Goal: Task Accomplishment & Management: Use online tool/utility

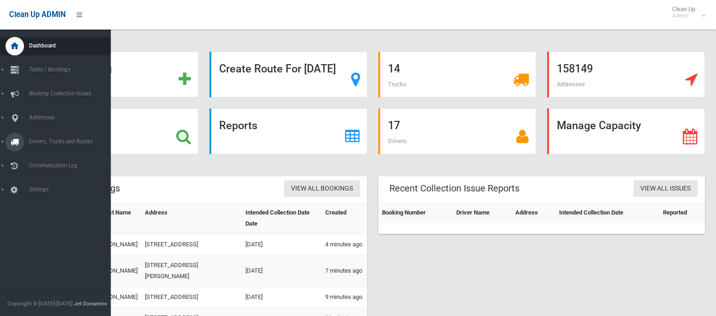
click at [84, 147] on link "Drivers, Trucks and Routes" at bounding box center [55, 142] width 111 height 18
click at [47, 196] on span "Routes" at bounding box center [64, 196] width 77 height 6
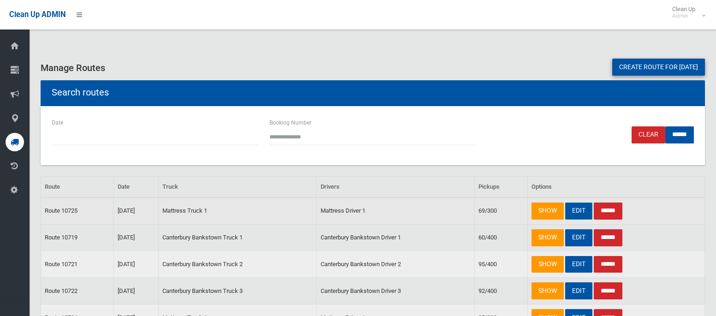
click at [574, 214] on link "EDIT" at bounding box center [578, 210] width 27 height 17
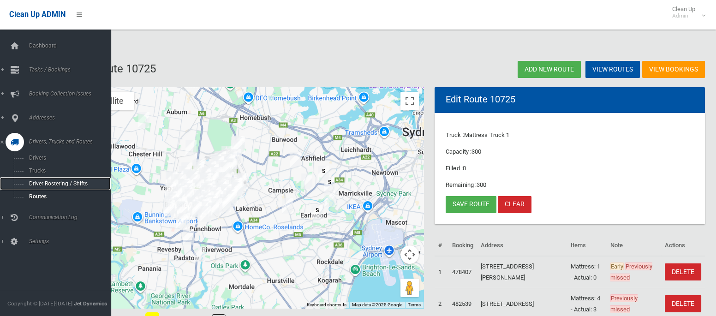
click at [47, 186] on span "Driver Rostering / Shifts" at bounding box center [64, 183] width 77 height 6
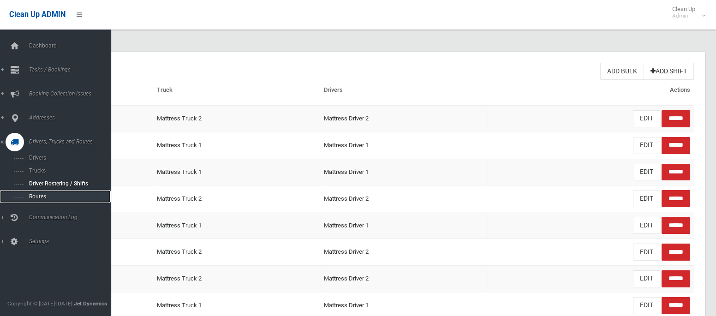
click at [32, 196] on span "Routes" at bounding box center [64, 196] width 77 height 6
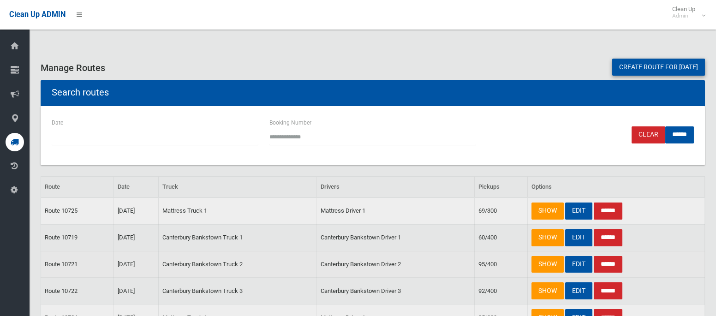
scroll to position [0, 0]
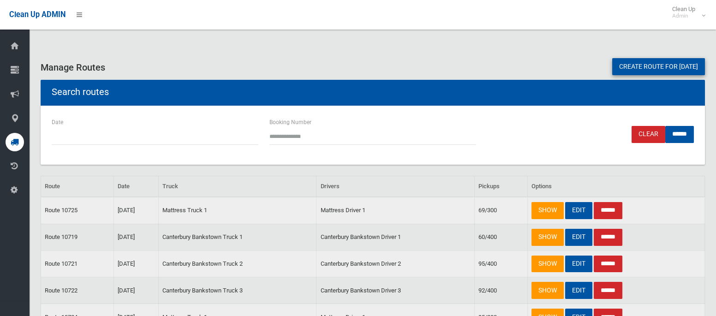
click at [625, 68] on link "Create route for tomorrow" at bounding box center [658, 66] width 93 height 17
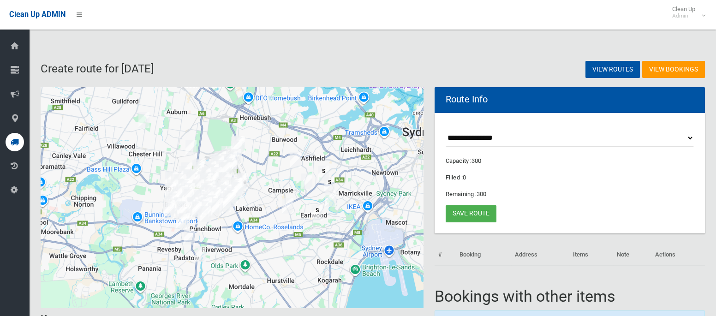
click at [481, 136] on select "**********" at bounding box center [569, 138] width 248 height 17
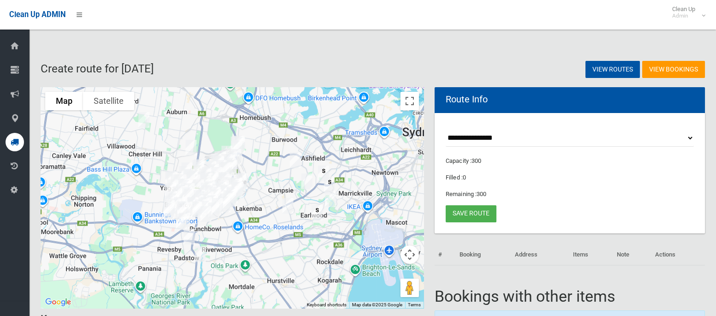
select select "*****"
click at [445, 130] on select "**********" at bounding box center [569, 138] width 248 height 17
click at [410, 105] on button "Toggle fullscreen view" at bounding box center [409, 101] width 18 height 18
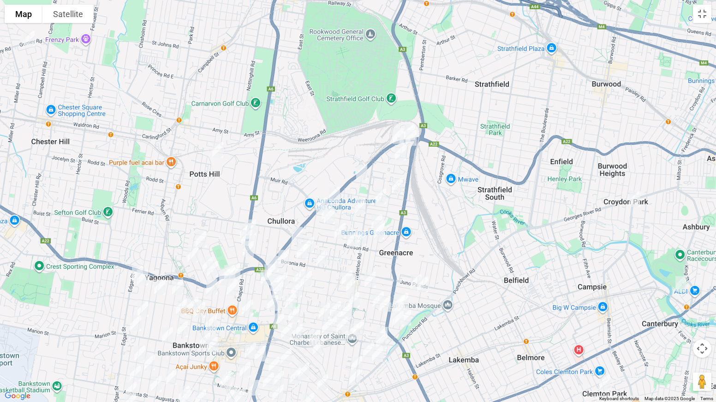
click at [393, 136] on img "45A Hume Highway, GREENACRE NSW 2190" at bounding box center [398, 136] width 18 height 23
click at [341, 227] on img "186 Noble Avenue, GREENACRE NSW 2190" at bounding box center [340, 231] width 18 height 23
click at [365, 240] on img "35 Rawson Road, GREENACRE NSW 2190" at bounding box center [360, 237] width 18 height 23
click at [300, 251] on img "145 Boronia Road, GREENACRE NSW 2190" at bounding box center [302, 251] width 18 height 23
click at [320, 258] on img "100 Boronia Road, GREENACRE NSW 2190" at bounding box center [321, 258] width 18 height 23
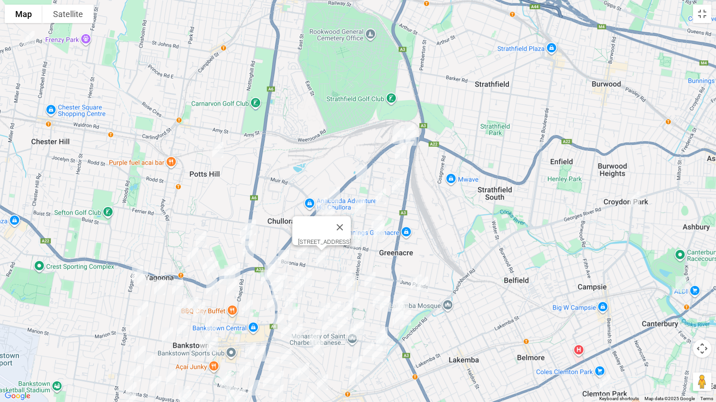
click at [353, 297] on img "7 Greenacre Road, GREENACRE NSW 2190" at bounding box center [353, 299] width 18 height 23
click at [272, 257] on img "415 Stacey Street, BANKSTOWN NSW 2200" at bounding box center [273, 263] width 18 height 23
click at [410, 123] on img "4/1 Margaret Street, GREENACRE NSW 2190" at bounding box center [409, 131] width 18 height 23
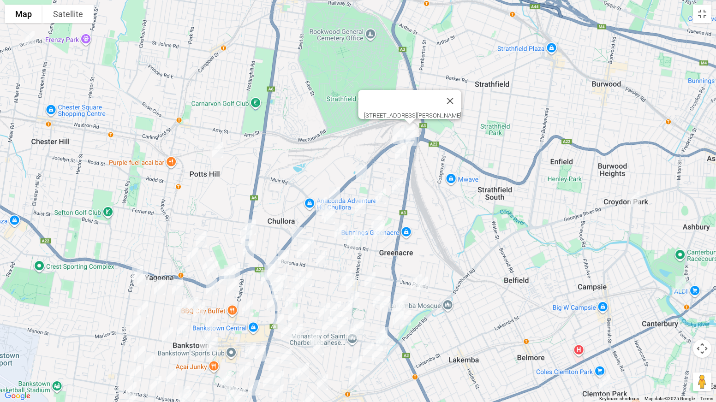
click at [410, 137] on img "13 Margaret Street, GREENACRE NSW 2190" at bounding box center [411, 137] width 18 height 23
click at [400, 152] on img "28 Lawford Street, GREENACRE NSW 2190" at bounding box center [400, 152] width 18 height 23
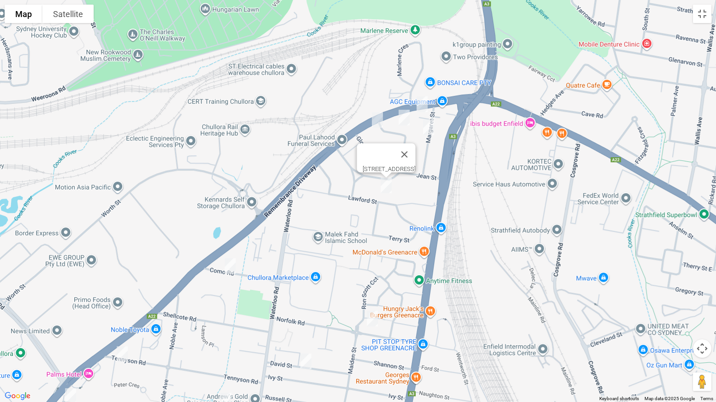
click at [403, 119] on img "10 Wesley Street, GREENACRE NSW 2190" at bounding box center [404, 117] width 18 height 23
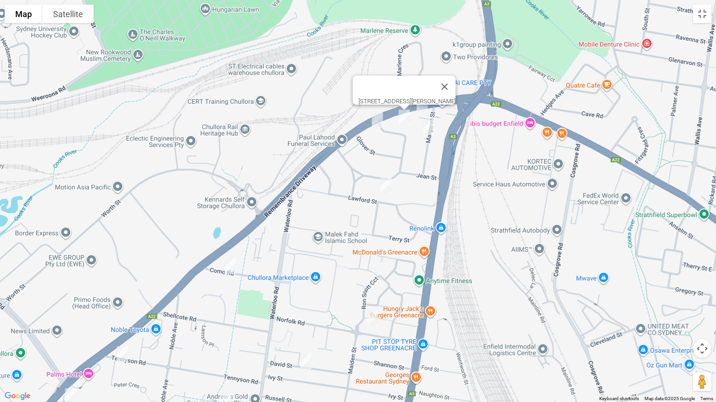
click at [229, 266] on img "30 Como Road, GREENACRE NSW 2190" at bounding box center [230, 266] width 18 height 23
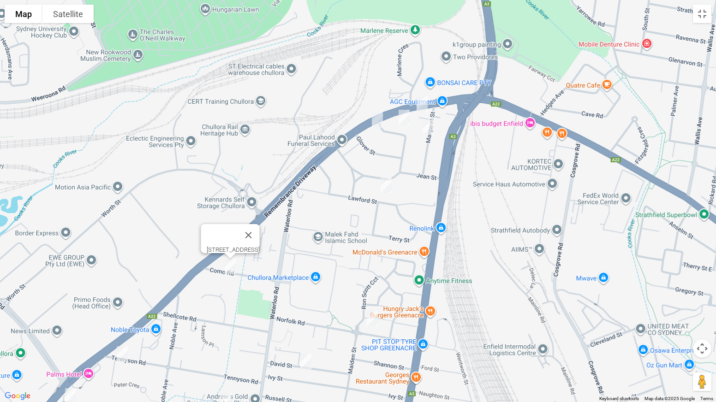
click at [374, 315] on img "57 Norfolk Road, GREENACRE NSW 2190" at bounding box center [372, 318] width 18 height 23
click at [305, 315] on img "23 David Street, GREENACRE NSW 2190" at bounding box center [306, 361] width 18 height 23
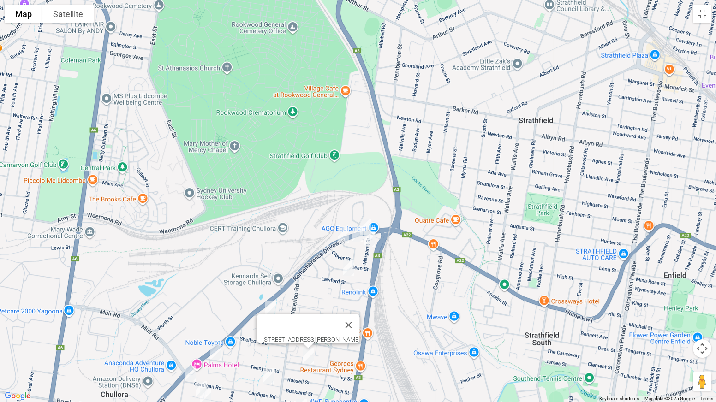
click at [218, 315] on img "70 Tennyson Road, GREENACRE NSW 2190" at bounding box center [216, 352] width 18 height 23
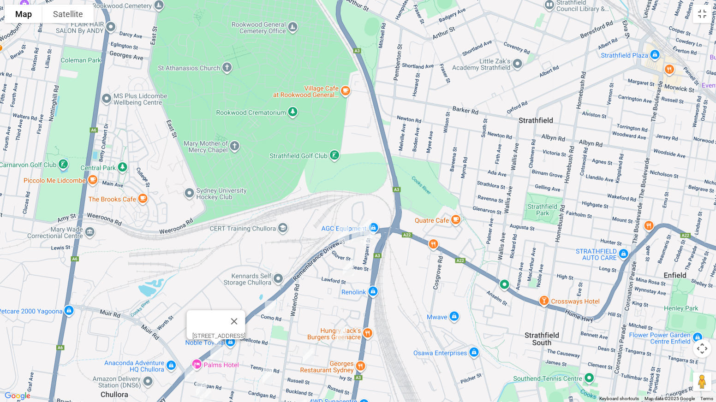
click at [189, 315] on img "106 Cardigan Road, GREENACRE NSW 2190" at bounding box center [190, 373] width 18 height 23
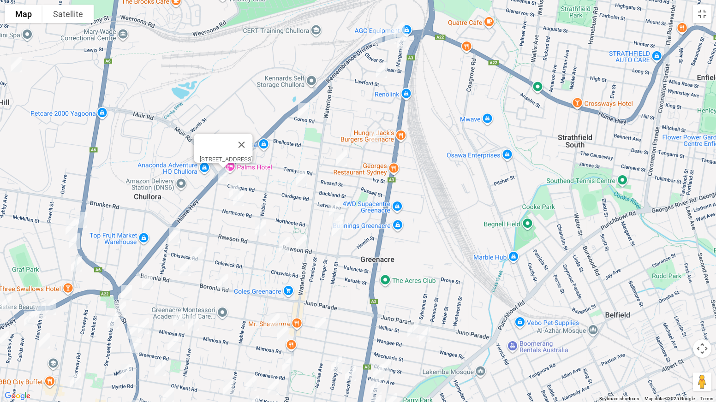
drag, startPoint x: 314, startPoint y: 372, endPoint x: 346, endPoint y: 177, distance: 197.2
click at [346, 177] on div "106 Cardigan Road, GREENACRE NSW 2190" at bounding box center [358, 201] width 716 height 402
click at [303, 177] on img "7 Reid Avenue, GREENACRE NSW 2190" at bounding box center [301, 177] width 18 height 23
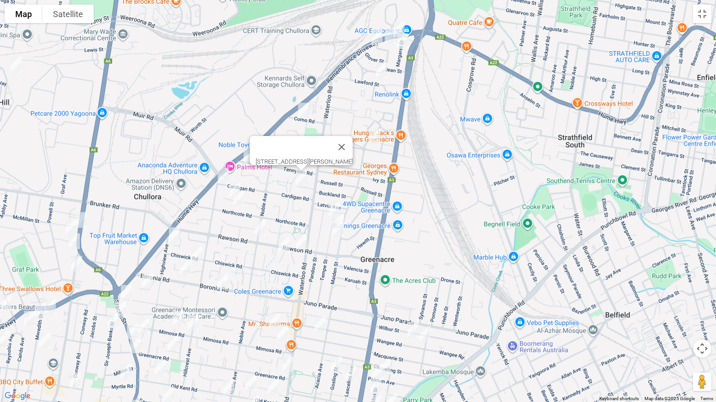
click at [237, 183] on img "11 Riga Avenue, GREENACRE NSW 2190" at bounding box center [235, 190] width 18 height 23
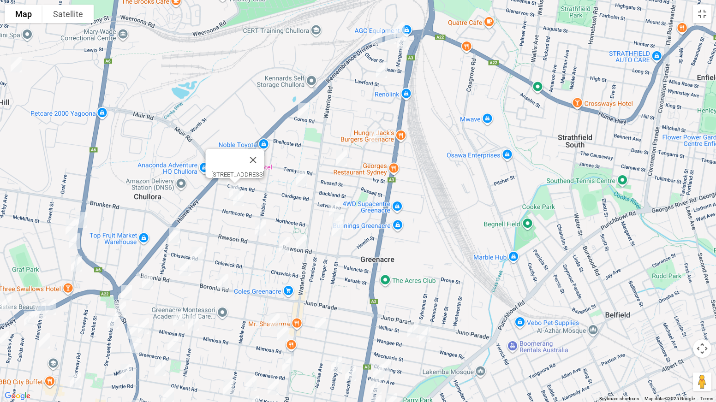
click at [242, 199] on img "73 Northcote Road, GREENACRE NSW 2190" at bounding box center [238, 198] width 18 height 23
click at [332, 202] on img "10 Tempe Street, GREENACRE NSW 2190" at bounding box center [334, 209] width 18 height 23
click at [348, 215] on div "10 Tempe Street, GREENACRE NSW 2190" at bounding box center [358, 201] width 716 height 402
click at [344, 218] on img "29A Tempe Street, GREENACRE NSW 2190" at bounding box center [337, 228] width 18 height 23
click at [367, 190] on button "Close" at bounding box center [356, 198] width 22 height 22
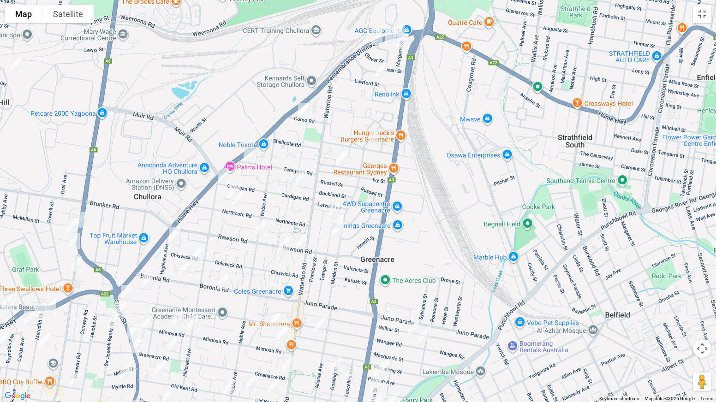
click at [343, 214] on img "21 Tempe Street, GREENACRE NSW 2190" at bounding box center [338, 221] width 18 height 23
click at [278, 246] on img "2 Jacqueline Crescent, GREENACRE NSW 2190" at bounding box center [284, 244] width 18 height 23
click at [178, 235] on img "95 Highview Avenue, GREENACRE NSW 2190" at bounding box center [174, 235] width 18 height 23
click at [197, 253] on img "4 Belford Place, GREENACRE NSW 2190" at bounding box center [197, 254] width 18 height 23
click at [140, 281] on img "13 ODonnell Avenue, GREENACRE NSW 2190" at bounding box center [147, 280] width 18 height 23
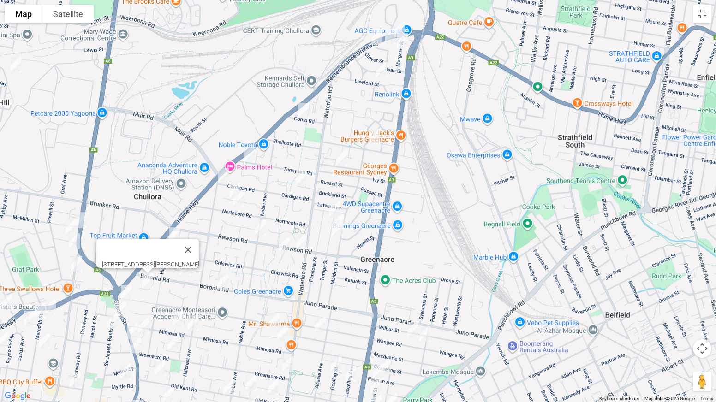
click at [409, 315] on img "163A Wangee Road, GREENACRE NSW 2190" at bounding box center [413, 329] width 18 height 23
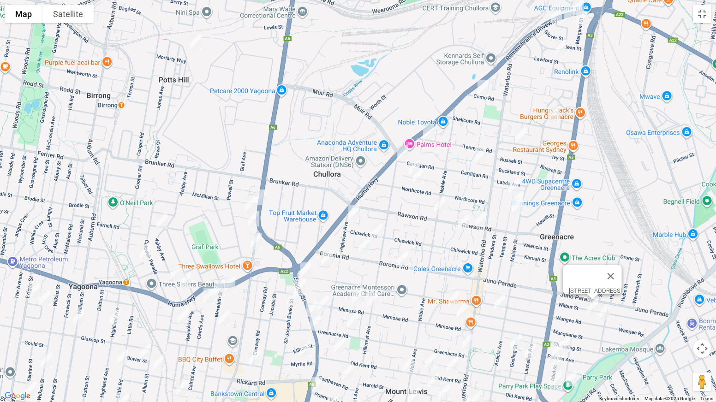
drag, startPoint x: 190, startPoint y: 274, endPoint x: 371, endPoint y: 251, distance: 182.2
click at [371, 251] on img "145 Boronia Road, GREENACRE NSW 2190" at bounding box center [364, 245] width 18 height 23
click at [259, 198] on img "12 Lloyd Avenue, YAGOONA NSW 2199" at bounding box center [250, 204] width 18 height 23
click at [264, 196] on img "3/1B Mc Millan Street, YAGOONA NSW 2199" at bounding box center [260, 197] width 18 height 23
click at [251, 215] on img "54 Rookwood Road, YAGOONA NSW 2199" at bounding box center [253, 218] width 18 height 23
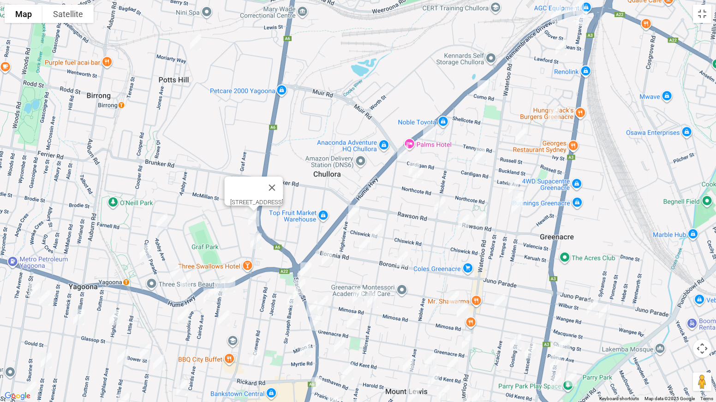
click at [163, 221] on img "16 Ashby Avenue, YAGOONA NSW 2199" at bounding box center [162, 221] width 18 height 23
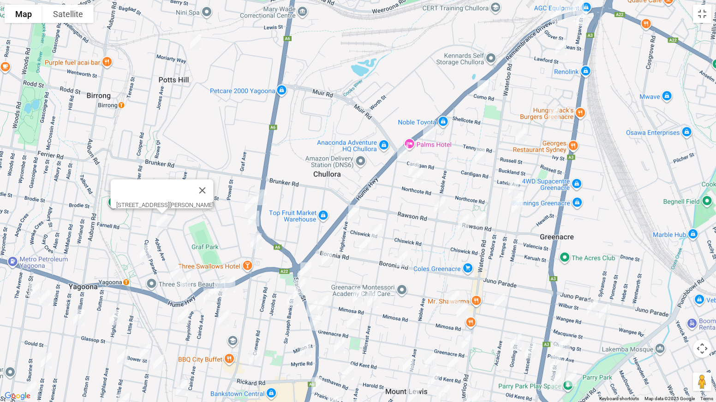
click at [145, 249] on img "277 Cooper Road, YAGOONA NSW 2199" at bounding box center [145, 252] width 18 height 23
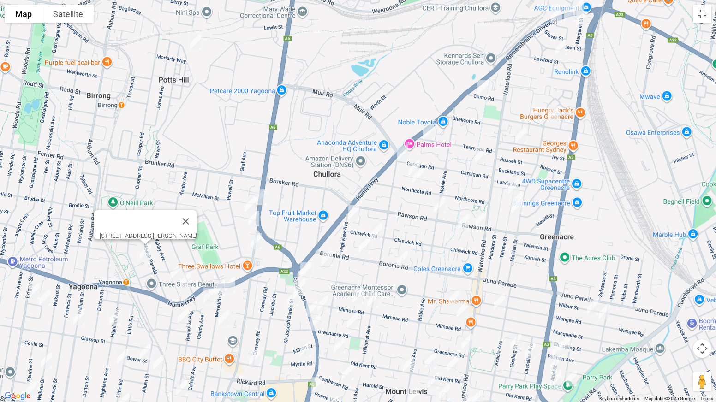
click at [175, 269] on img "70 Ashby Avenue, YAGOONA NSW 2199" at bounding box center [175, 272] width 18 height 23
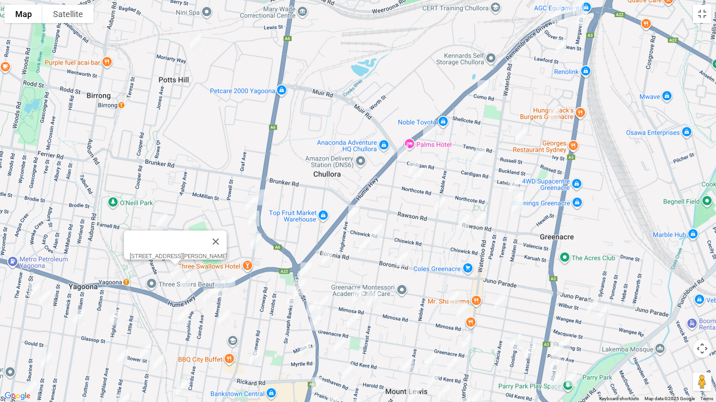
click at [184, 279] on img "123 Ashby Avenue, YAGOONA NSW 2199" at bounding box center [185, 280] width 18 height 23
click at [256, 244] on img "30 Rookwood Road, YAGOONA NSW 2199" at bounding box center [256, 241] width 18 height 23
click at [498, 302] on img "121 Macquarie Street, GREENACRE NSW 2190" at bounding box center [499, 302] width 18 height 23
click at [455, 297] on img "12A Bromley Avenue, GREENACRE NSW 2190" at bounding box center [453, 298] width 18 height 23
click at [357, 289] on img "4/135 Mimosa Road, GREENACRE NSW 2190" at bounding box center [358, 296] width 18 height 23
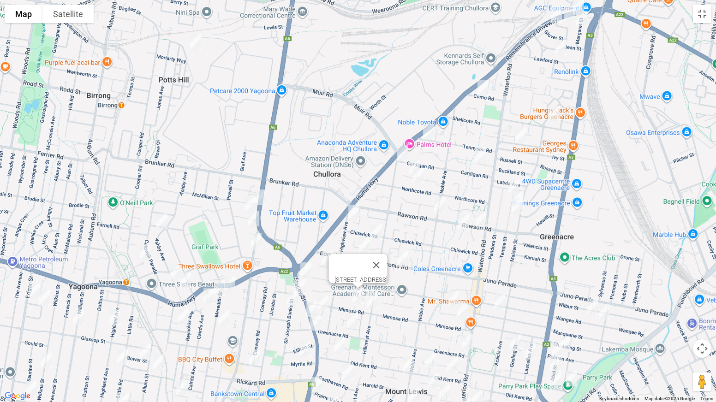
click at [371, 297] on img "118 Hillcrest Avenue, GREENACRE NSW 2190" at bounding box center [372, 300] width 18 height 23
click at [468, 310] on img "13 Mimosa Road, GREENACRE NSW 2190" at bounding box center [462, 310] width 18 height 23
click at [516, 315] on img "24 Gosling Street, GREENACRE NSW 2190" at bounding box center [515, 341] width 18 height 23
click at [530, 315] on img "16 Lascelles Avenue, GREENACRE NSW 2190" at bounding box center [530, 350] width 18 height 23
click at [559, 313] on button "Close" at bounding box center [548, 320] width 22 height 22
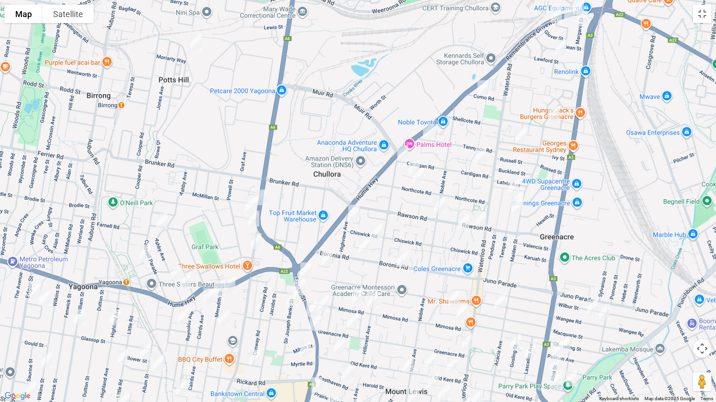
click at [589, 308] on img "163A Wangee Road, GREENACRE NSW 2190" at bounding box center [592, 307] width 18 height 23
click at [349, 315] on img "3/143 Greenacre Road, GREENACRE NSW 2190" at bounding box center [352, 320] width 18 height 23
click at [382, 282] on button "Close" at bounding box center [371, 290] width 22 height 22
click at [325, 298] on img "168 Mimosa Road, BANKSTOWN NSW 2200" at bounding box center [323, 303] width 18 height 23
click at [356, 315] on img "3/143 Greenacre Road, GREENACRE NSW 2190" at bounding box center [352, 320] width 18 height 23
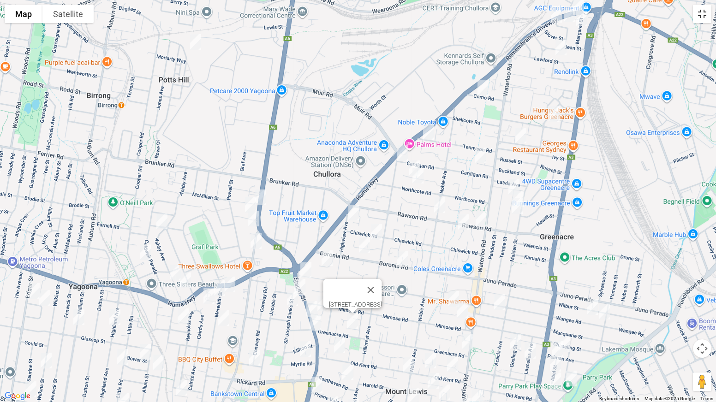
click at [704, 22] on button "Toggle fullscreen view" at bounding box center [702, 14] width 18 height 18
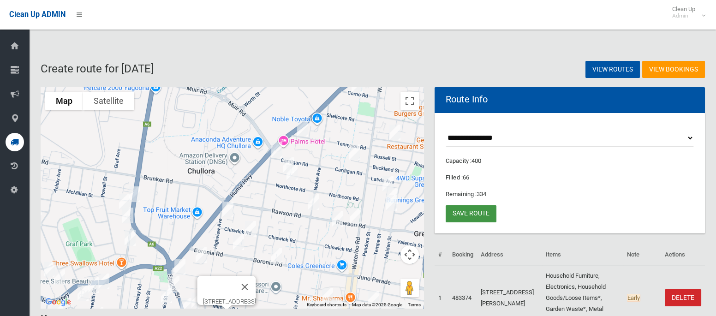
click at [474, 216] on link "Save route" at bounding box center [470, 213] width 51 height 17
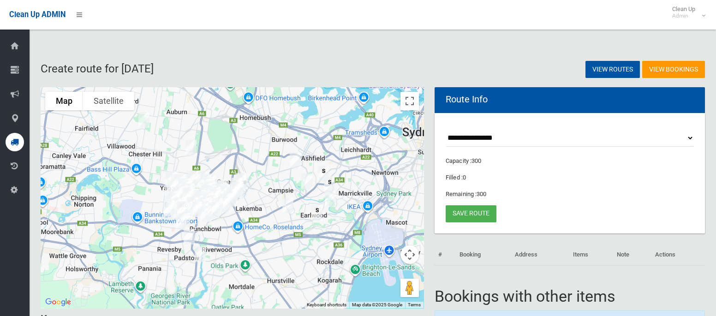
click at [496, 138] on select "**********" at bounding box center [569, 138] width 248 height 17
select select "*****"
click at [445, 130] on select "**********" at bounding box center [569, 138] width 248 height 17
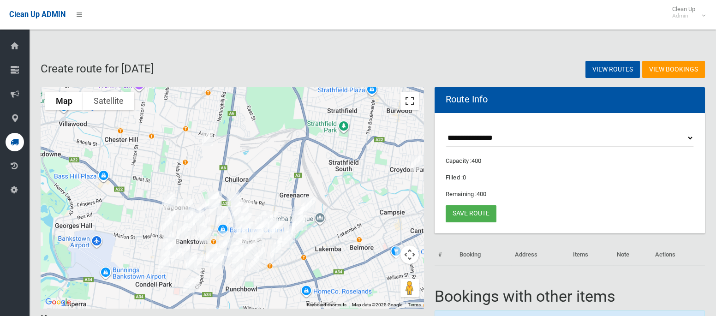
click at [410, 99] on button "Toggle fullscreen view" at bounding box center [409, 101] width 18 height 18
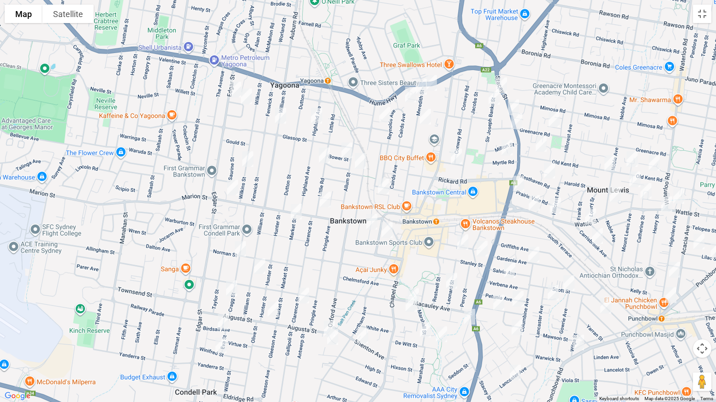
click at [234, 88] on img "29 Edgar Street, YAGOONA NSW 2199" at bounding box center [235, 89] width 18 height 23
click at [277, 115] on img "208 William Street, YAGOONA NSW 2199" at bounding box center [280, 115] width 18 height 23
click at [232, 186] on img "229 Marion Street, BANKSTOWN NSW 2200" at bounding box center [232, 187] width 18 height 23
click at [421, 85] on img "142 Meredith Street, BANKSTOWN NSW 2200" at bounding box center [421, 86] width 18 height 23
click at [514, 103] on img "314 Stacey Street, BANKSTOWN NSW 2200" at bounding box center [513, 107] width 18 height 23
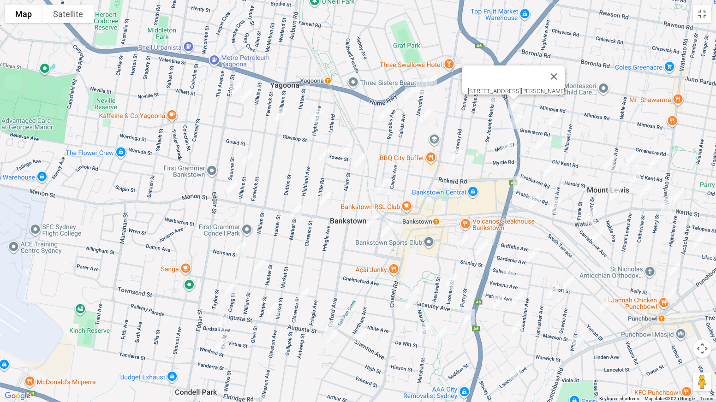
click at [517, 125] on img "166 Greenacre Road, BANKSTOWN NSW 2200" at bounding box center [516, 121] width 18 height 23
click at [386, 228] on img "13 Greenwood Avenue, BANKSTOWN NSW 2200" at bounding box center [387, 230] width 18 height 23
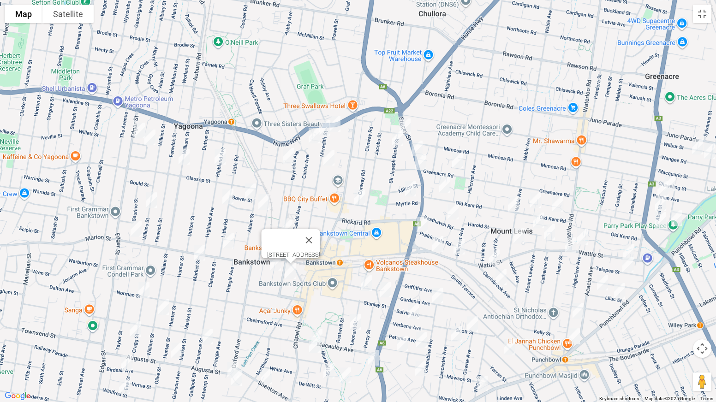
click at [162, 307] on img "4/41 William Street, CONDELL PARK NSW 2200" at bounding box center [163, 307] width 18 height 23
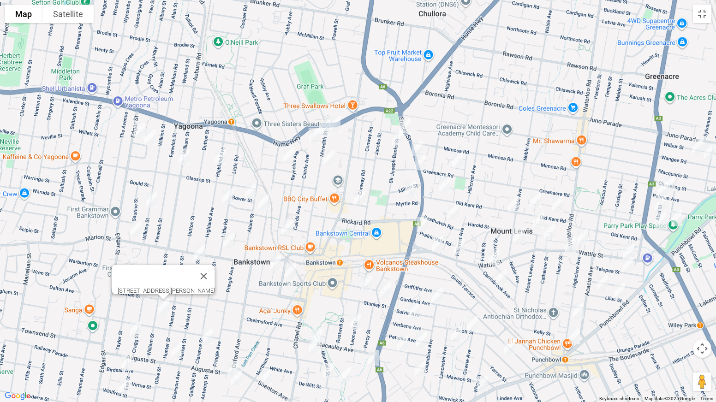
click at [377, 315] on img "102 Stacey Street, BANKSTOWN NSW 2200" at bounding box center [373, 357] width 18 height 23
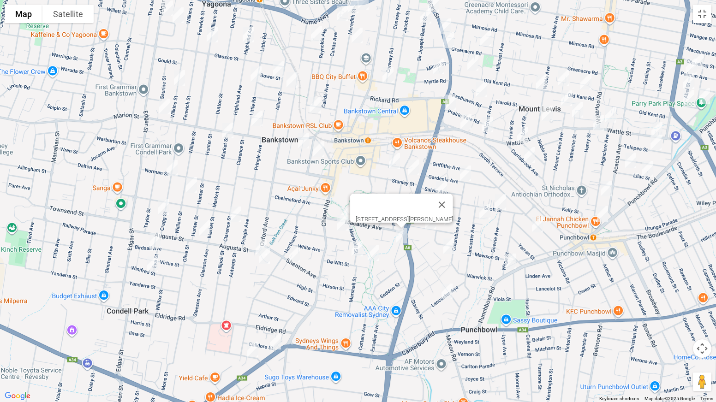
drag, startPoint x: 297, startPoint y: 339, endPoint x: 332, endPoint y: 176, distance: 166.9
click at [332, 176] on div "102 Stacey Street, BANKSTOWN NSW 2200" at bounding box center [358, 201] width 716 height 402
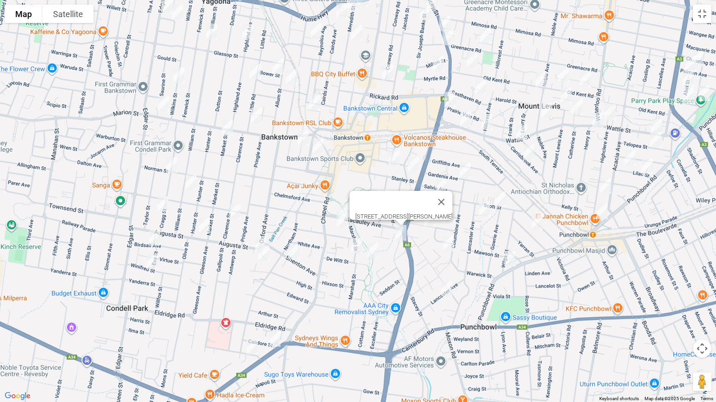
click at [276, 315] on img "225 Canterbury Road, BANKSTOWN NSW 2200" at bounding box center [275, 338] width 18 height 23
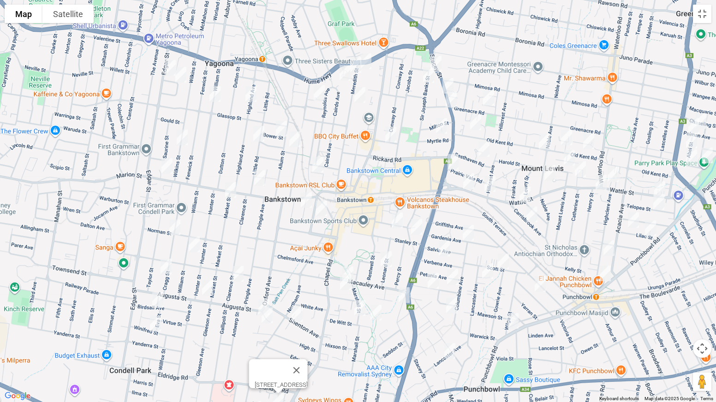
drag, startPoint x: 305, startPoint y: 173, endPoint x: 307, endPoint y: 246, distance: 72.4
click at [307, 246] on div "225 Canterbury Road, BANKSTOWN NSW 2200" at bounding box center [358, 201] width 716 height 402
click at [368, 57] on img "131 Meredith Street, BANKSTOWN NSW 2200" at bounding box center [365, 61] width 18 height 23
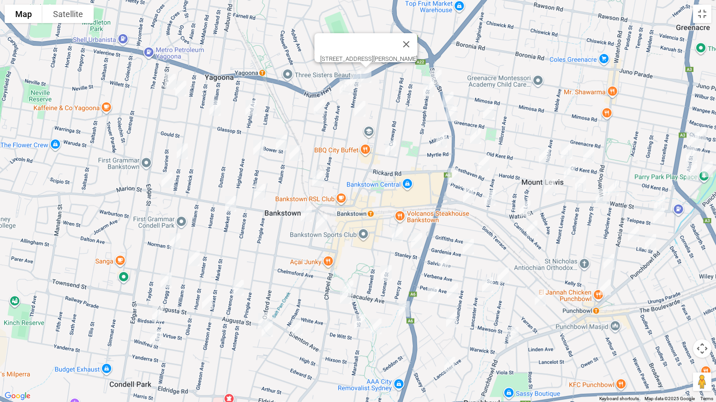
click at [433, 74] on img "89 Sir Joseph Banks Street, BANKSTOWN NSW 2200" at bounding box center [436, 77] width 18 height 23
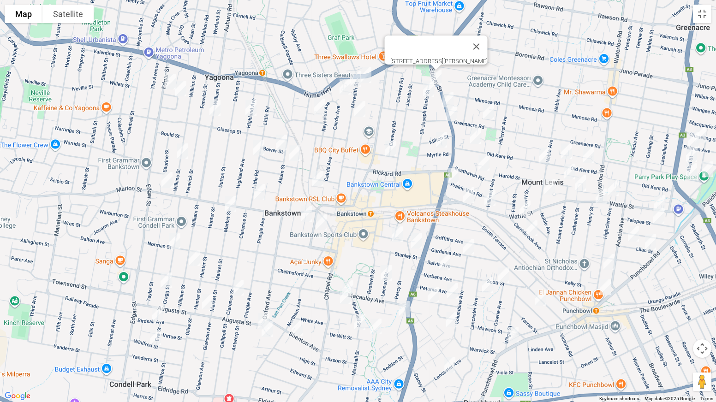
click at [426, 88] on img "72 Sir Joseph Banks Street, BANKSTOWN NSW 2200" at bounding box center [428, 88] width 18 height 23
click at [345, 87] on img "85 Cairds Avenue, BANKSTOWN NSW 2200" at bounding box center [345, 86] width 18 height 23
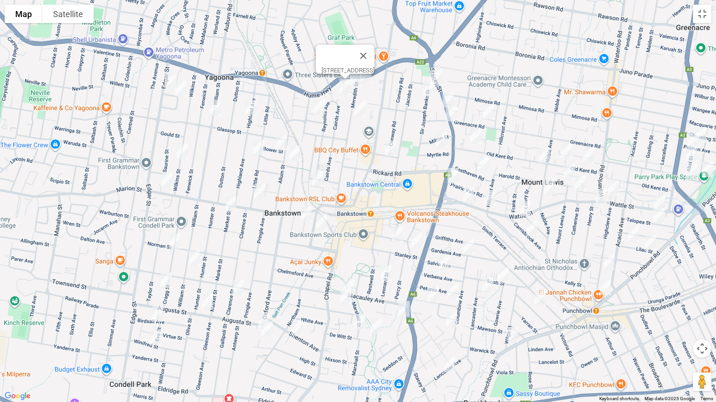
click at [359, 101] on img "91 Meredith Street, BANKSTOWN NSW 2200" at bounding box center [359, 108] width 18 height 23
click at [313, 109] on img "7 Melanie Street, BANKSTOWN NSW 2200" at bounding box center [319, 106] width 18 height 23
click at [253, 108] on img "86 Highland Avenue, YAGOONA NSW 2199" at bounding box center [251, 107] width 18 height 23
click at [182, 89] on img "11 Elizabeth Crescent, YAGOONA NSW 2199" at bounding box center [181, 88] width 18 height 23
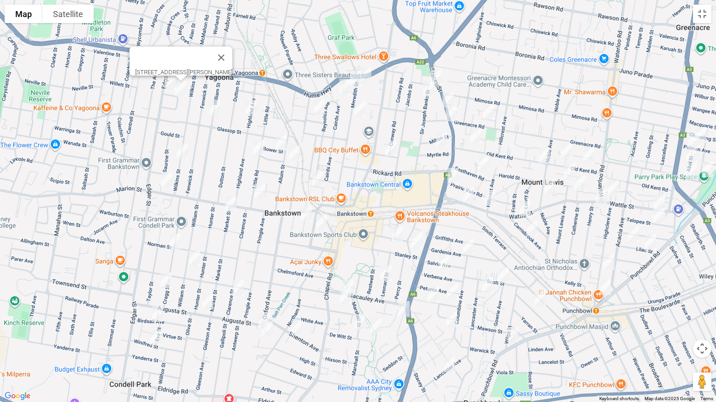
click at [182, 153] on img "80 Wilkins Street, BANKSTOWN NSW 2200" at bounding box center [182, 151] width 18 height 23
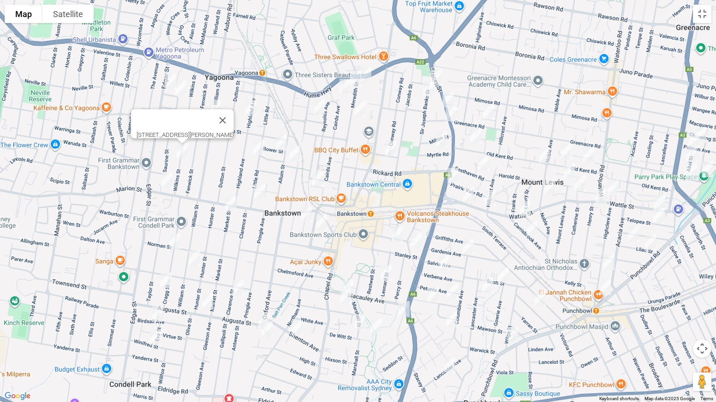
click at [253, 146] on img "3/48A Little Road, BANKSTOWN NSW 2200" at bounding box center [258, 147] width 18 height 23
click at [278, 141] on img "2/4 Bower Street, BANKSTOWN NSW 2200" at bounding box center [281, 142] width 18 height 23
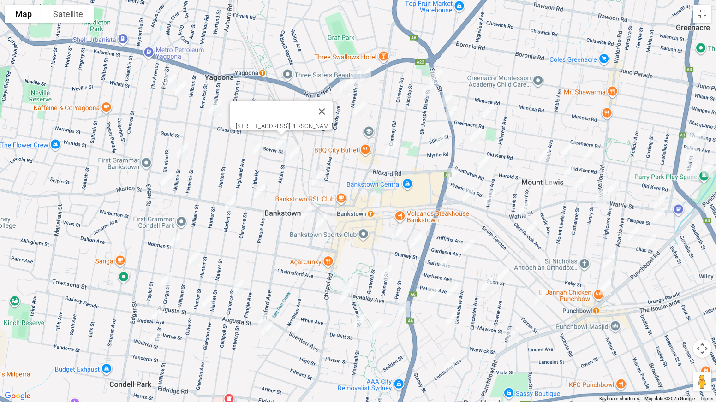
click at [293, 152] on img "51 Allum Street, BANKSTOWN NSW 2200" at bounding box center [294, 153] width 18 height 23
click at [315, 175] on img "21 Weigand Avenue, BANKSTOWN NSW 2200" at bounding box center [318, 178] width 18 height 23
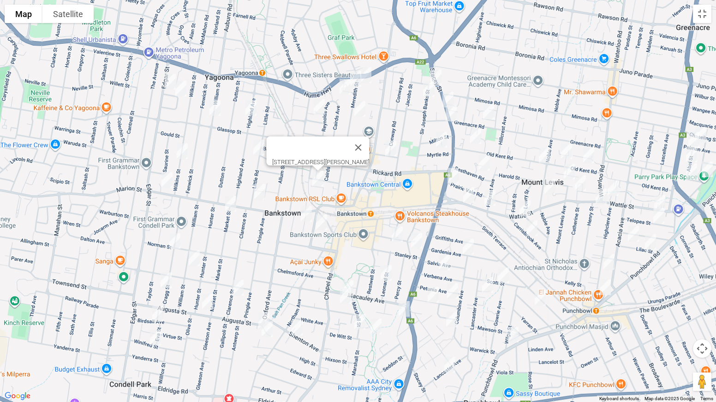
click at [389, 147] on img "10 French Avenue, BANKSTOWN NSW 2200" at bounding box center [390, 148] width 18 height 23
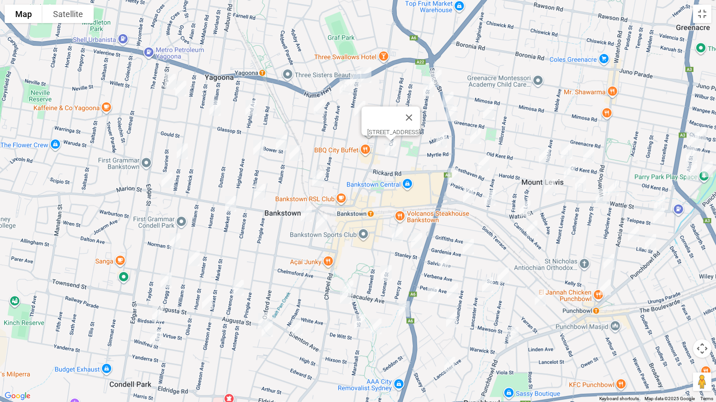
click at [440, 144] on img "21 Myrtle Road, BANKSTOWN NSW 2200" at bounding box center [441, 139] width 18 height 23
click at [261, 194] on img "1A Little Road, BANKSTOWN NSW 2200" at bounding box center [259, 191] width 18 height 23
click at [233, 207] on img "3 Market Street, CONDELL PARK NSW 2200" at bounding box center [230, 203] width 18 height 23
click at [310, 208] on img "14 Winspear Avenue, BANKSTOWN NSW 2200" at bounding box center [306, 213] width 18 height 23
click at [176, 242] on img "55 Cragg Street, CONDELL PARK NSW 2200" at bounding box center [175, 241] width 18 height 23
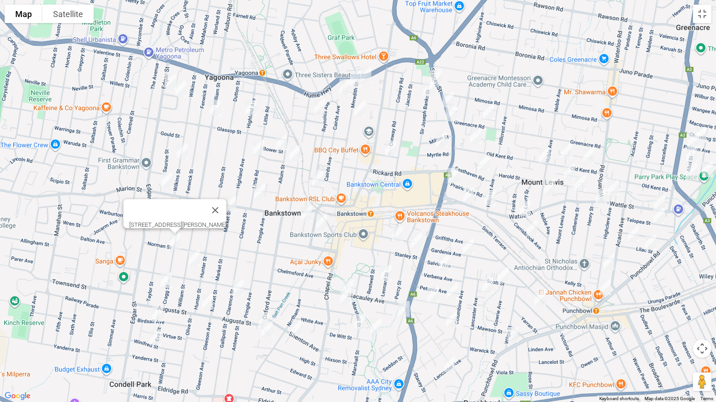
click at [167, 279] on img "2/99 Cragg Street, CONDELL PARK NSW 2200" at bounding box center [166, 280] width 18 height 23
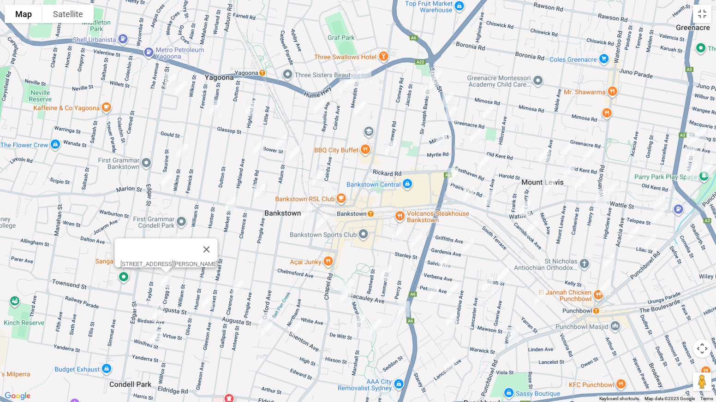
click at [400, 229] on img "30 Raymond Street, BANKSTOWN NSW 2200" at bounding box center [397, 234] width 18 height 23
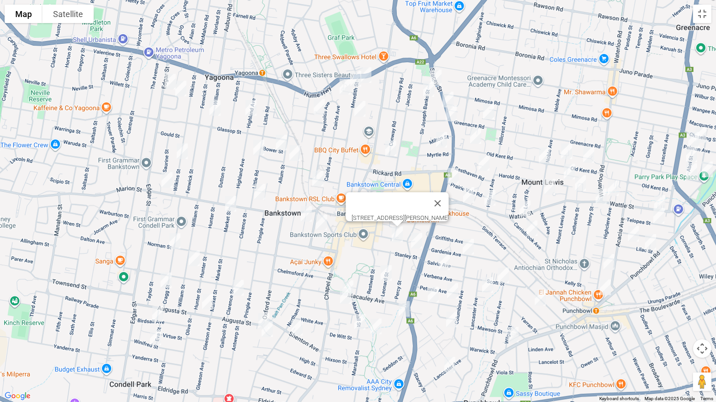
click at [416, 236] on img "7 Cross Street, BANKSTOWN NSW 2200" at bounding box center [416, 240] width 18 height 23
click at [385, 276] on img "37 Leonard Street, BANKSTOWN NSW 2200" at bounding box center [386, 272] width 18 height 23
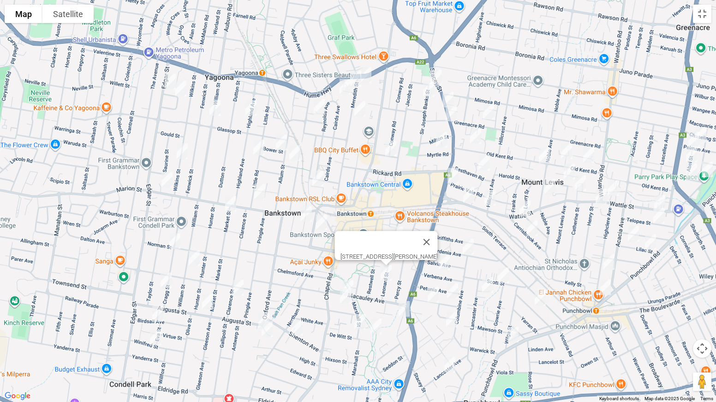
click at [352, 280] on img "62 Macauley Avenue, BANKSTOWN NSW 2200" at bounding box center [347, 288] width 18 height 23
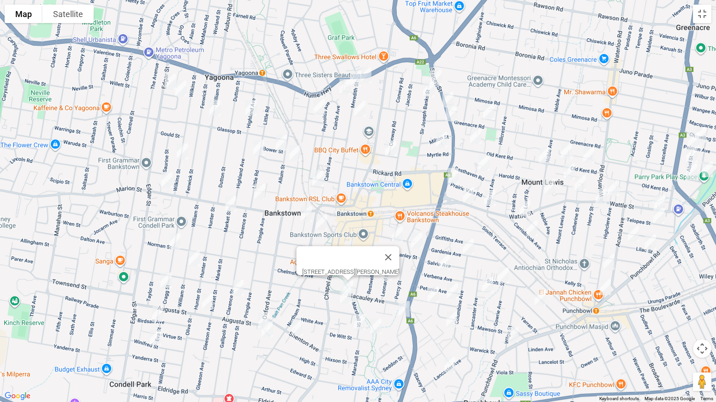
click at [344, 299] on img "8 Dellwood Street, BANKSTOWN NSW 2200" at bounding box center [345, 296] width 18 height 23
click at [357, 315] on img "23 Marshall Street, BANKSTOWN NSW 2200" at bounding box center [359, 321] width 18 height 23
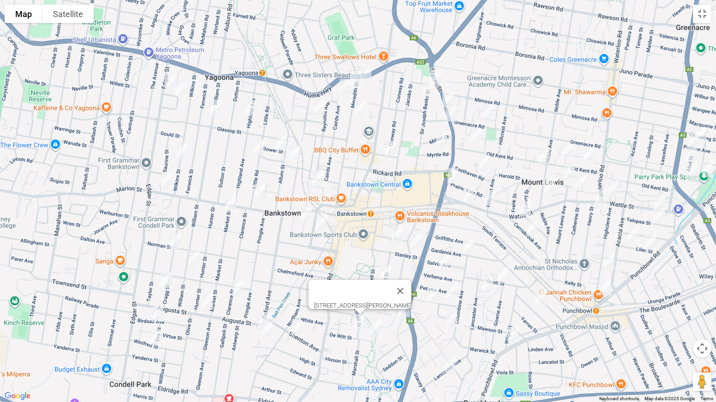
click at [377, 315] on img "32 De Witt Street, BANKSTOWN NSW 2200" at bounding box center [376, 326] width 18 height 23
click at [298, 315] on img "34 Shenton Avenue, BANKSTOWN NSW 2200" at bounding box center [297, 327] width 18 height 23
click at [207, 306] on img "33 Augusta Street, CONDELL PARK NSW 2200" at bounding box center [207, 301] width 18 height 23
click at [237, 293] on img "100A Clarence Street, CONDELL PARK NSW 2200" at bounding box center [238, 287] width 18 height 23
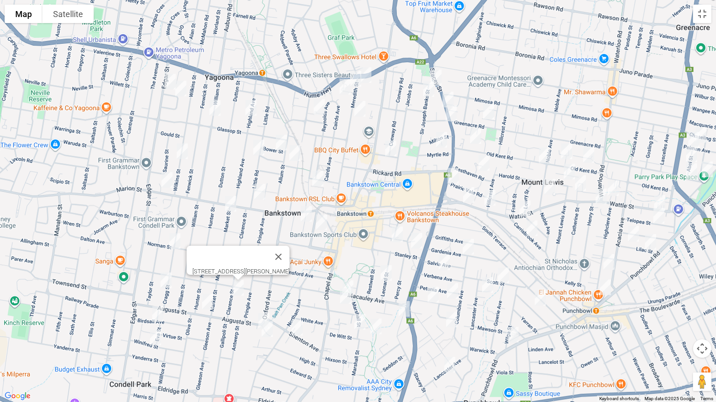
click at [261, 314] on img "17 Sunset Avenue, BANKSTOWN NSW 2200" at bounding box center [264, 320] width 18 height 23
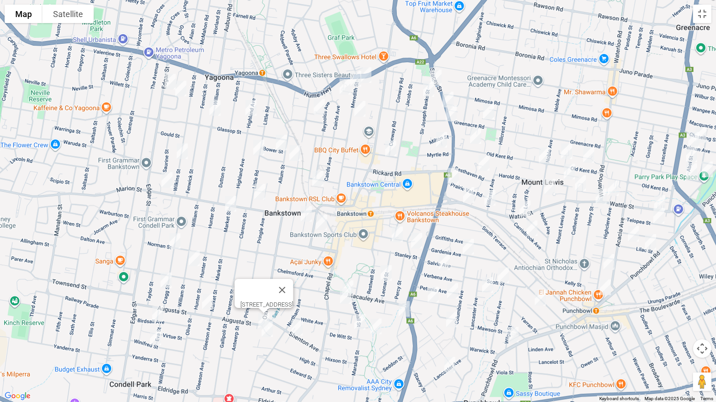
click at [269, 315] on img "7 Tumut Close, BANKSTOWN NSW 2200" at bounding box center [267, 329] width 18 height 23
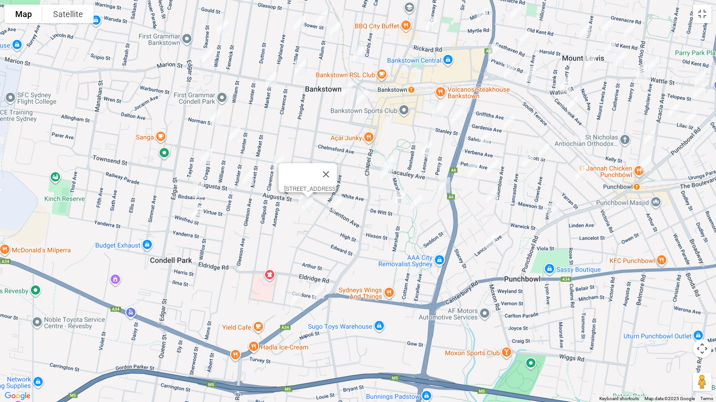
drag, startPoint x: 338, startPoint y: 367, endPoint x: 381, endPoint y: 229, distance: 144.4
click at [381, 229] on div "7 Tumut Close, BANKSTOWN NSW 2200" at bounding box center [358, 201] width 716 height 402
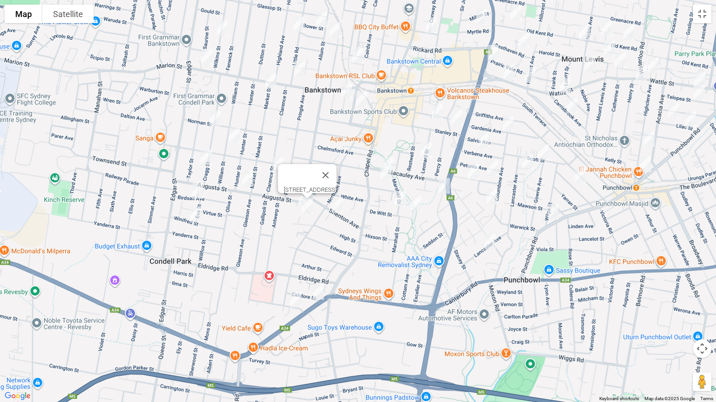
click at [198, 186] on img "37 Birdsall Avenue, CONDELL PARK NSW 2200" at bounding box center [198, 190] width 18 height 23
click at [192, 214] on img "37 Winifred Street, CONDELL PARK NSW 2200" at bounding box center [195, 214] width 18 height 23
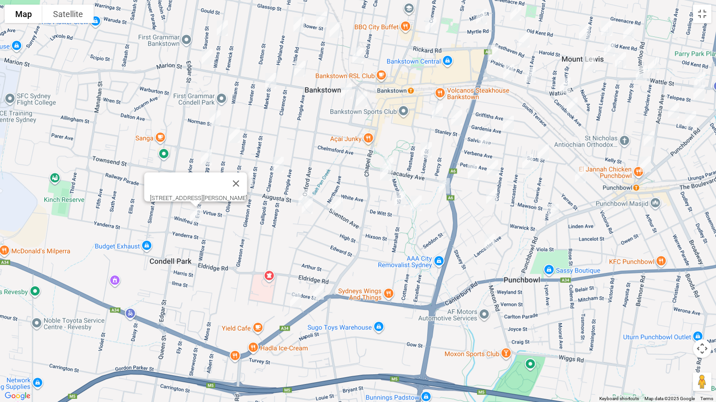
click at [297, 298] on img "10 Claribel Street, BANKSTOWN NSW 2200" at bounding box center [295, 299] width 18 height 23
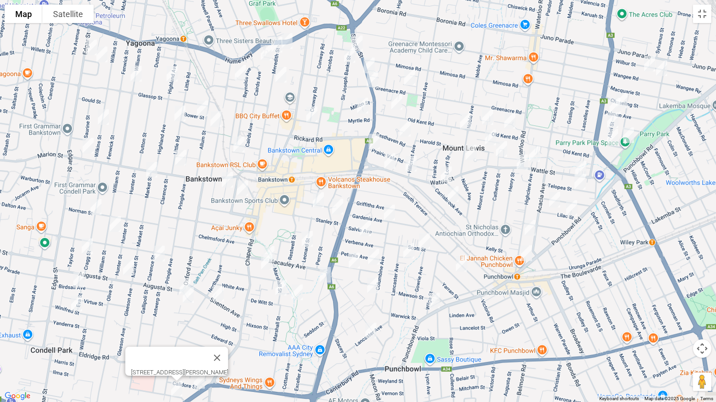
drag, startPoint x: 448, startPoint y: 78, endPoint x: 323, endPoint y: 173, distance: 157.3
click at [323, 173] on div "10 Claribel Street, BANKSTOWN NSW 2200" at bounding box center [358, 201] width 716 height 402
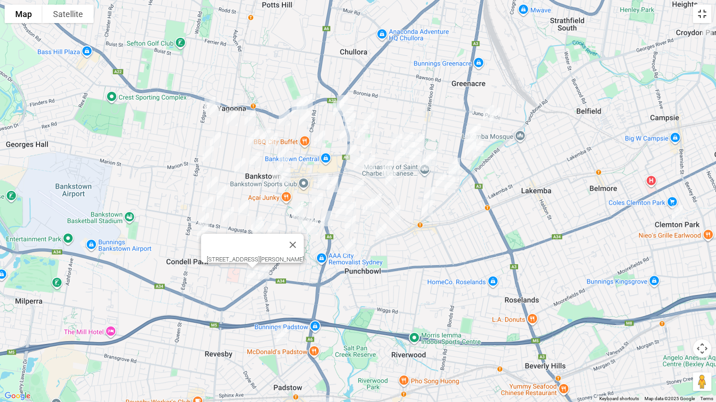
click at [702, 11] on button "Toggle fullscreen view" at bounding box center [702, 14] width 18 height 18
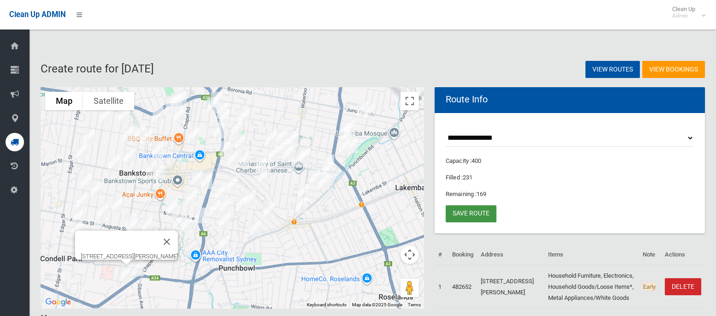
click at [474, 214] on link "Save route" at bounding box center [470, 213] width 51 height 17
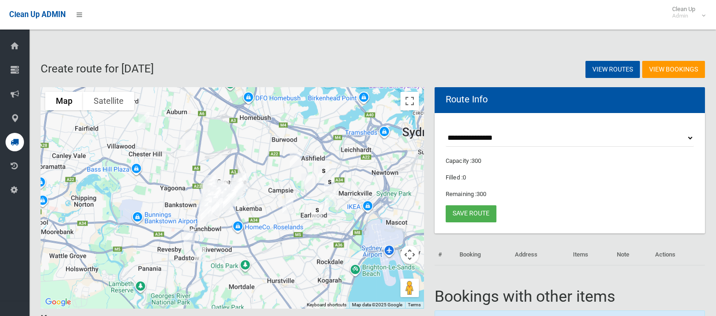
click at [483, 137] on select "**********" at bounding box center [569, 138] width 248 height 17
select select "*****"
click at [445, 130] on select "**********" at bounding box center [569, 138] width 248 height 17
click at [415, 102] on button "Toggle fullscreen view" at bounding box center [409, 101] width 18 height 18
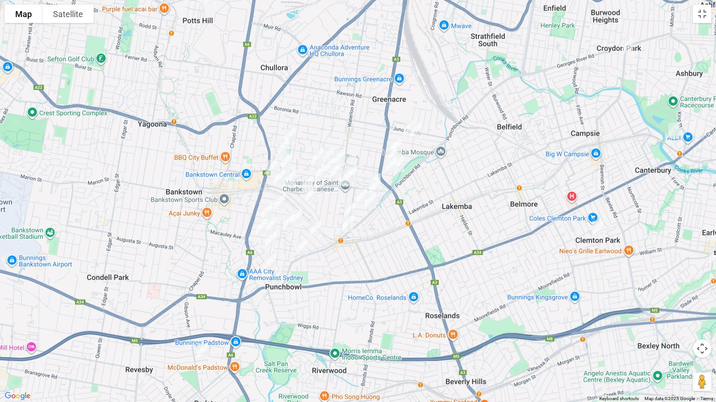
click at [305, 178] on img "1/38 Wattle Street, PUNCHBOWL NSW 2196" at bounding box center [307, 183] width 18 height 23
click at [357, 174] on img "71 Wattle Street, PUNCHBOWL NSW 2196" at bounding box center [352, 173] width 18 height 23
click at [276, 178] on img "160 Wattle Street, BANKSTOWN NSW 2200" at bounding box center [279, 177] width 18 height 23
click at [375, 170] on img "18A Wattle Street, PUNCHBOWL NSW 2196" at bounding box center [375, 181] width 18 height 23
click at [348, 201] on img "73 Highclere Avenue, PUNCHBOWL NSW 2196" at bounding box center [349, 210] width 18 height 23
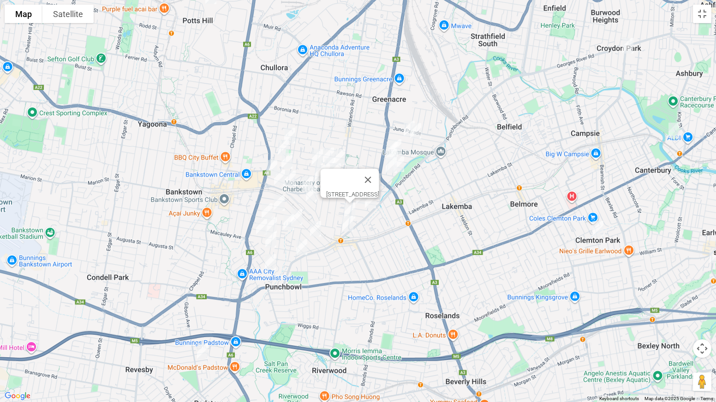
click at [348, 229] on img "695 Punchbowl Road, PUNCHBOWL NSW 2196" at bounding box center [347, 223] width 18 height 23
click at [301, 248] on img "879 Punchbowl Road, PUNCHBOWL NSW 2196" at bounding box center [301, 247] width 18 height 23
click at [403, 125] on img "163A Wangee Road, GREENACRE NSW 2190" at bounding box center [409, 128] width 18 height 23
click at [418, 130] on img "145 Wangee Road, GREENACRE NSW 2190" at bounding box center [415, 130] width 18 height 23
click at [398, 137] on img "45 Pelman Avenue, GREENACRE NSW 2190" at bounding box center [395, 147] width 18 height 23
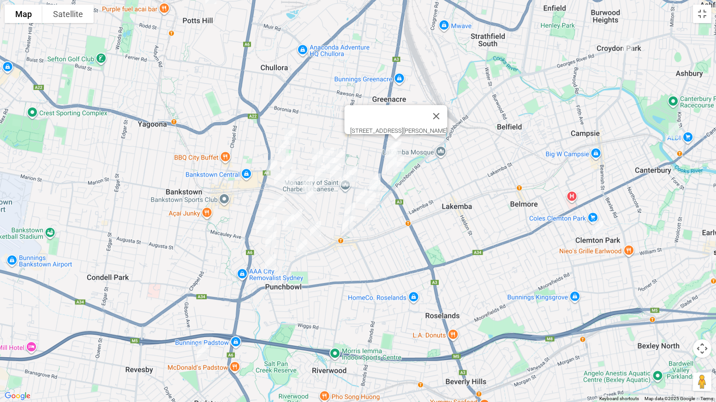
click at [386, 142] on img "36 Abel Street, GREENACRE NSW 2190" at bounding box center [392, 149] width 18 height 23
click at [382, 154] on img "20 Plasto Street, GREENACRE NSW 2190" at bounding box center [391, 165] width 18 height 23
click at [401, 162] on img "34 Wales Street, GREENACRE NSW 2190" at bounding box center [398, 164] width 18 height 23
click at [428, 129] on button "Close" at bounding box center [417, 133] width 22 height 22
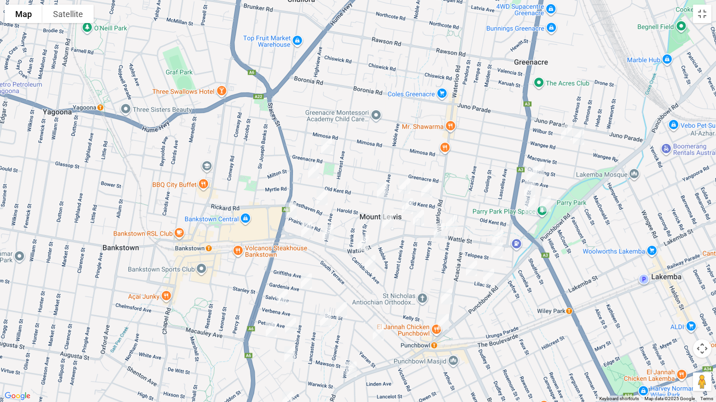
click at [529, 187] on img "18 Abel Street, GREENACRE NSW 2190" at bounding box center [529, 189] width 18 height 23
click at [332, 144] on img "3/143 Greenacre Road, GREENACRE NSW 2190" at bounding box center [326, 146] width 18 height 23
click at [312, 168] on img "213 Old Kent Road, GREENACRE NSW 2190" at bounding box center [313, 170] width 18 height 23
click at [323, 200] on img "24 Resthaven Road, BANKSTOWN NSW 2200" at bounding box center [322, 197] width 18 height 23
click at [294, 208] on img "1A Prairie Vale Road, BANKSTOWN NSW 2200" at bounding box center [291, 210] width 18 height 23
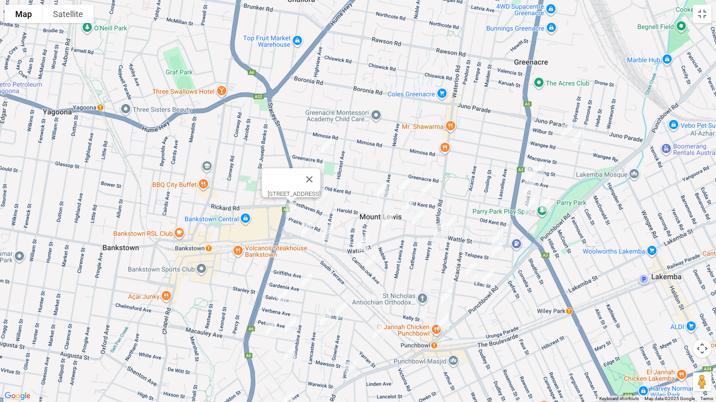
click at [407, 183] on img "97 Old Kent Road, GREENACRE NSW 2190" at bounding box center [404, 185] width 18 height 23
click at [432, 187] on img "71A Old Kent Road, GREENACRE NSW 2190" at bounding box center [426, 189] width 18 height 23
click at [383, 187] on img "136 Old Kent Road, MOUNT LEWIS NSW 2190" at bounding box center [382, 189] width 18 height 23
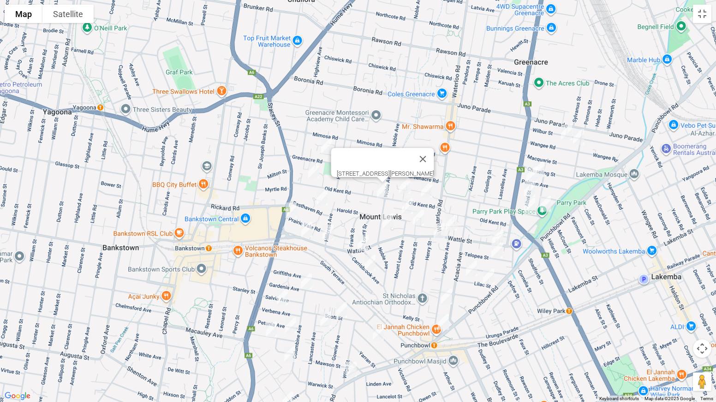
click at [408, 206] on img "28 Cooeeyana Parade, MOUNT LEWIS NSW 2190" at bounding box center [407, 206] width 18 height 23
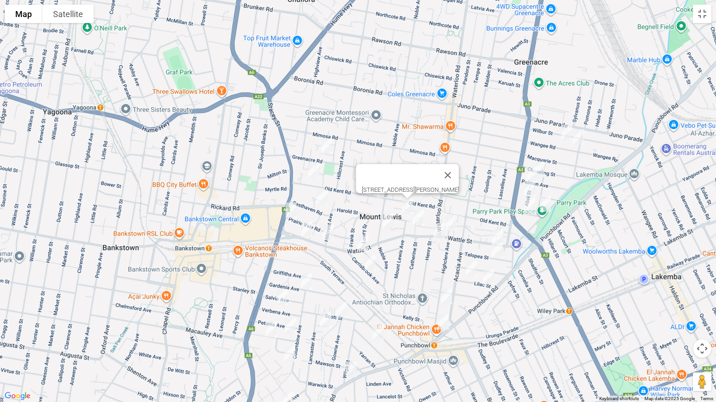
click at [415, 218] on img "11 St Charbel Way, PUNCHBOWL NSW 2196" at bounding box center [418, 217] width 18 height 23
click at [437, 229] on img "95 Henry Street, PUNCHBOWL NSW 2196" at bounding box center [439, 231] width 18 height 23
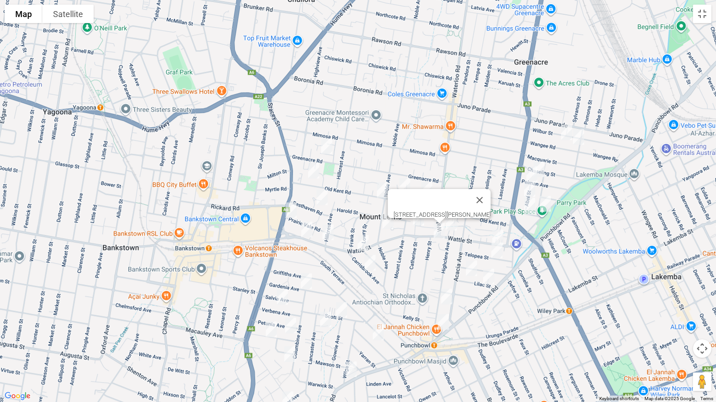
click at [386, 225] on img "47A Noble Avenue, MOUNT LEWIS NSW 2190" at bounding box center [388, 221] width 18 height 23
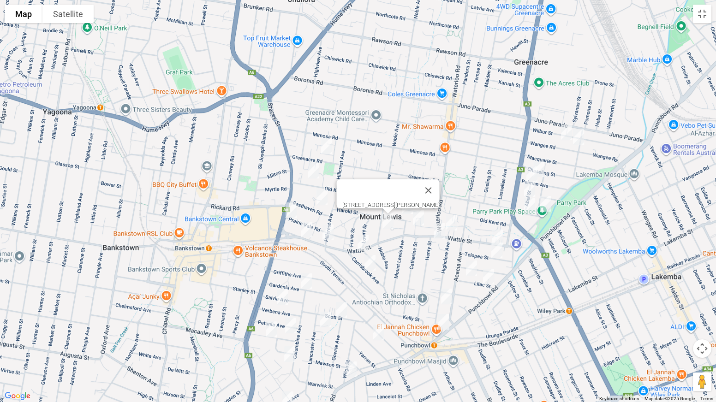
click at [329, 232] on img "202 Hillcrest Avenue, GREENACRE NSW 2190" at bounding box center [328, 232] width 18 height 23
click at [499, 255] on img "18 Telopea Street, PUNCHBOWL NSW 2196" at bounding box center [496, 250] width 18 height 23
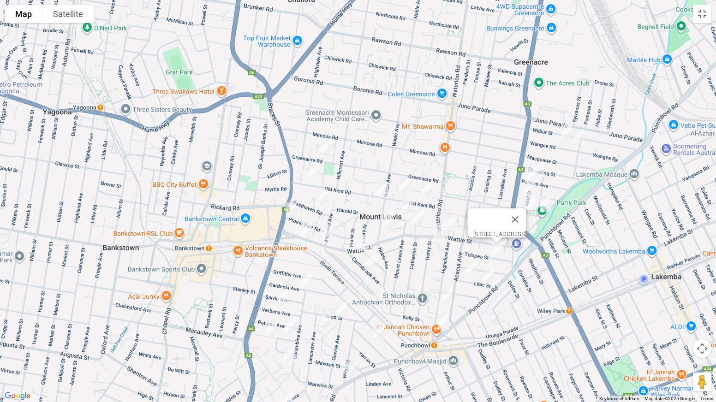
click at [471, 268] on img "31 Lilac Street, PUNCHBOWL NSW 2196" at bounding box center [471, 268] width 18 height 23
click at [487, 276] on img "4 Lilac Street, PUNCHBOWL NSW 2196" at bounding box center [488, 276] width 18 height 23
click at [372, 263] on img "50 Carrisbrook Avenue, PUNCHBOWL NSW 2196" at bounding box center [370, 262] width 18 height 23
click at [307, 278] on img "52 Gardenia Avenue, BANKSTOWN NSW 2200" at bounding box center [306, 281] width 18 height 23
click at [285, 294] on img "21A Verbena Avenue, BANKSTOWN NSW 2200" at bounding box center [282, 296] width 18 height 23
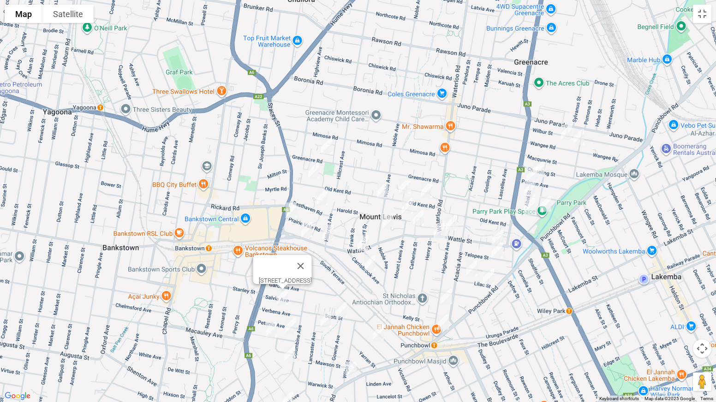
click at [272, 315] on img "20 Daphne Avenue, BANKSTOWN NSW 2200" at bounding box center [271, 329] width 18 height 23
click at [291, 315] on img "7 Daphne Avenue, BANKSTOWN NSW 2200" at bounding box center [290, 325] width 18 height 23
click at [323, 315] on img "5/12 Lancaster Avenue, PUNCHBOWL NSW 2196" at bounding box center [325, 319] width 18 height 23
click at [344, 312] on img "18 Scott Street, PUNCHBOWL NSW 2196" at bounding box center [341, 309] width 18 height 23
click at [378, 315] on img "29 Myall Street, PUNCHBOWL NSW 2196" at bounding box center [378, 332] width 18 height 23
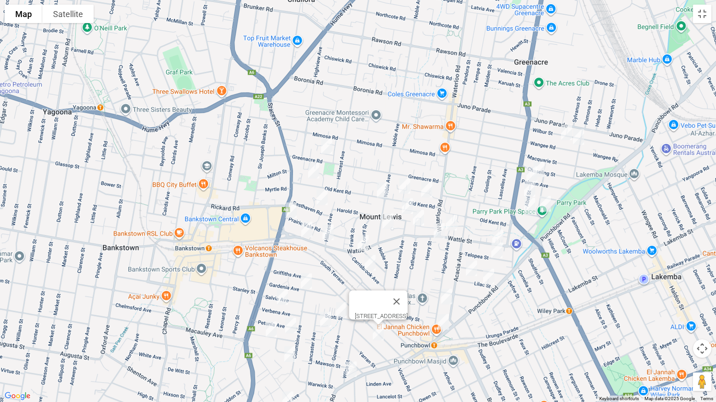
click at [290, 315] on img "12 Saladine Avenue, PUNCHBOWL NSW 2196" at bounding box center [289, 354] width 18 height 23
click at [288, 315] on img "86 Lancaster Avenue, PUNCHBOWL NSW 2196" at bounding box center [288, 399] width 18 height 23
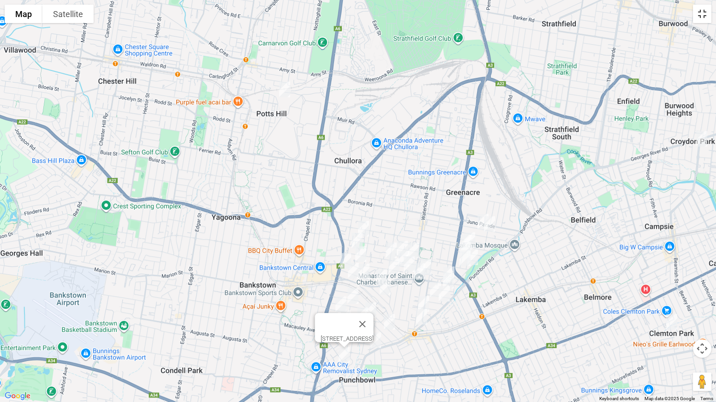
click at [705, 14] on button "Toggle fullscreen view" at bounding box center [702, 14] width 18 height 18
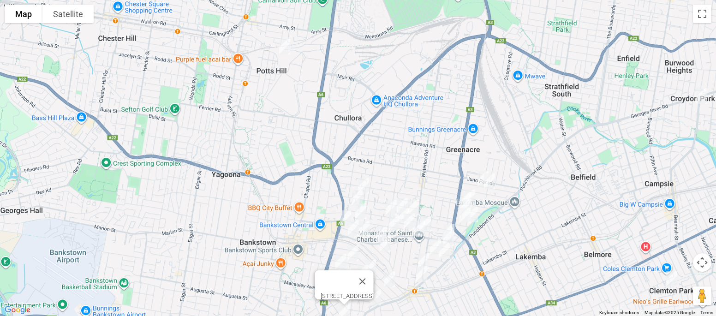
click at [477, 213] on link "Save route" at bounding box center [470, 213] width 51 height 17
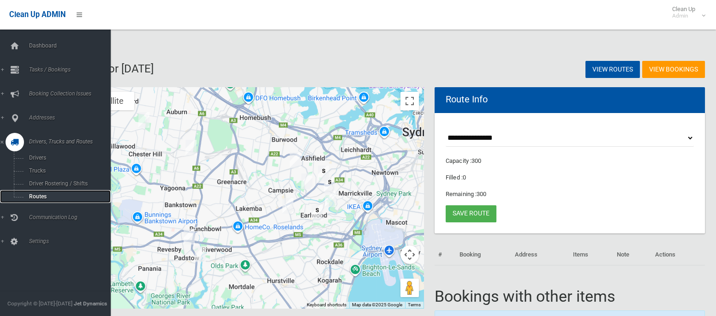
click at [38, 197] on span "Routes" at bounding box center [64, 196] width 77 height 6
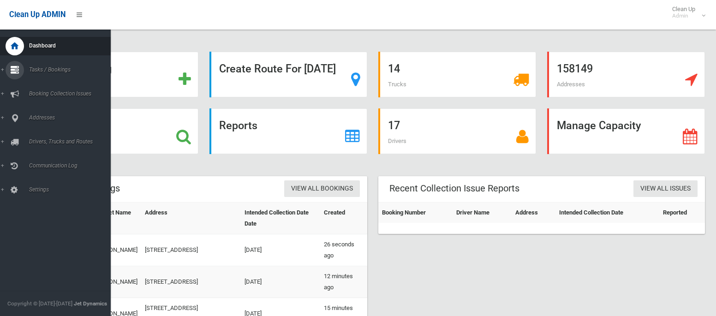
click at [42, 68] on span "Tasks / Bookings" at bounding box center [68, 69] width 84 height 6
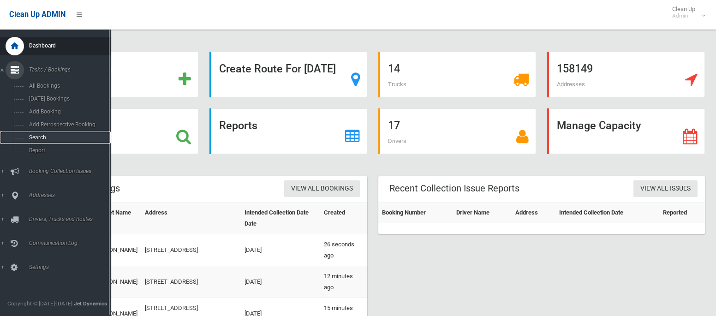
click at [36, 138] on span "Search" at bounding box center [64, 137] width 77 height 6
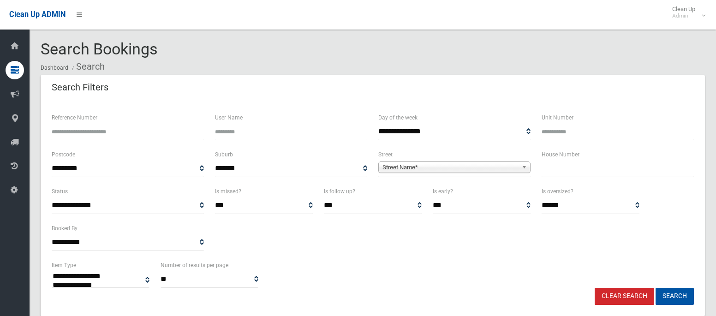
select select
click at [567, 164] on input "text" at bounding box center [617, 168] width 152 height 17
type input "***"
click at [454, 167] on span "Street Name*" at bounding box center [450, 167] width 136 height 11
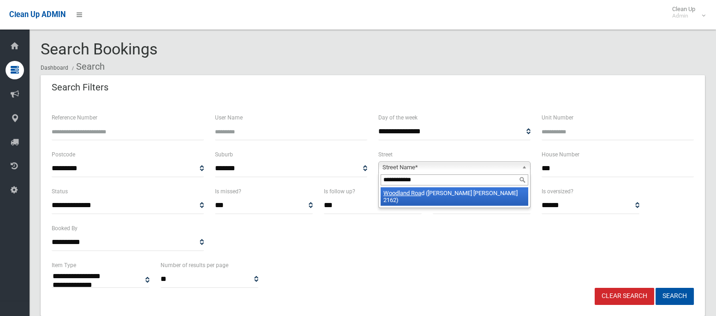
type input "**********"
click at [449, 196] on li "Woodland Roa d ([PERSON_NAME][GEOGRAPHIC_DATA][PERSON_NAME])" at bounding box center [454, 196] width 148 height 18
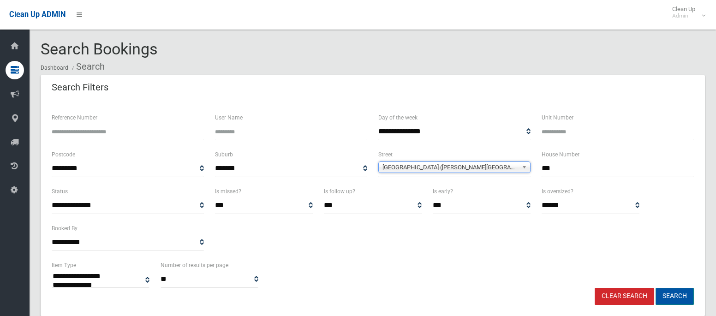
click at [678, 289] on button "Search" at bounding box center [674, 296] width 38 height 17
select select
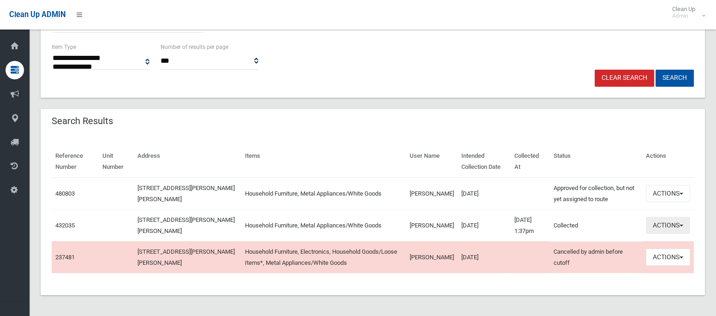
click at [665, 222] on button "Actions" at bounding box center [668, 225] width 44 height 17
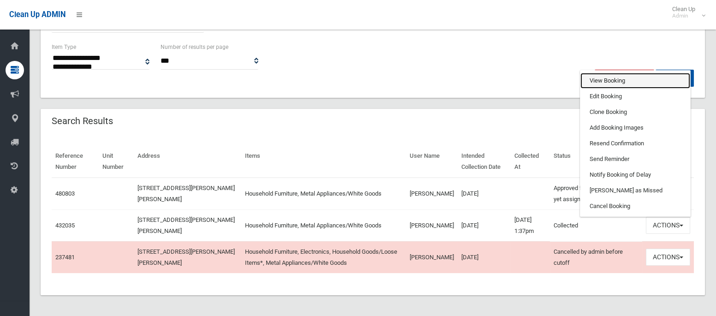
click at [596, 79] on link "View Booking" at bounding box center [635, 81] width 110 height 16
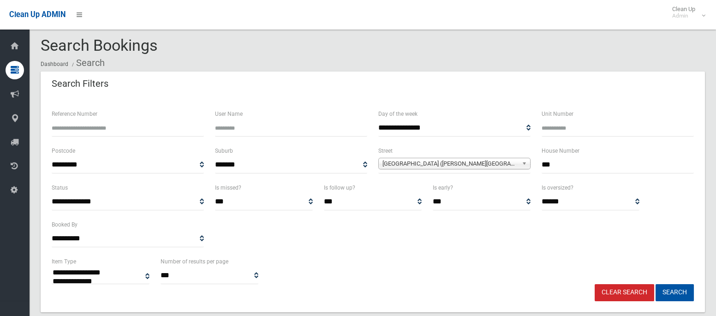
scroll to position [5, 0]
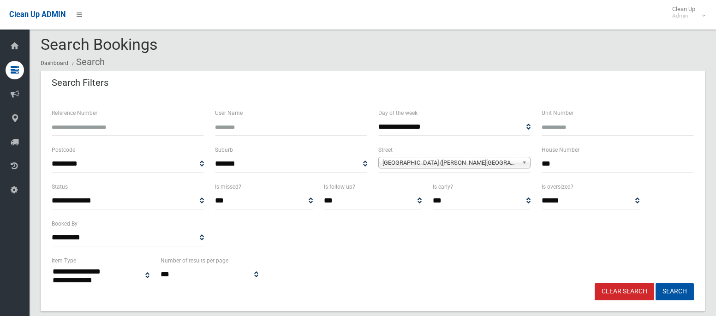
click at [538, 165] on div "House Number ***" at bounding box center [617, 162] width 163 height 37
click at [552, 164] on input "***" at bounding box center [617, 163] width 152 height 17
type input "**"
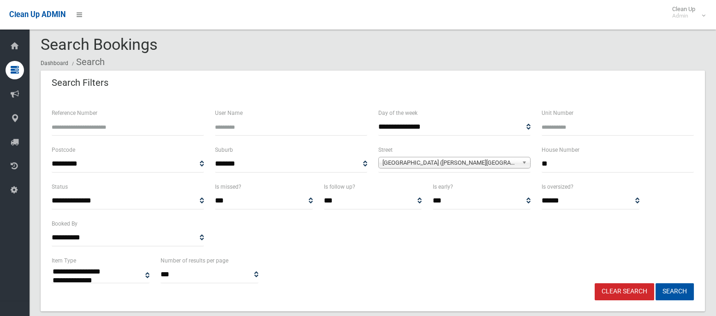
click at [477, 160] on span "[GEOGRAPHIC_DATA] ([PERSON_NAME][GEOGRAPHIC_DATA][PERSON_NAME])" at bounding box center [450, 162] width 136 height 11
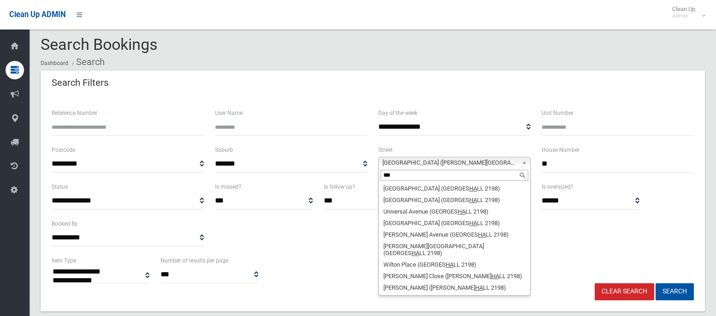
scroll to position [0, 0]
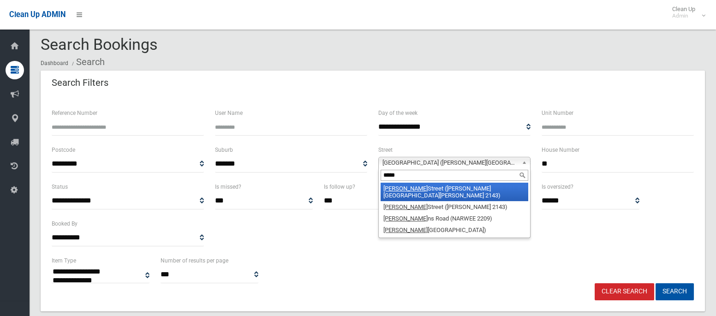
type input "*****"
click at [450, 188] on li "Hanna Street (POTTS HILL 2143)" at bounding box center [454, 192] width 148 height 18
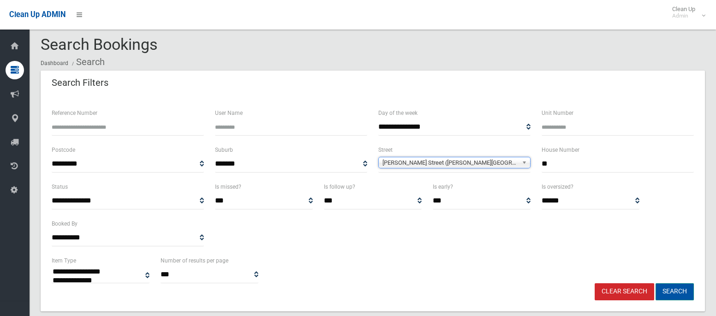
click at [676, 291] on button "Search" at bounding box center [674, 291] width 38 height 17
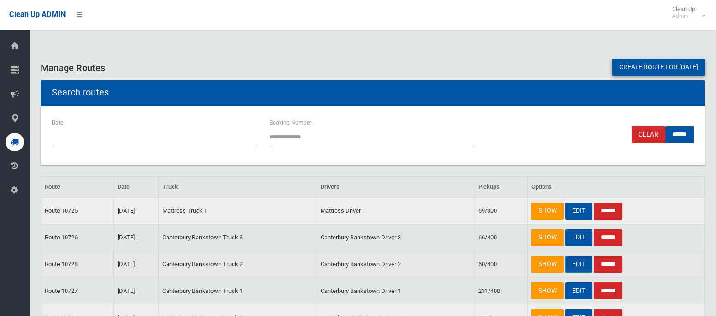
click at [579, 265] on link "EDIT" at bounding box center [578, 264] width 27 height 17
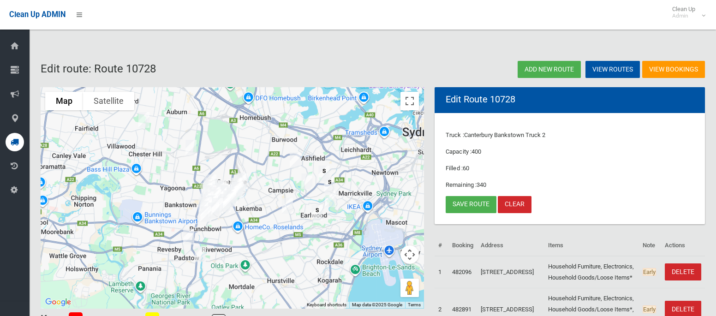
click at [146, 123] on img "24a Woodland Road, CHESTER HILL NSW 2162" at bounding box center [144, 119] width 18 height 23
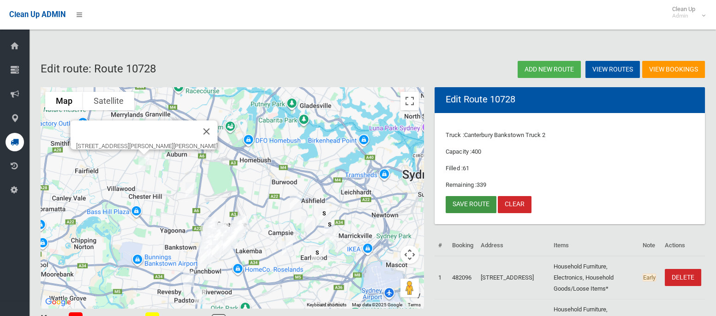
click at [470, 203] on link "Save route" at bounding box center [470, 204] width 51 height 17
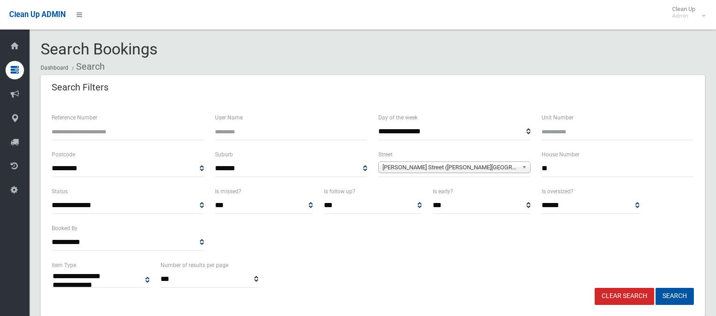
select select
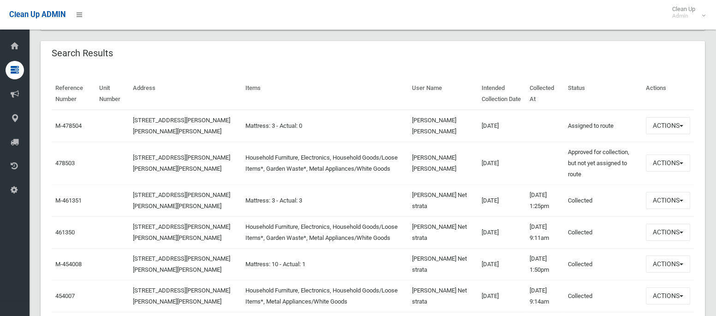
scroll to position [286, 0]
click at [659, 158] on button "Actions" at bounding box center [668, 162] width 44 height 17
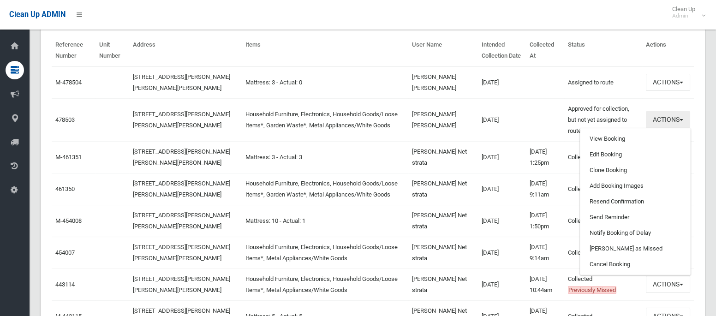
scroll to position [331, 0]
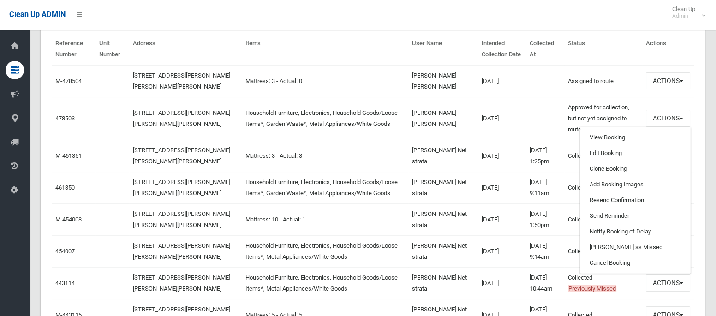
click at [526, 172] on td "[DATE] 9:11am" at bounding box center [545, 188] width 38 height 32
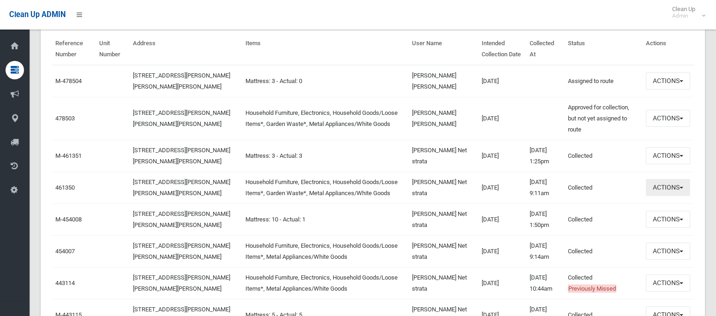
click at [668, 180] on button "Actions" at bounding box center [668, 187] width 44 height 17
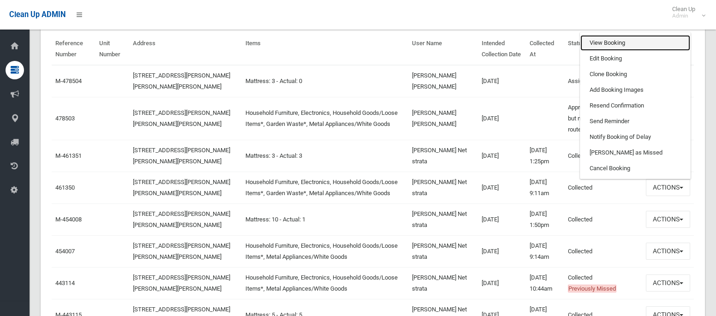
click at [620, 35] on link "View Booking" at bounding box center [635, 43] width 110 height 16
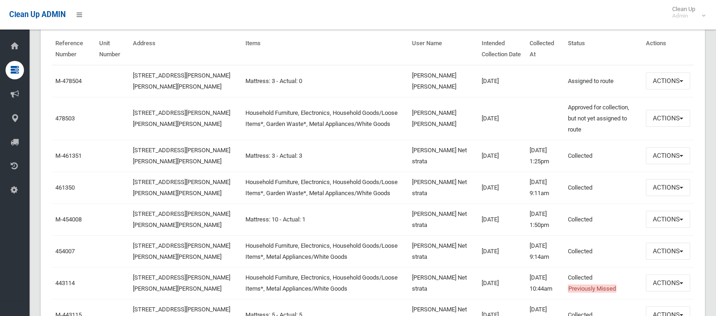
scroll to position [0, 0]
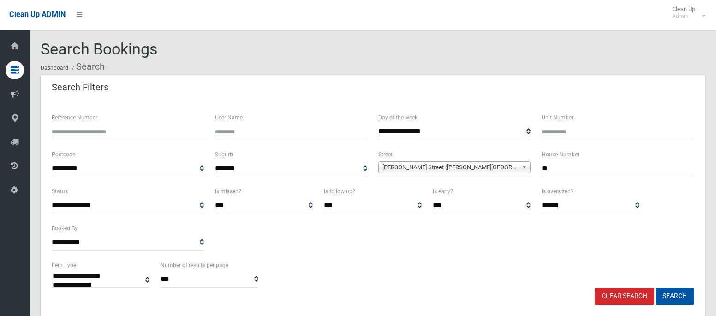
click at [548, 166] on input "**" at bounding box center [617, 168] width 152 height 17
type input "**"
click at [461, 169] on span "Hanna Street (POTTS HILL 2143)" at bounding box center [450, 167] width 136 height 11
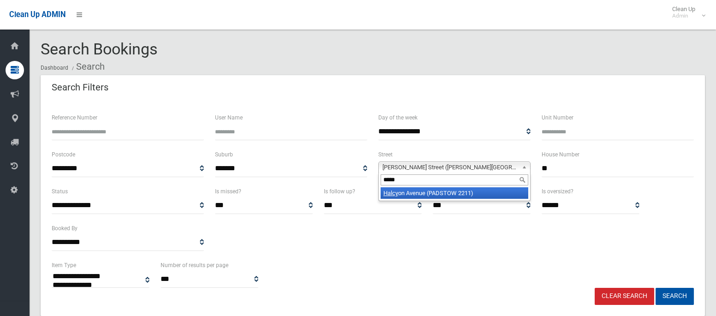
type input "*****"
click at [455, 193] on li "Halcy on Avenue (PADSTOW 2211)" at bounding box center [454, 193] width 148 height 12
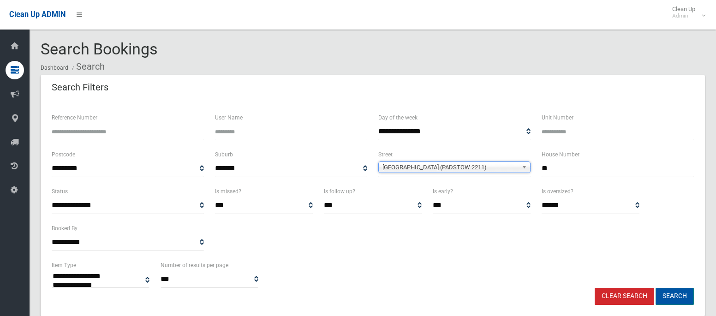
click at [676, 297] on button "Search" at bounding box center [674, 296] width 38 height 17
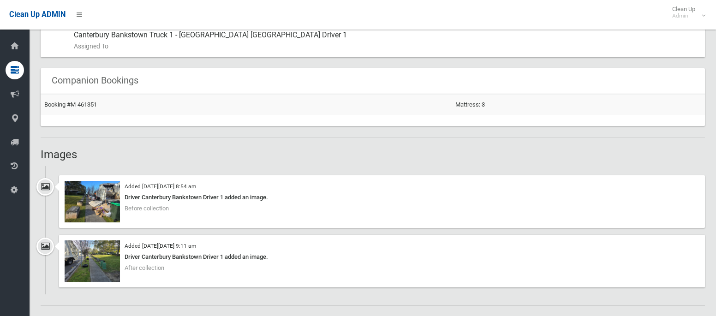
scroll to position [560, 0]
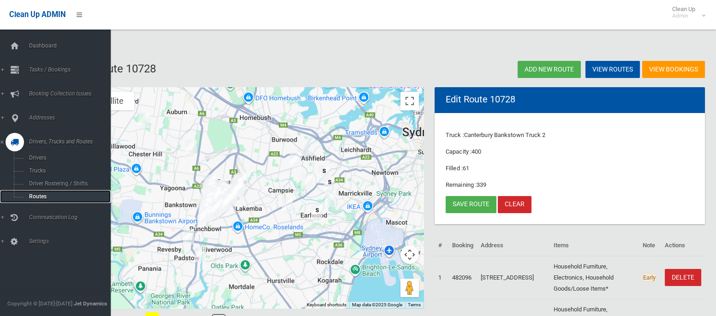
click at [35, 200] on span "Routes" at bounding box center [64, 196] width 77 height 6
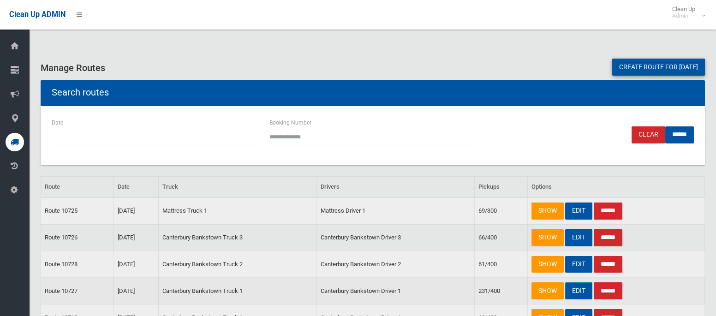
click at [579, 291] on link "EDIT" at bounding box center [578, 290] width 27 height 17
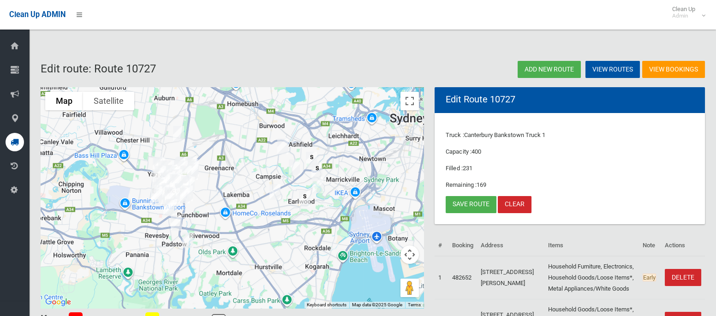
click at [180, 138] on img "17 Hanna Street, POTTS HILL NSW 2143" at bounding box center [178, 133] width 18 height 23
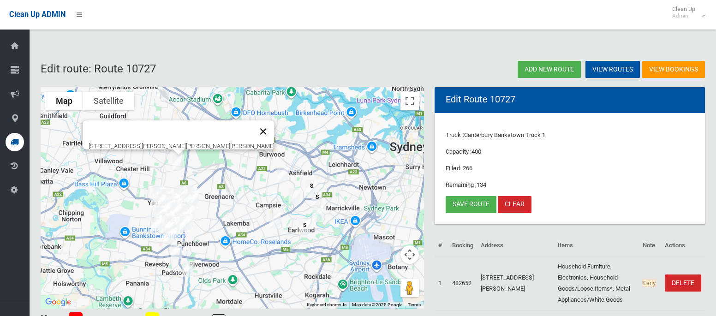
click at [252, 128] on button "Close" at bounding box center [263, 131] width 22 height 22
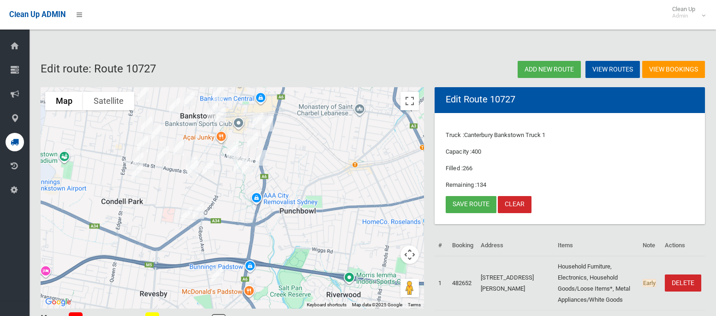
drag, startPoint x: 99, startPoint y: 220, endPoint x: 228, endPoint y: 101, distance: 175.9
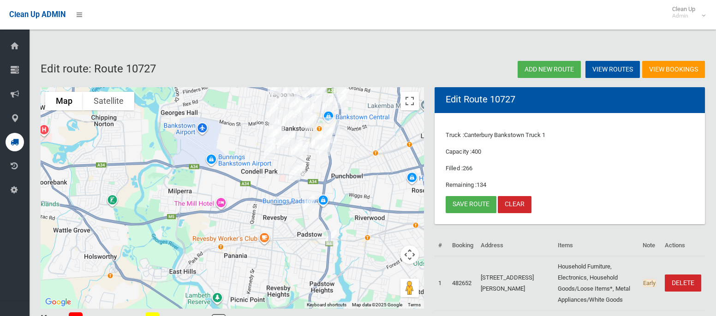
click at [397, 140] on div "To navigate, press the arrow keys." at bounding box center [232, 197] width 383 height 221
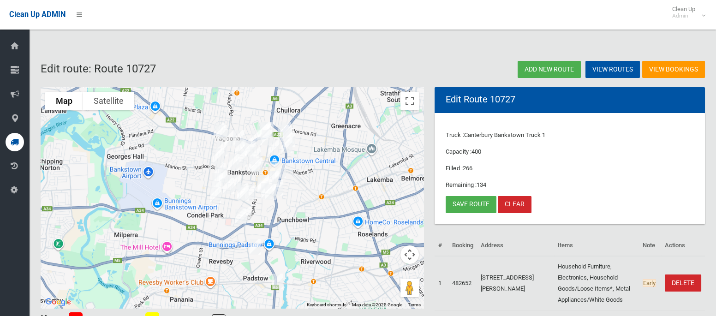
drag, startPoint x: 377, startPoint y: 185, endPoint x: 317, endPoint y: 235, distance: 77.3
click at [317, 235] on div at bounding box center [232, 197] width 383 height 221
click at [251, 212] on img "225 Canterbury Road, BANKSTOWN NSW 2200" at bounding box center [246, 214] width 18 height 23
click at [235, 217] on img "10 Claribel Street, BANKSTOWN NSW 2200" at bounding box center [240, 216] width 18 height 23
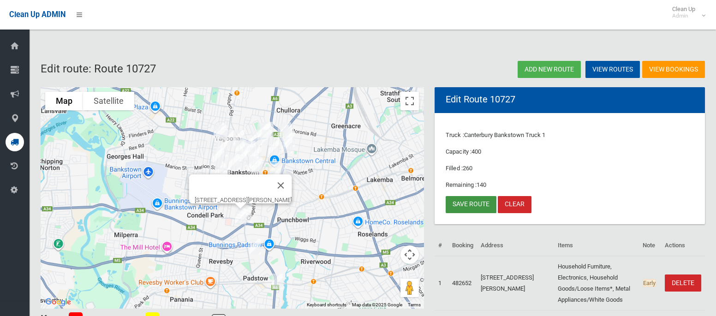
click at [470, 207] on link "Save route" at bounding box center [470, 204] width 51 height 17
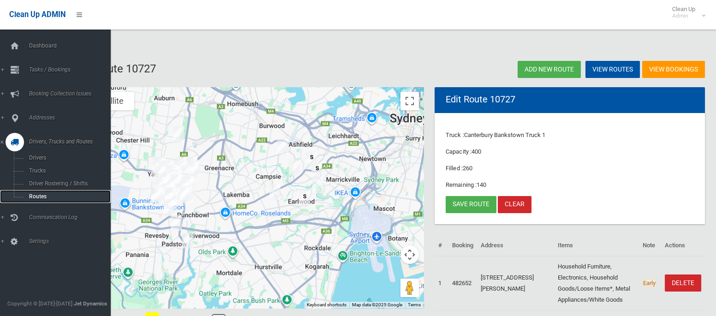
click at [37, 199] on span "Routes" at bounding box center [64, 196] width 77 height 6
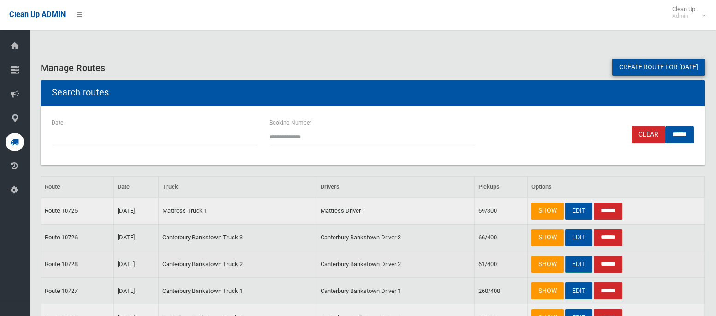
click at [582, 263] on link "EDIT" at bounding box center [578, 264] width 27 height 17
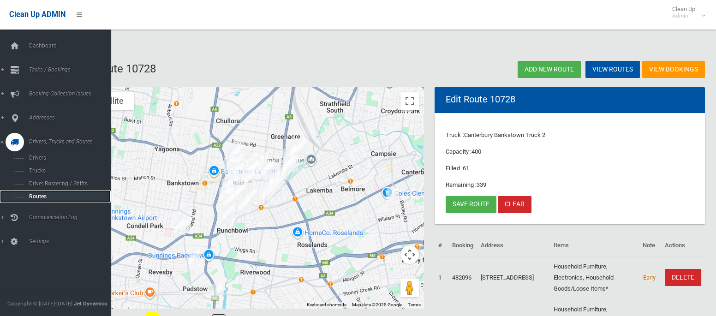
click at [31, 195] on span "Routes" at bounding box center [64, 196] width 77 height 6
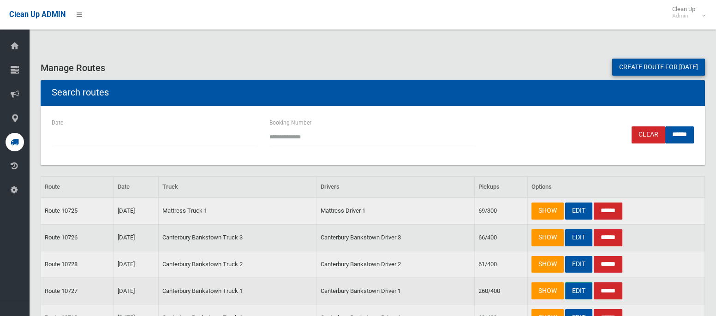
click at [576, 292] on link "EDIT" at bounding box center [578, 290] width 27 height 17
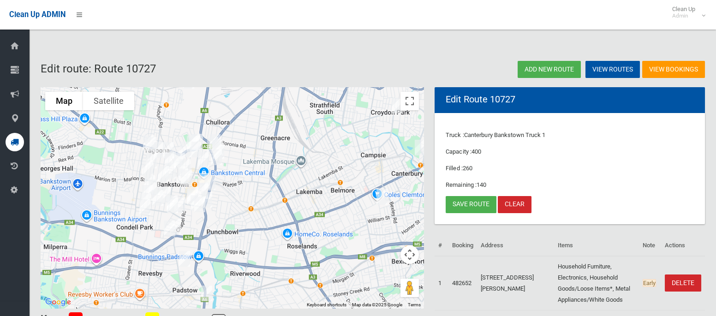
click at [180, 222] on img "225 Canterbury Road, BANKSTOWN NSW 2200" at bounding box center [175, 226] width 18 height 23
click at [169, 227] on img "10 Claribel Street, BANKSTOWN NSW 2200" at bounding box center [169, 228] width 18 height 23
click at [220, 191] on button "Close" at bounding box center [210, 197] width 22 height 22
click at [463, 204] on link "Save route" at bounding box center [470, 204] width 51 height 17
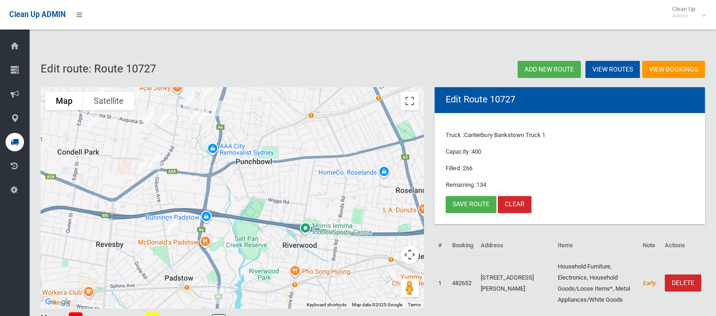
drag, startPoint x: 224, startPoint y: 266, endPoint x: 225, endPoint y: 231, distance: 34.6
click at [225, 231] on div at bounding box center [232, 197] width 383 height 221
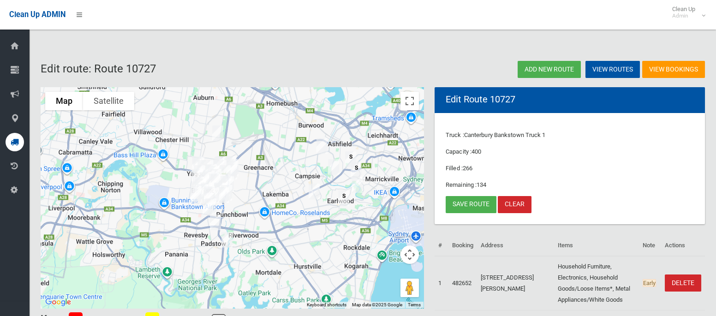
click at [225, 231] on img "39 Astley Avenue, PADSTOW NSW 2211" at bounding box center [227, 239] width 18 height 23
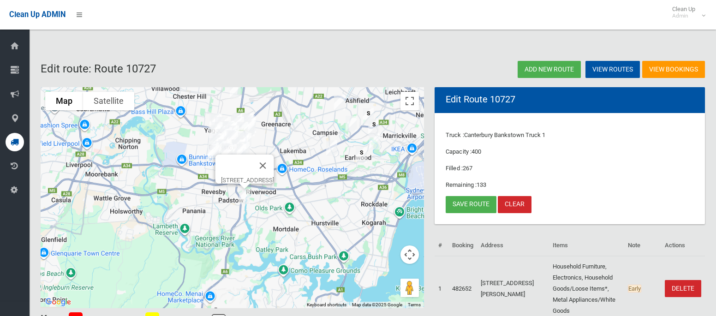
drag, startPoint x: 264, startPoint y: 266, endPoint x: 282, endPoint y: 219, distance: 50.4
click at [282, 219] on div "39 Astley Avenue, PADSTOW NSW 2211" at bounding box center [232, 197] width 383 height 221
click at [243, 194] on img "39 Astley Avenue, PADSTOW NSW 2211" at bounding box center [244, 195] width 18 height 23
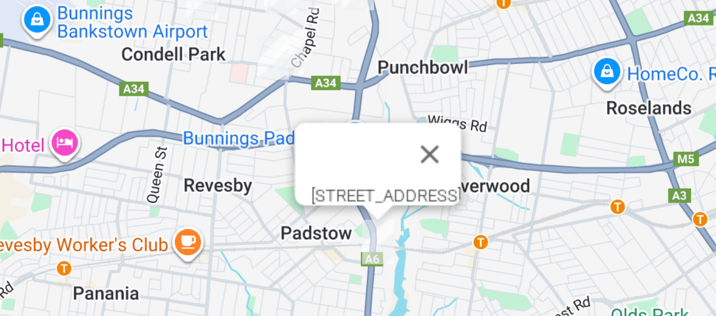
drag, startPoint x: 209, startPoint y: 205, endPoint x: 263, endPoint y: 209, distance: 54.6
click at [263, 209] on div "39 Astley Avenue, PADSTOW NSW 2211" at bounding box center [232, 197] width 383 height 221
click at [321, 173] on button "Close" at bounding box center [309, 180] width 22 height 22
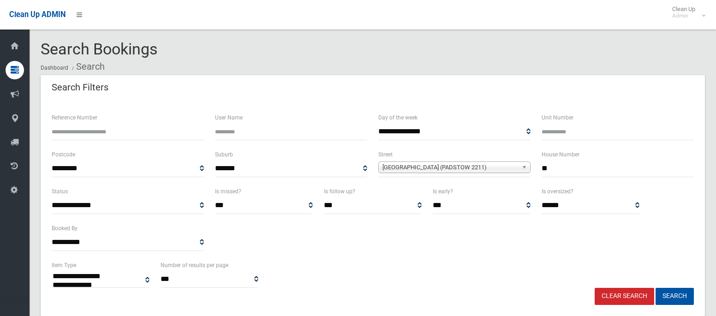
select select
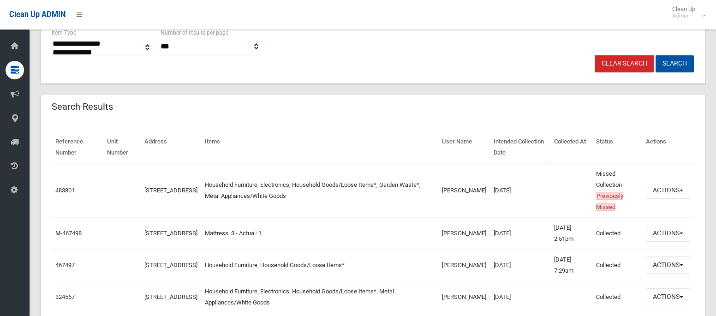
scroll to position [233, 0]
click at [658, 191] on button "Actions" at bounding box center [668, 189] width 44 height 17
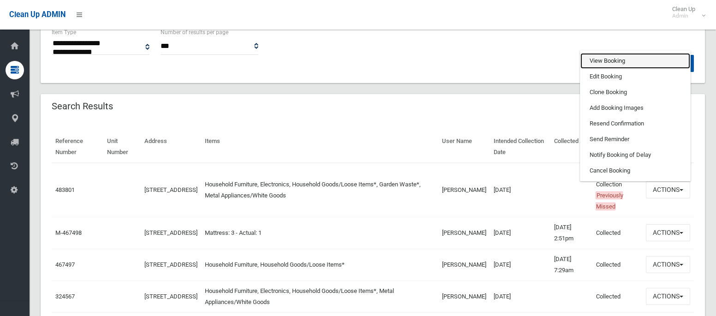
click at [605, 60] on link "View Booking" at bounding box center [635, 61] width 110 height 16
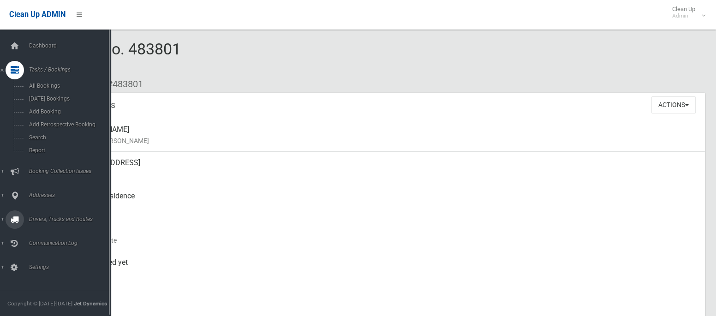
click at [43, 225] on link "Drivers, Trucks and Routes" at bounding box center [55, 219] width 111 height 18
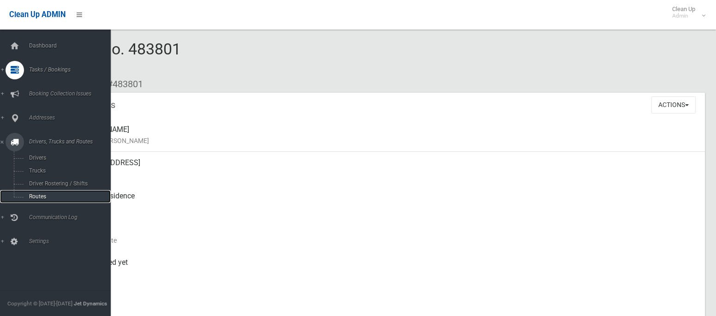
click at [39, 197] on span "Routes" at bounding box center [64, 196] width 77 height 6
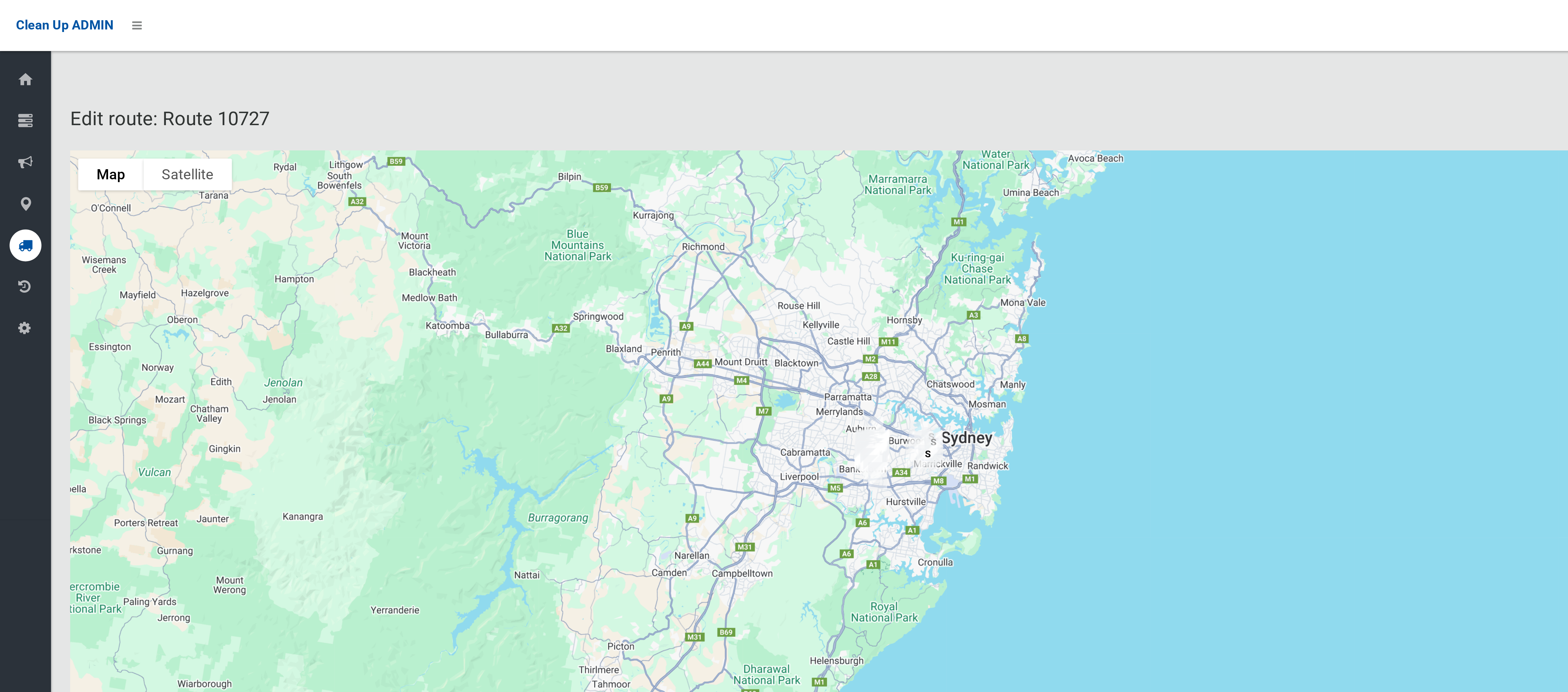
drag, startPoint x: 324, startPoint y: 162, endPoint x: 100, endPoint y: 15, distance: 267.9
click at [100, 15] on body "Clean Up ADMIN Clean Up Admin Logout Edit route: Route 10727 View Bookings View…" at bounding box center [784, 346] width 1568 height 692
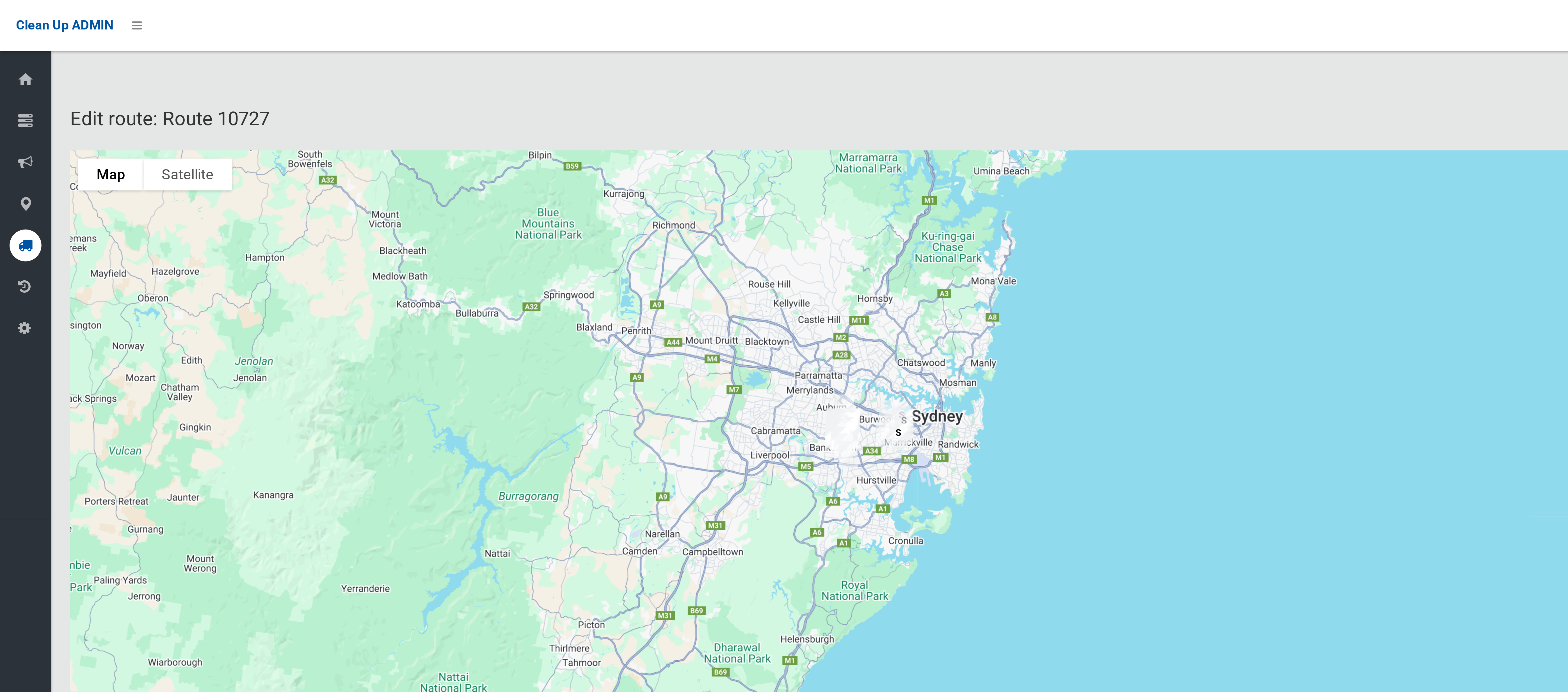
drag, startPoint x: 317, startPoint y: 167, endPoint x: 287, endPoint y: 148, distance: 35.5
click at [287, 148] on div "To navigate, press the arrow keys." at bounding box center [472, 295] width 894 height 484
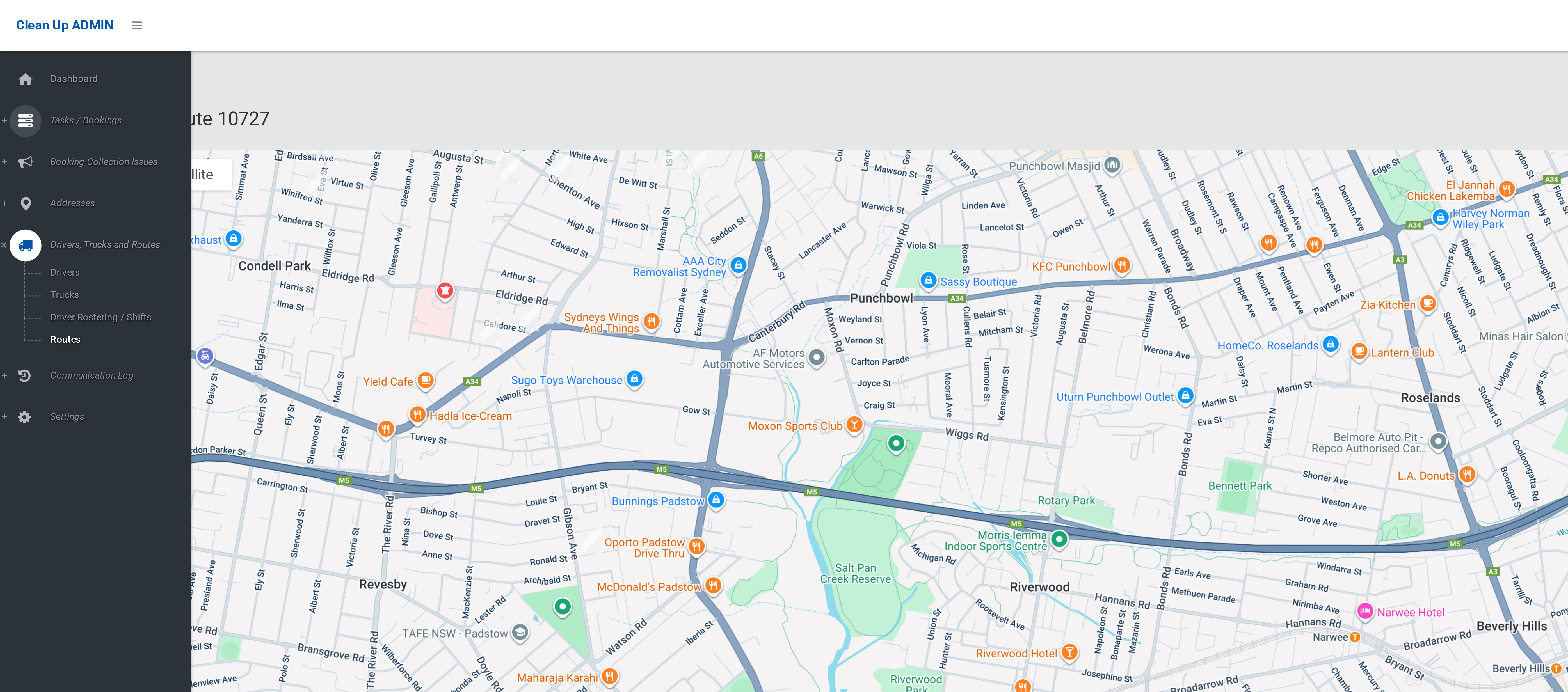
click at [25, 44] on span "Tasks / Bookings" at bounding box center [41, 42] width 51 height 4
click at [24, 83] on span "Search" at bounding box center [39, 83] width 47 height 4
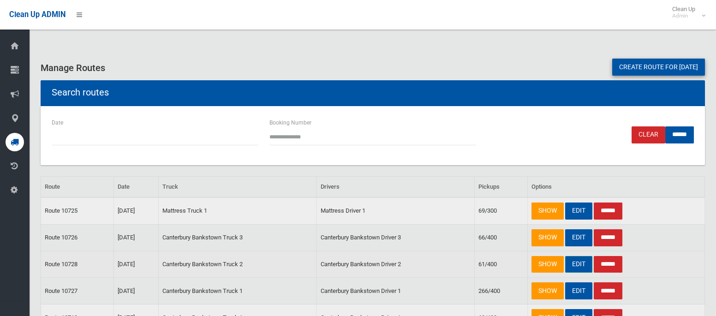
click at [583, 264] on link "EDIT" at bounding box center [578, 264] width 27 height 17
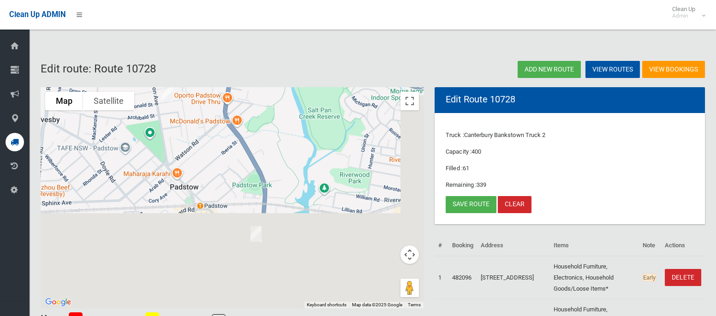
drag, startPoint x: 213, startPoint y: 262, endPoint x: 180, endPoint y: 158, distance: 109.7
click at [180, 158] on div at bounding box center [232, 197] width 383 height 221
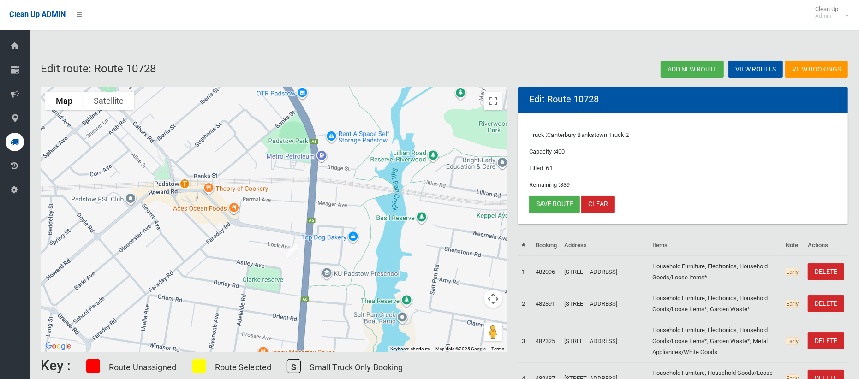
click at [291, 254] on img "39 Astley Avenue, PADSTOW NSW 2211" at bounding box center [292, 251] width 18 height 23
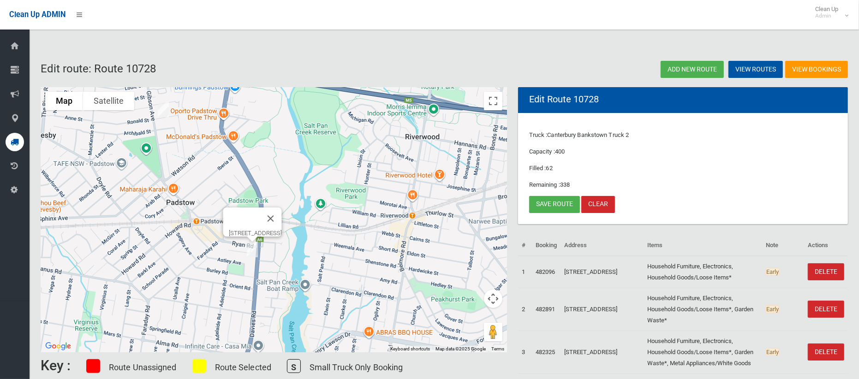
click at [167, 110] on img "1A Halcyon Avenue, PADSTOW NSW 2211" at bounding box center [163, 109] width 18 height 23
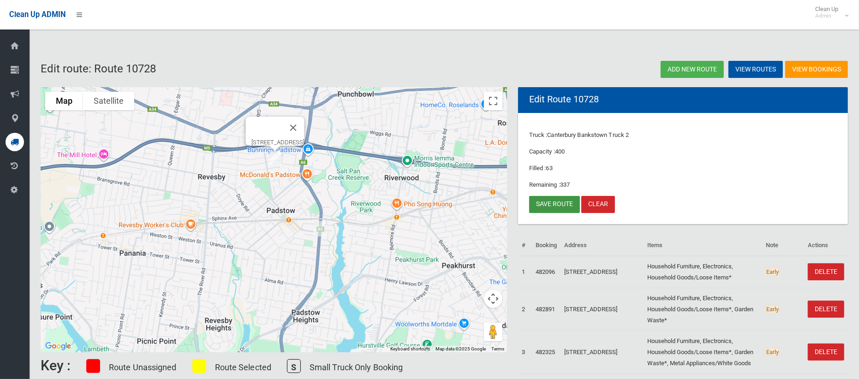
click at [556, 200] on link "Save route" at bounding box center [554, 204] width 51 height 17
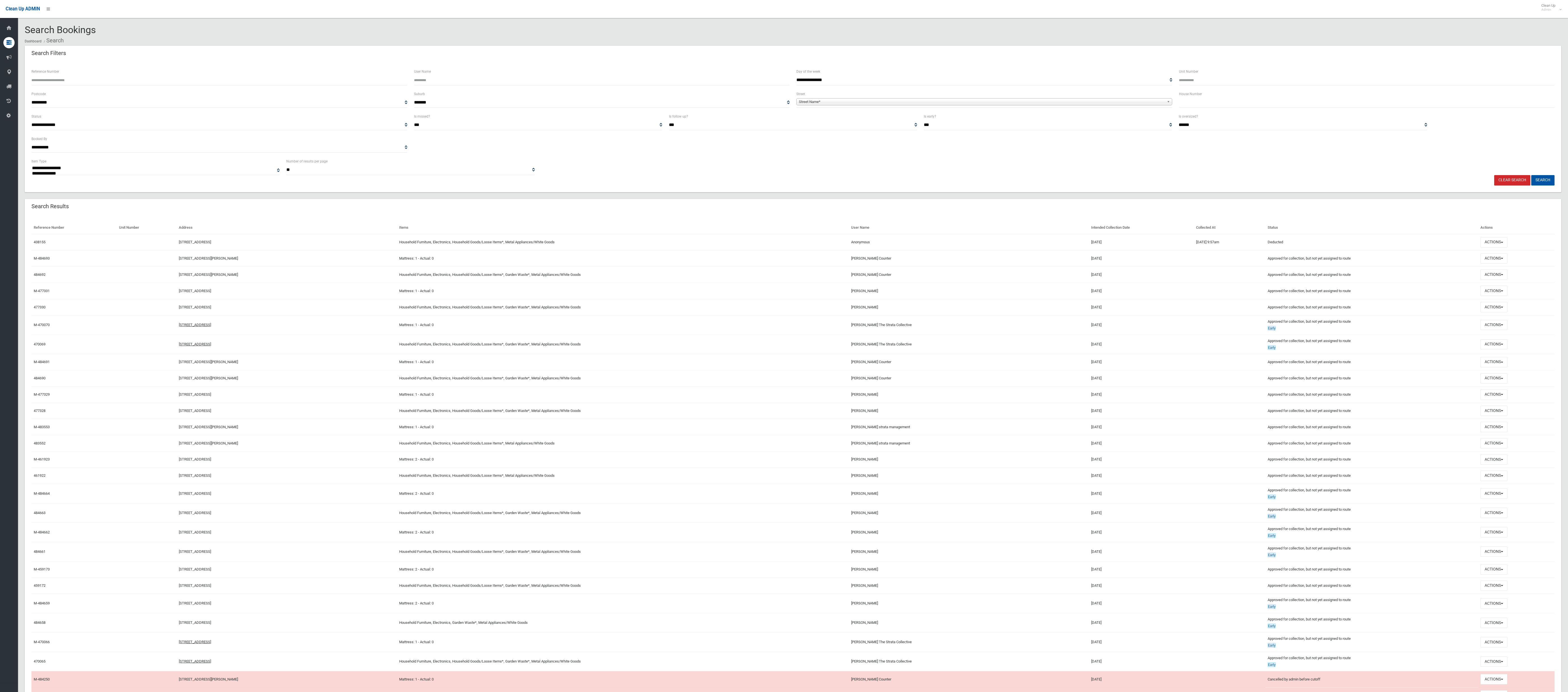
select select
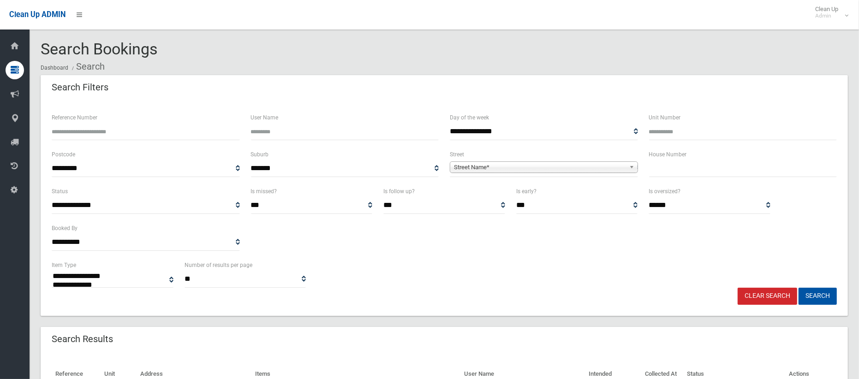
click at [679, 174] on input "text" at bounding box center [743, 168] width 188 height 17
type input "**"
click at [576, 168] on span "Street Name*" at bounding box center [540, 167] width 172 height 11
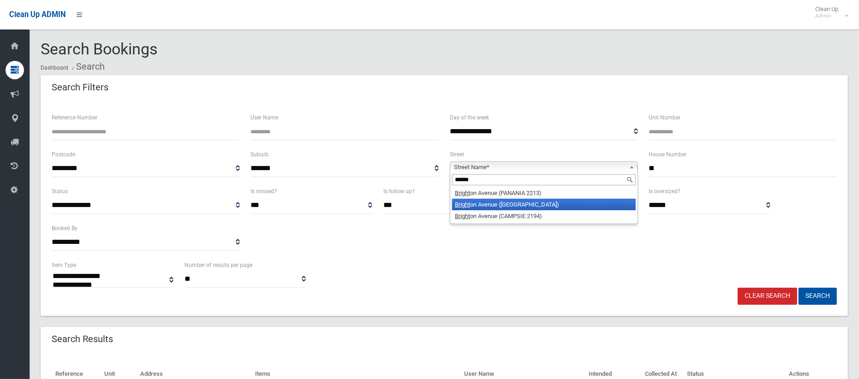
type input "******"
click at [550, 205] on li "Bright on Avenue ([GEOGRAPHIC_DATA])" at bounding box center [544, 205] width 184 height 12
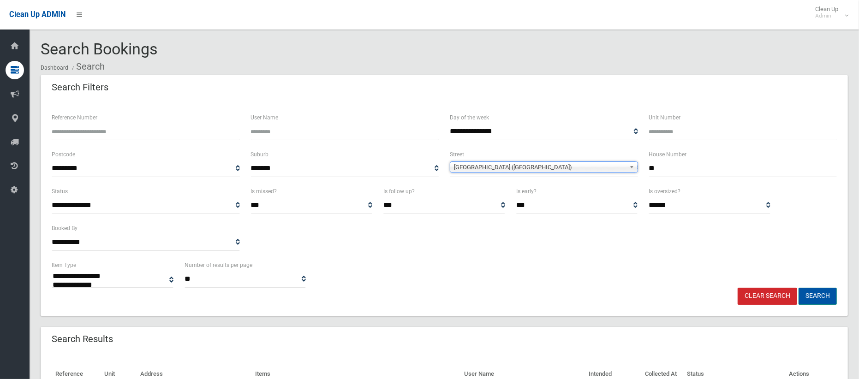
click at [819, 293] on button "Search" at bounding box center [817, 296] width 38 height 17
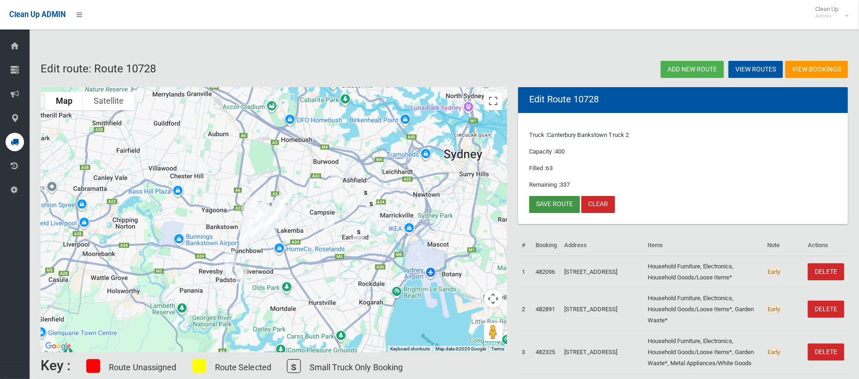
click at [546, 205] on link "Save route" at bounding box center [554, 204] width 51 height 17
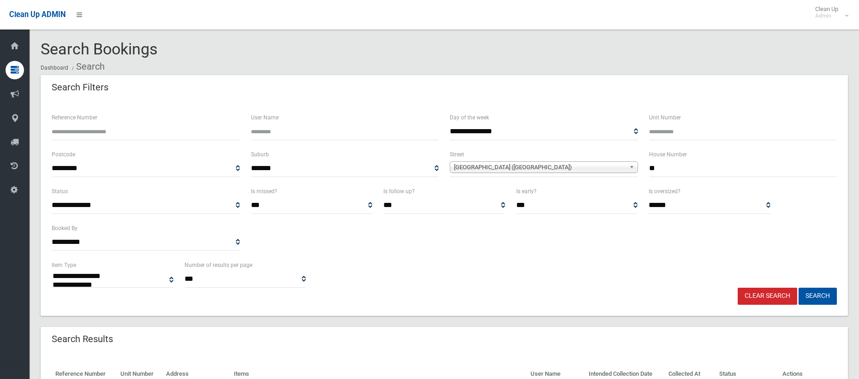
select select
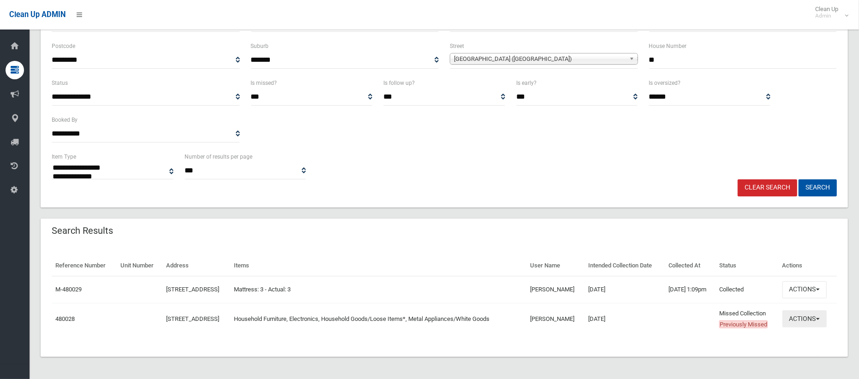
click at [800, 320] on button "Actions" at bounding box center [804, 318] width 44 height 17
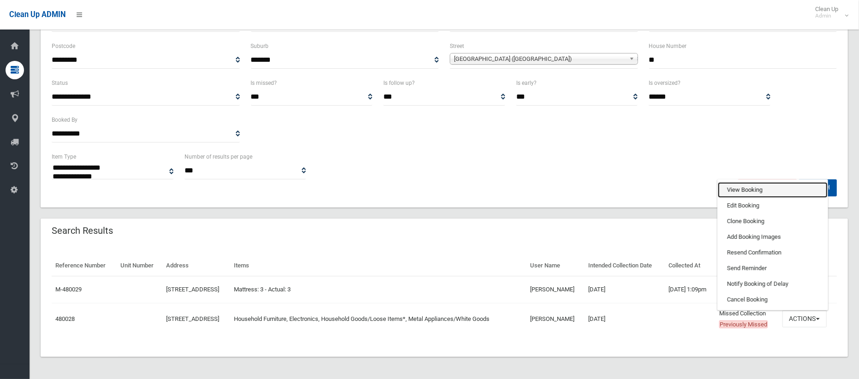
click at [746, 191] on link "View Booking" at bounding box center [773, 190] width 110 height 16
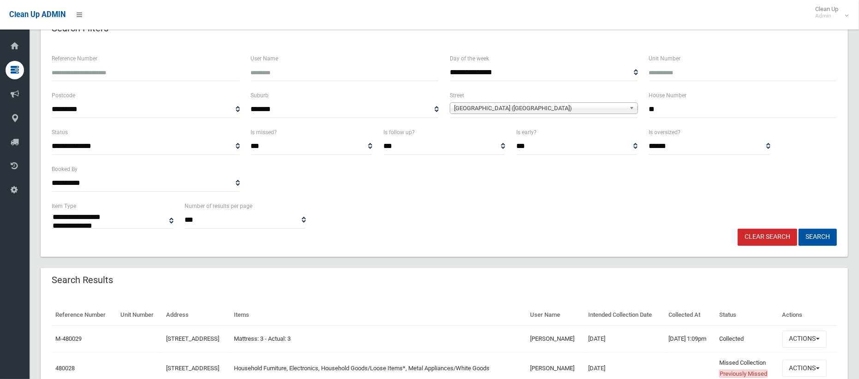
scroll to position [0, 0]
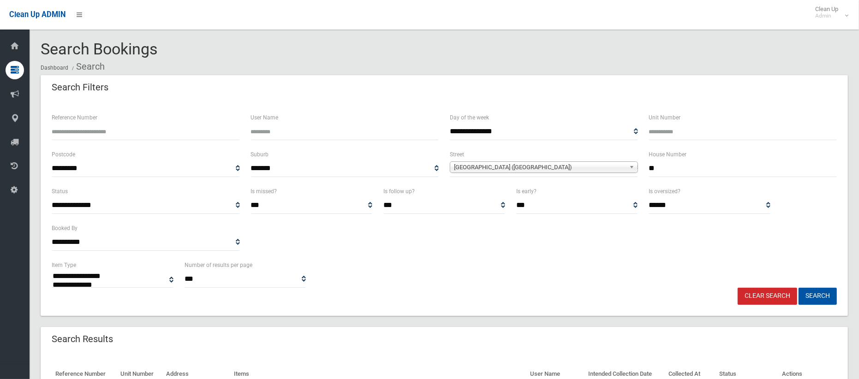
click at [662, 166] on input "**" at bounding box center [743, 168] width 188 height 17
type input "*****"
click at [544, 167] on span "[GEOGRAPHIC_DATA] ([GEOGRAPHIC_DATA])" at bounding box center [540, 167] width 172 height 11
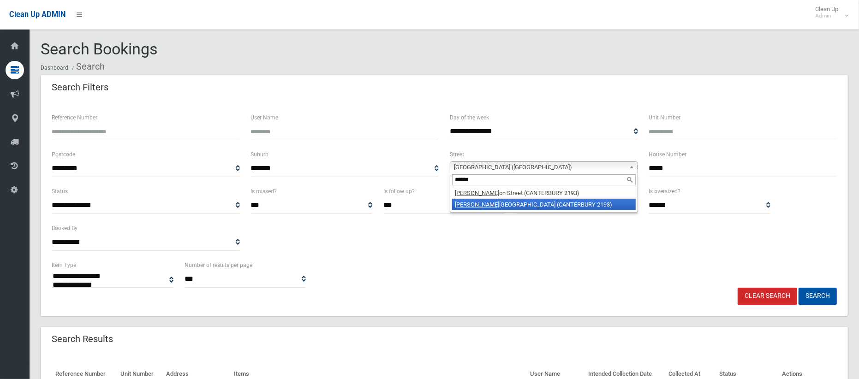
type input "******"
click at [515, 203] on li "[PERSON_NAME][GEOGRAPHIC_DATA])" at bounding box center [544, 205] width 184 height 12
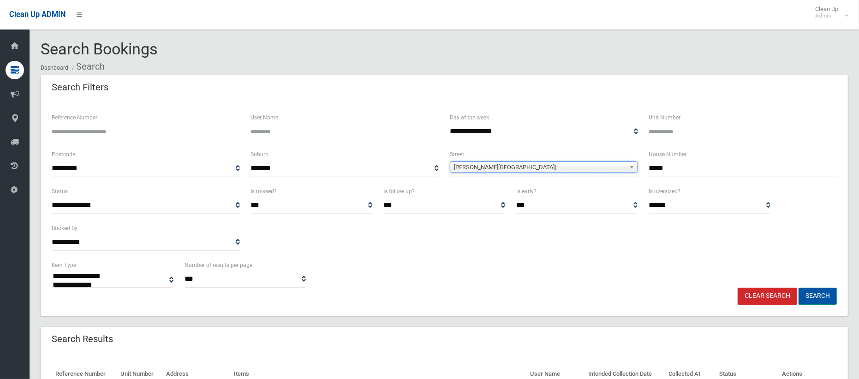
click at [815, 295] on button "Search" at bounding box center [817, 296] width 38 height 17
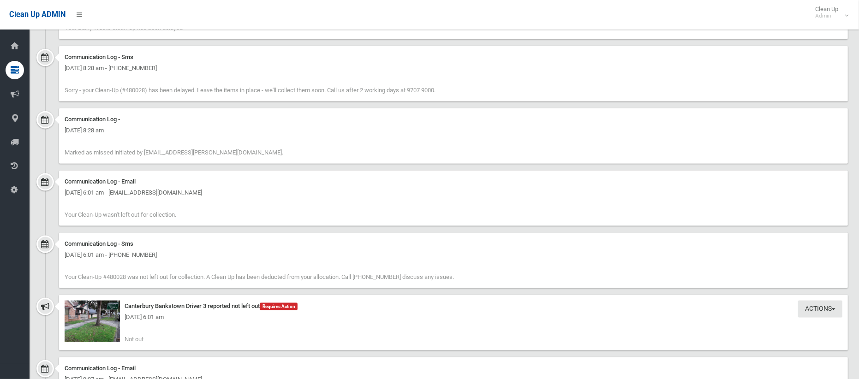
scroll to position [892, 0]
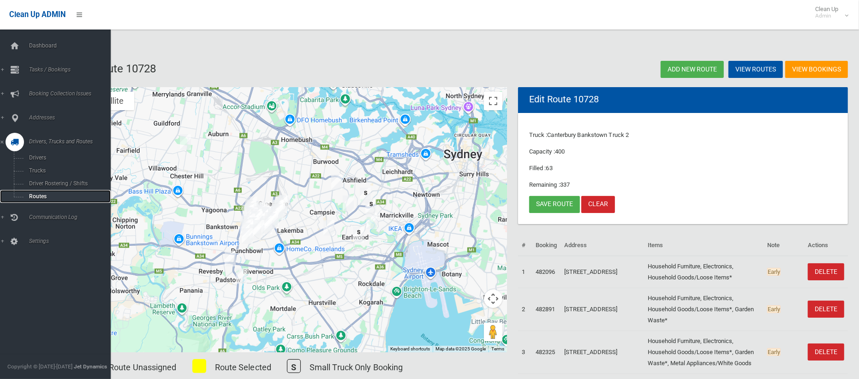
click at [40, 194] on span "Routes" at bounding box center [64, 196] width 77 height 6
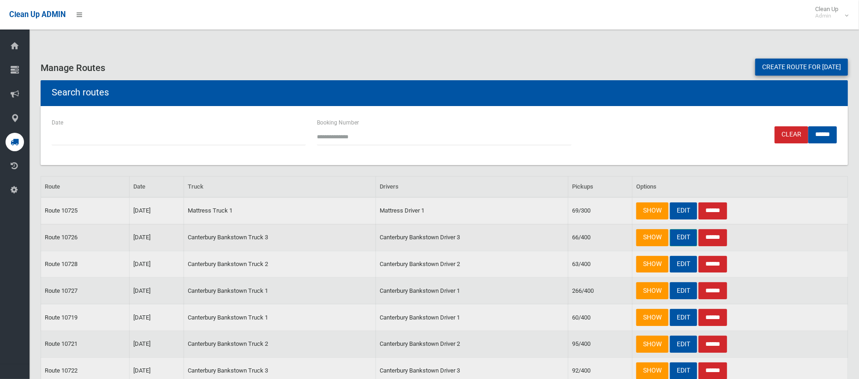
click at [673, 243] on link "EDIT" at bounding box center [683, 237] width 27 height 17
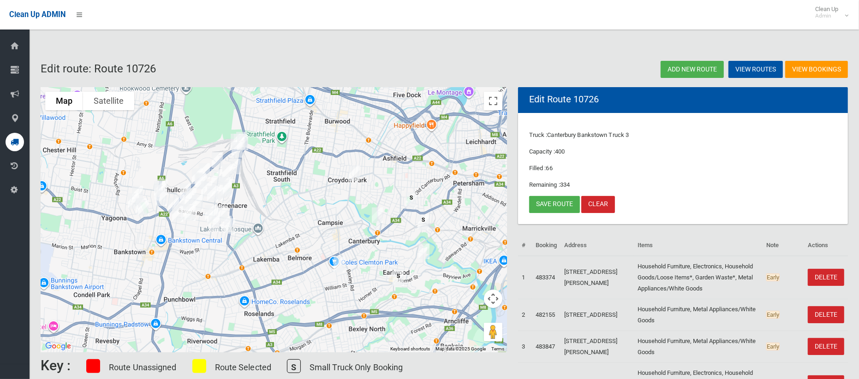
click at [350, 173] on img "28 Brighton Avenue, CROYDON PARK NSW 2133" at bounding box center [354, 173] width 18 height 23
click at [378, 217] on img "10-12 Broughton Street, CANTERBURY NSW 2193" at bounding box center [377, 215] width 18 height 23
click at [546, 208] on link "Save route" at bounding box center [554, 204] width 51 height 17
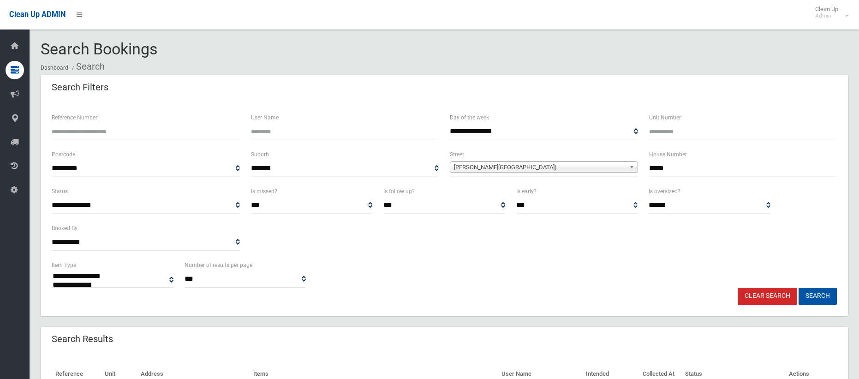
select select
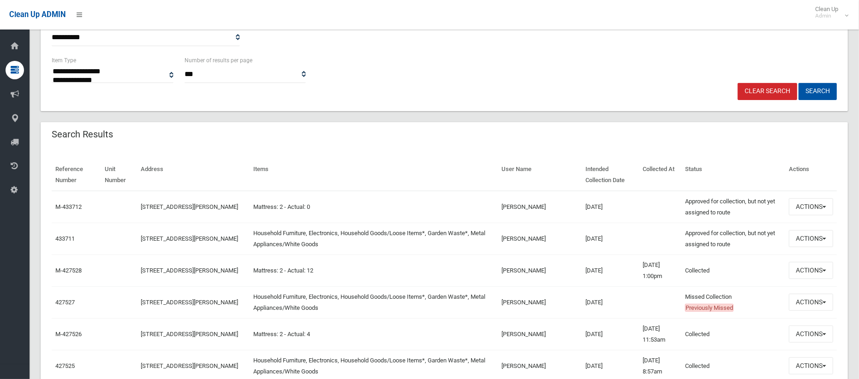
scroll to position [205, 0]
click at [796, 304] on button "Actions" at bounding box center [811, 301] width 44 height 17
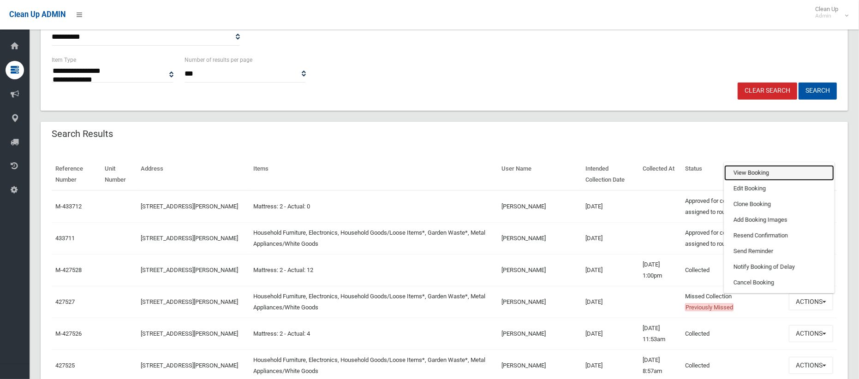
click at [739, 171] on link "View Booking" at bounding box center [779, 173] width 110 height 16
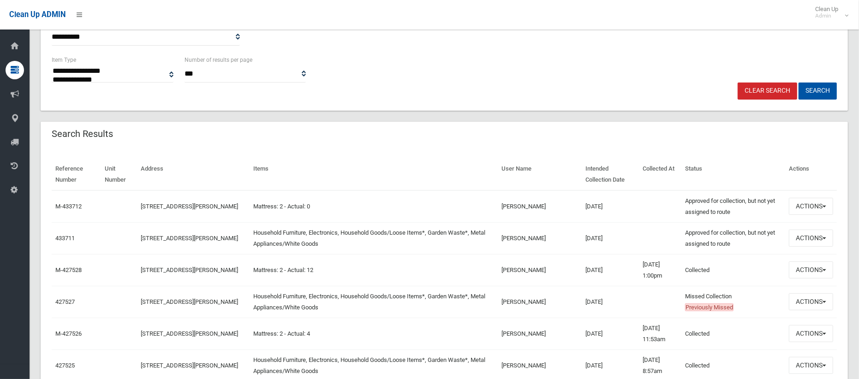
scroll to position [0, 0]
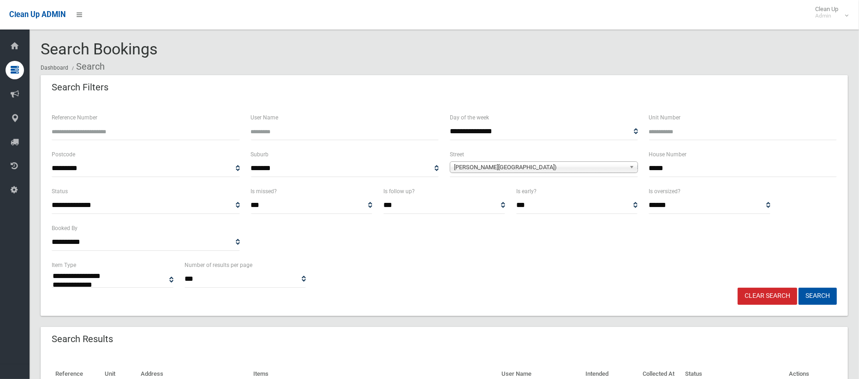
click at [659, 171] on input "*****" at bounding box center [743, 168] width 188 height 17
click at [660, 168] on input "********" at bounding box center [743, 168] width 188 height 17
type input "*****"
click at [581, 172] on div "[PERSON_NAME][GEOGRAPHIC_DATA])" at bounding box center [544, 167] width 188 height 12
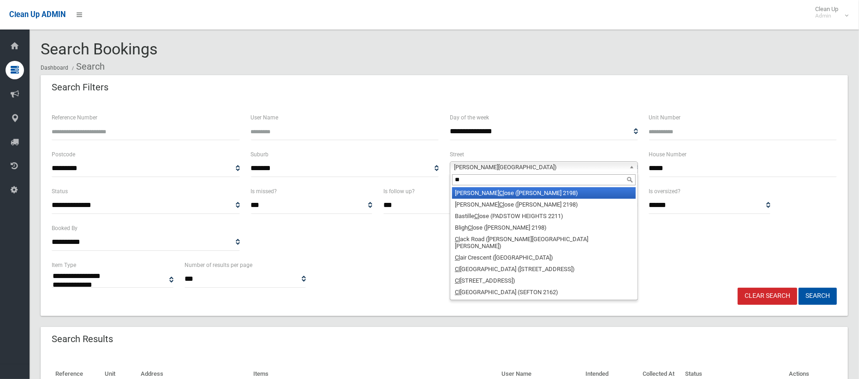
type input "*"
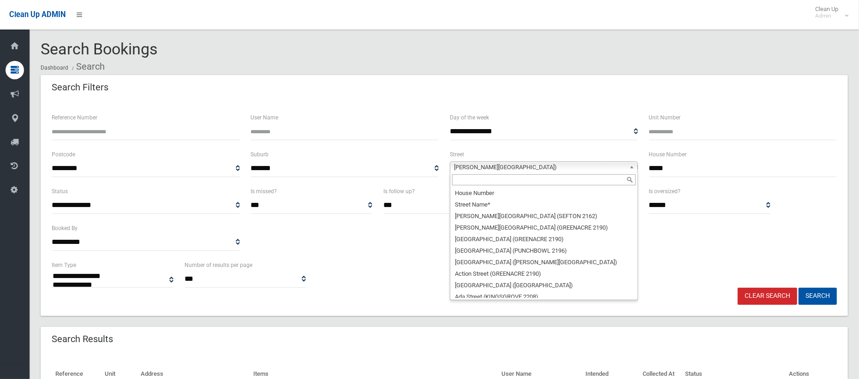
scroll to position [3612, 0]
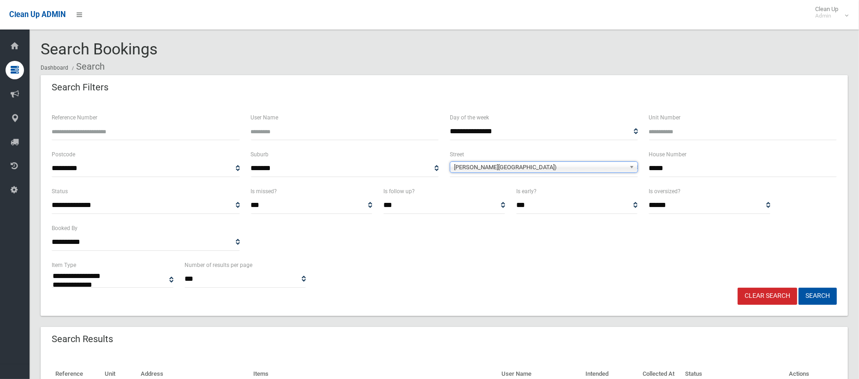
click at [490, 166] on span "Broughton Street (CANTERBURY 2193)" at bounding box center [540, 167] width 172 height 11
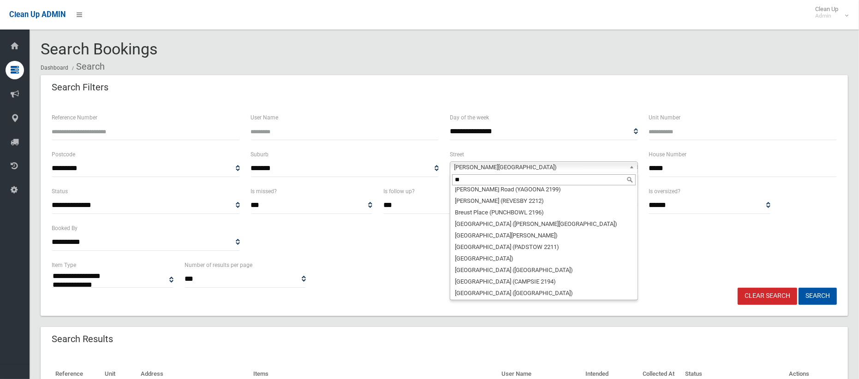
scroll to position [0, 0]
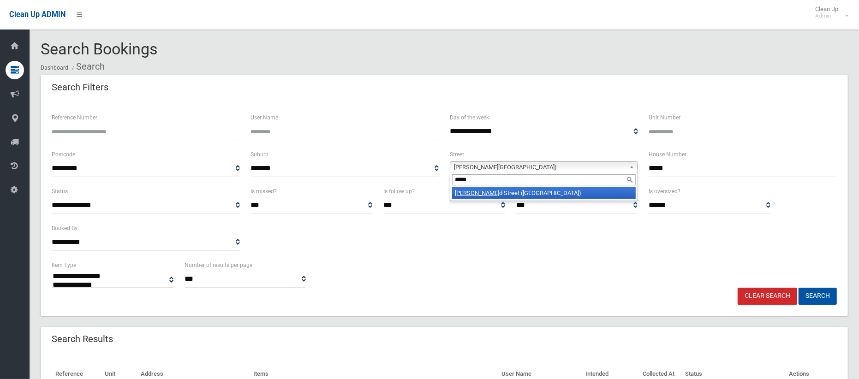
type input "*****"
click at [497, 195] on li "Alfre d Street (CLEMTON PARK 2206)" at bounding box center [544, 193] width 184 height 12
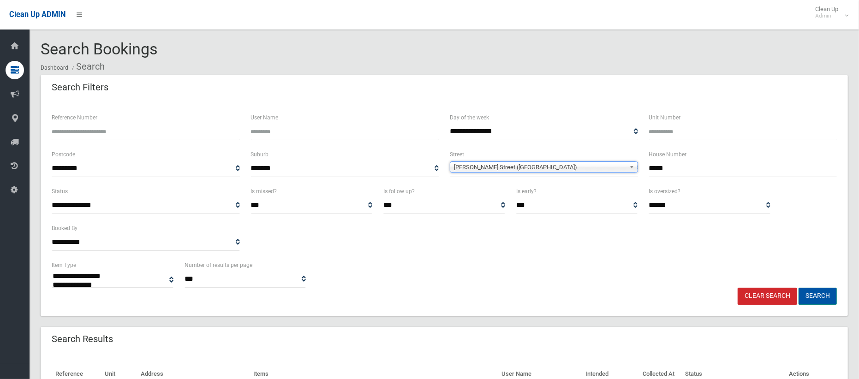
click at [822, 299] on button "Search" at bounding box center [817, 296] width 38 height 17
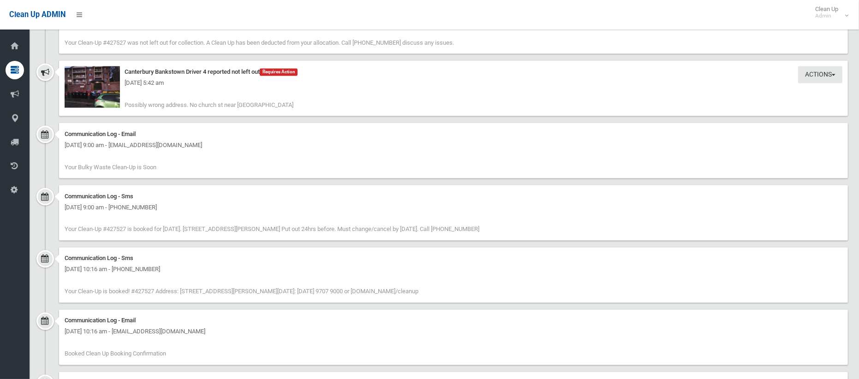
scroll to position [1199, 0]
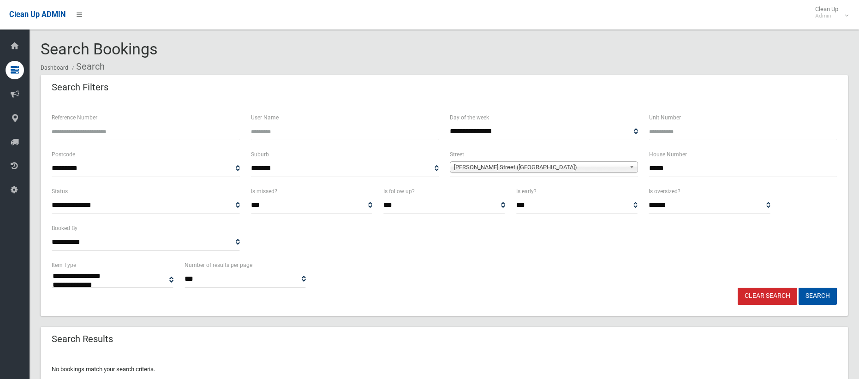
select select
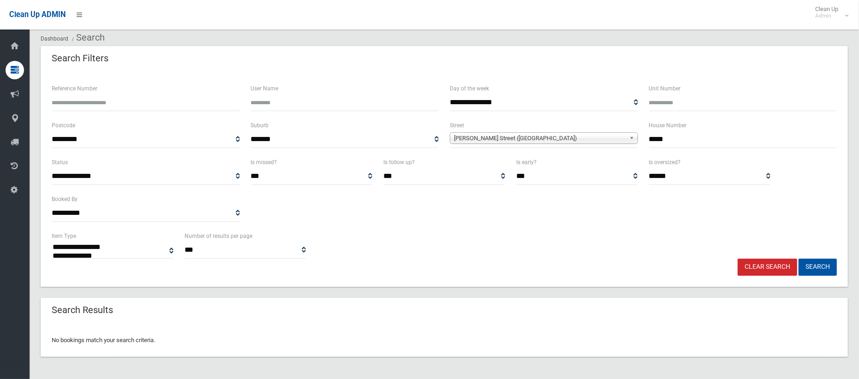
click at [661, 143] on input "*****" at bounding box center [743, 139] width 188 height 17
type input "*"
type input "*****"
click at [813, 263] on button "Search" at bounding box center [817, 267] width 38 height 17
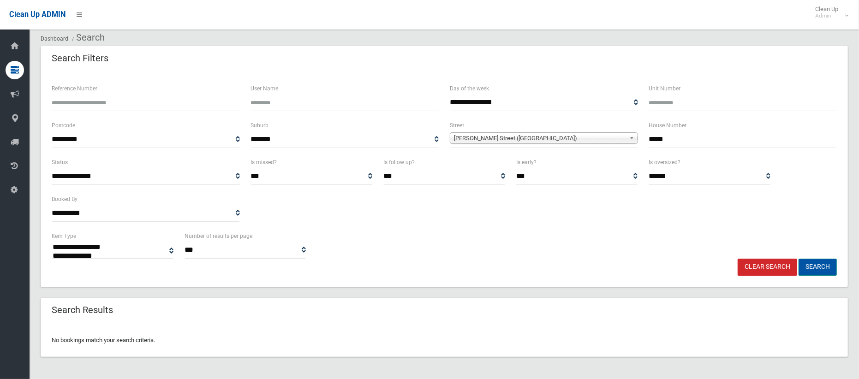
click at [813, 263] on button "Search" at bounding box center [817, 267] width 38 height 17
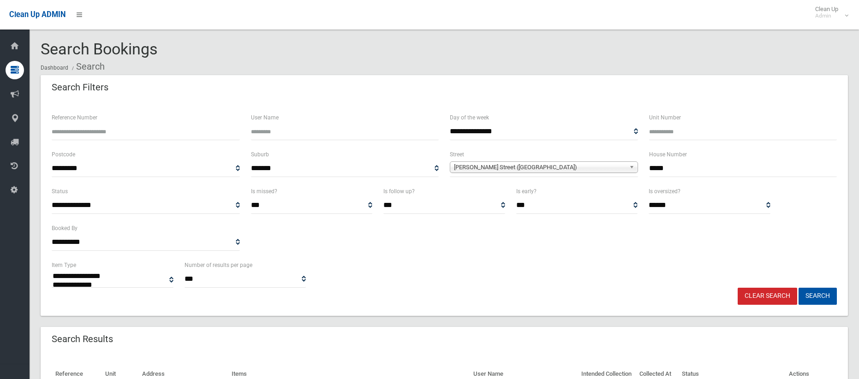
select select
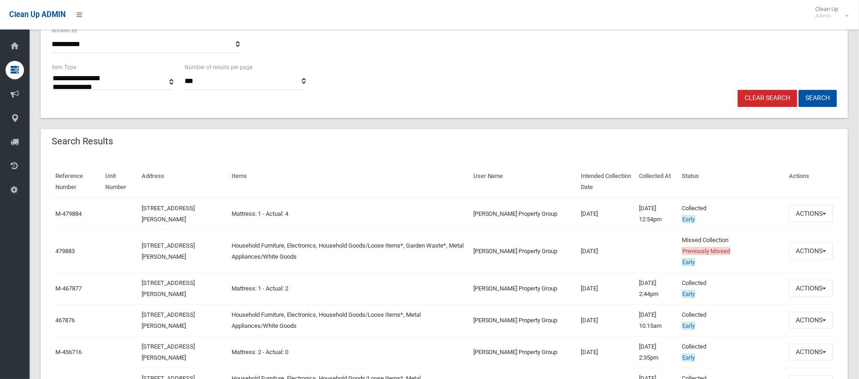
scroll to position [199, 0]
click at [805, 250] on button "Actions" at bounding box center [811, 250] width 44 height 17
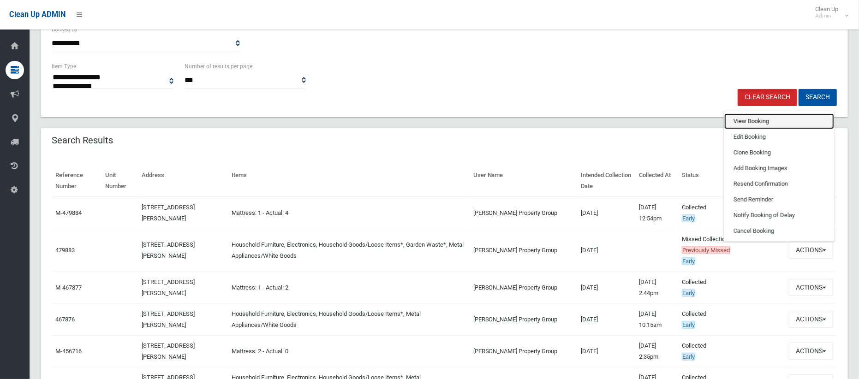
click at [753, 123] on link "View Booking" at bounding box center [779, 121] width 110 height 16
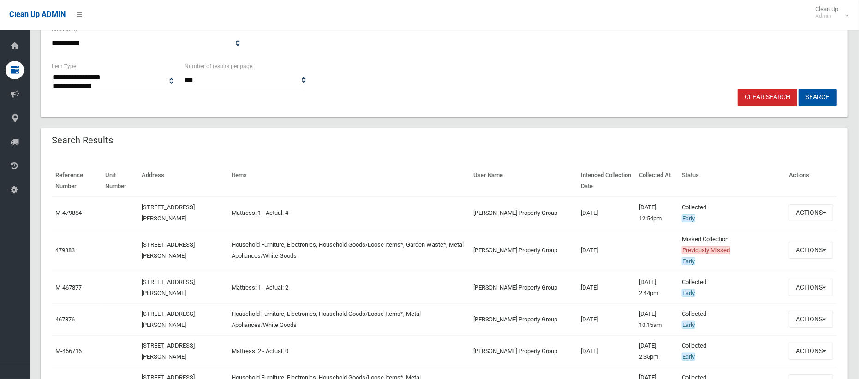
scroll to position [0, 0]
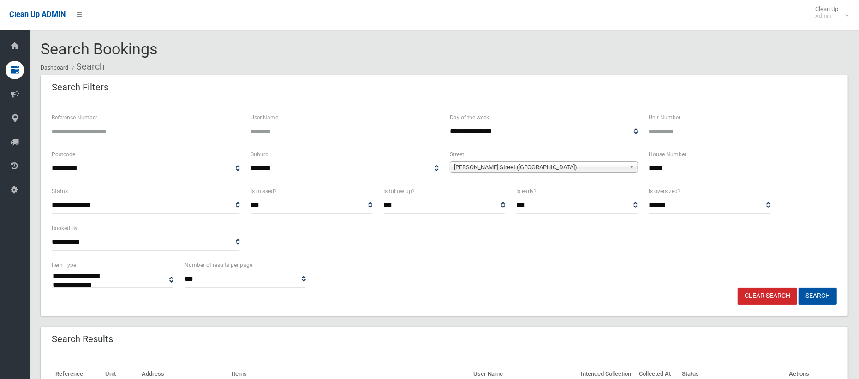
click at [653, 169] on input "*****" at bounding box center [743, 168] width 188 height 17
type input "***"
click at [537, 167] on span "Alfred Street (CLEMTON PARK 2206)" at bounding box center [540, 167] width 172 height 11
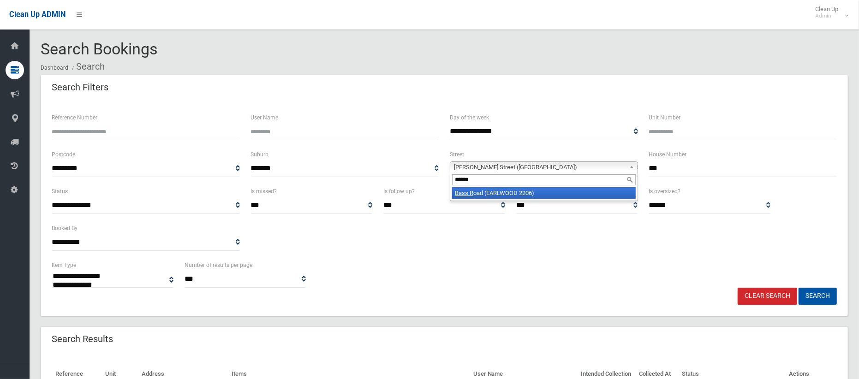
type input "******"
click at [524, 194] on li "Bass R oad (EARLWOOD 2206)" at bounding box center [544, 193] width 184 height 12
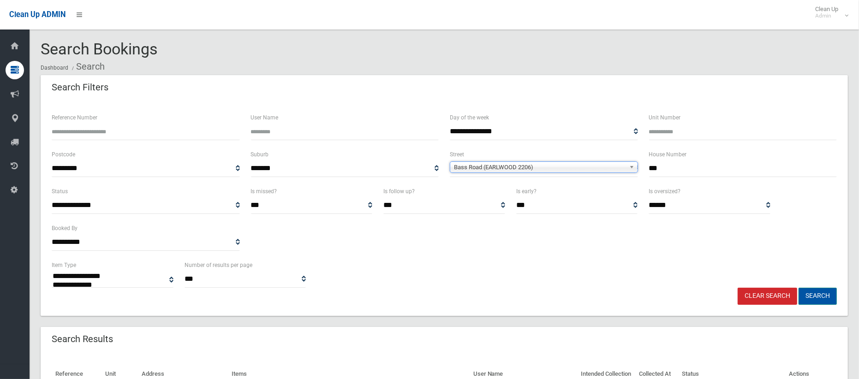
click at [816, 298] on button "Search" at bounding box center [817, 296] width 38 height 17
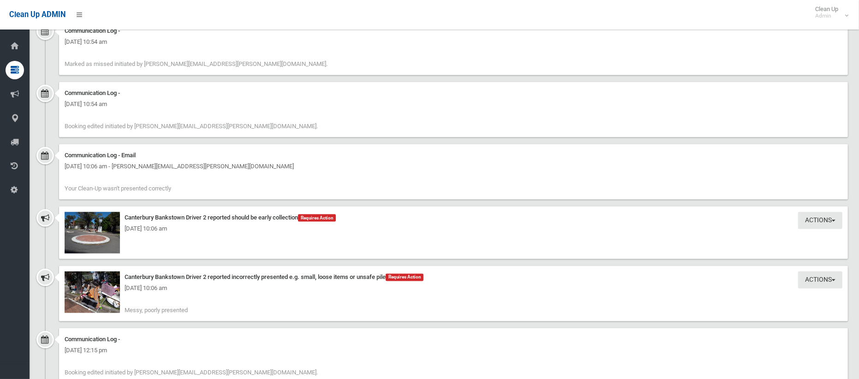
scroll to position [983, 0]
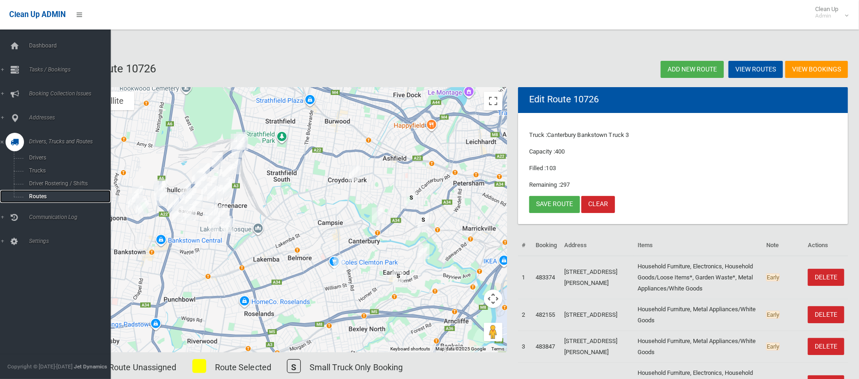
click at [36, 195] on span "Routes" at bounding box center [64, 196] width 77 height 6
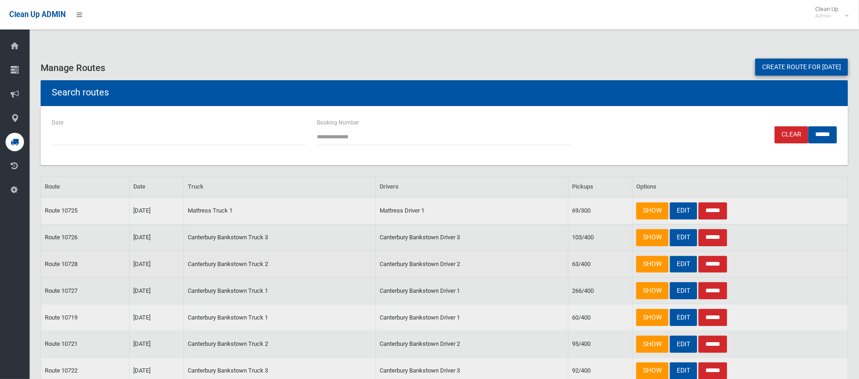
click at [689, 266] on link "EDIT" at bounding box center [683, 264] width 27 height 17
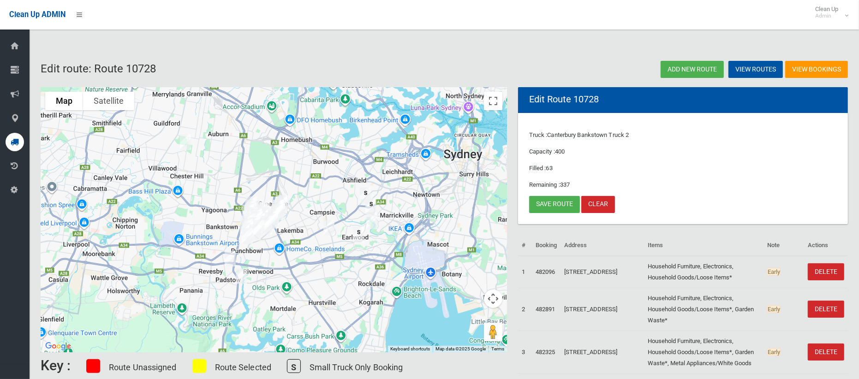
click at [330, 231] on img "29-31 Alfred Street, CLEMTON PARK NSW 2206" at bounding box center [329, 227] width 18 height 23
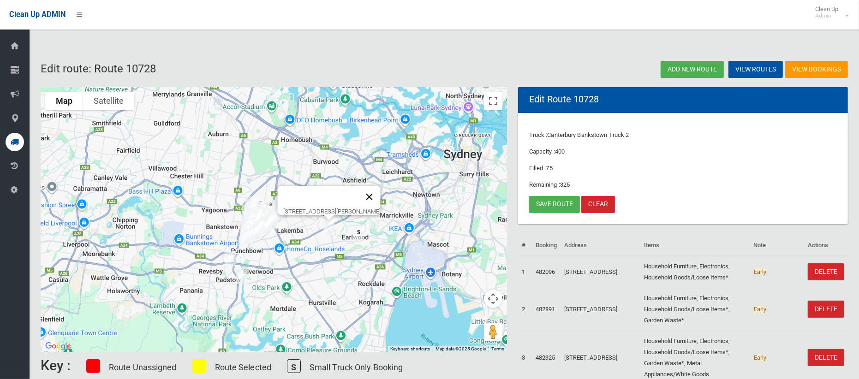
click at [380, 191] on button "Close" at bounding box center [369, 197] width 22 height 22
click at [548, 208] on link "Save route" at bounding box center [554, 204] width 51 height 17
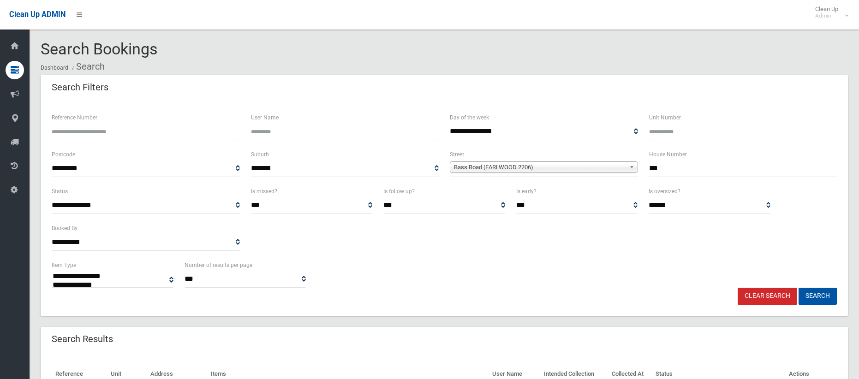
select select
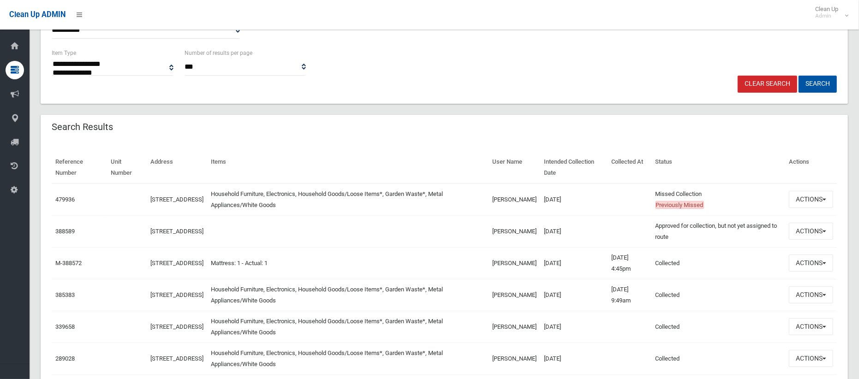
scroll to position [216, 0]
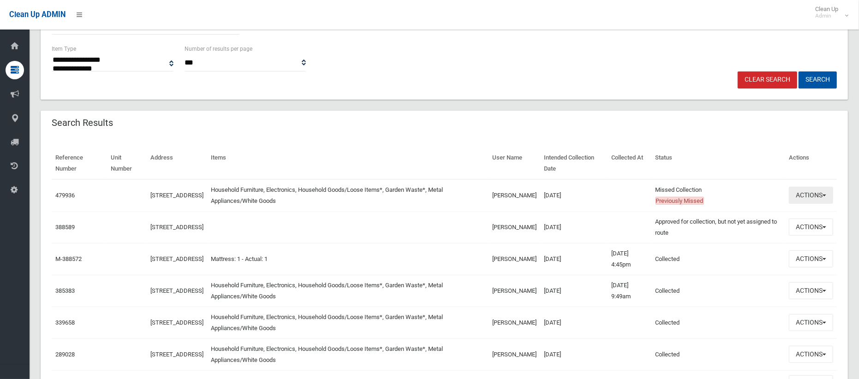
click at [806, 194] on button "Actions" at bounding box center [811, 195] width 44 height 17
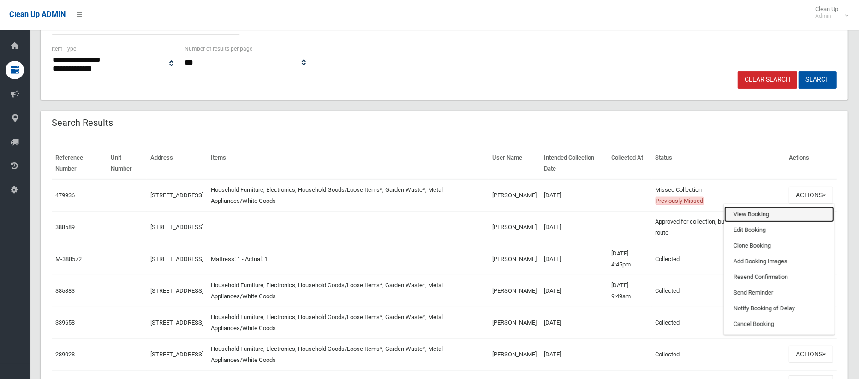
click at [751, 217] on link "View Booking" at bounding box center [779, 215] width 110 height 16
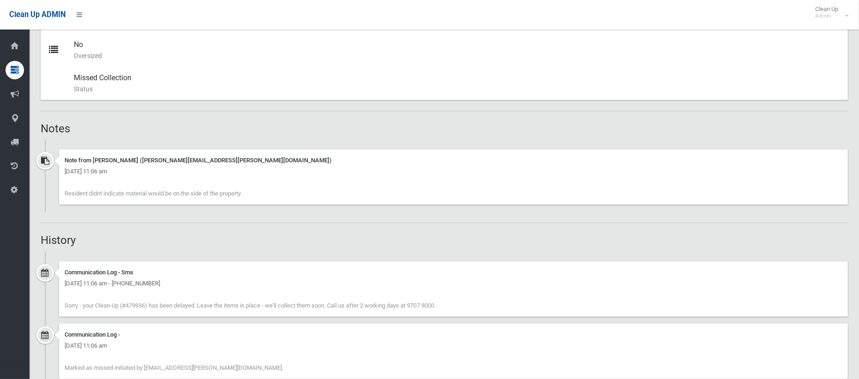
scroll to position [827, 0]
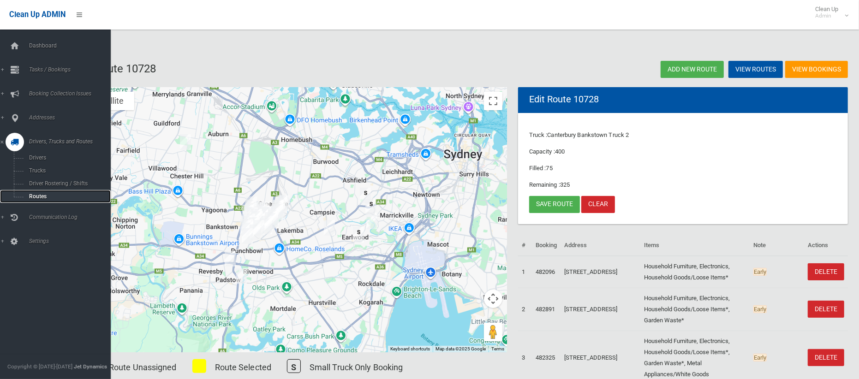
click at [34, 197] on span "Routes" at bounding box center [64, 196] width 77 height 6
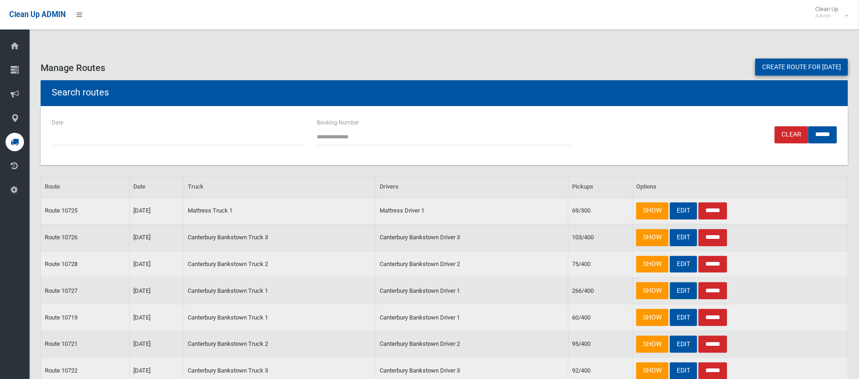
click at [683, 288] on link "EDIT" at bounding box center [683, 290] width 27 height 17
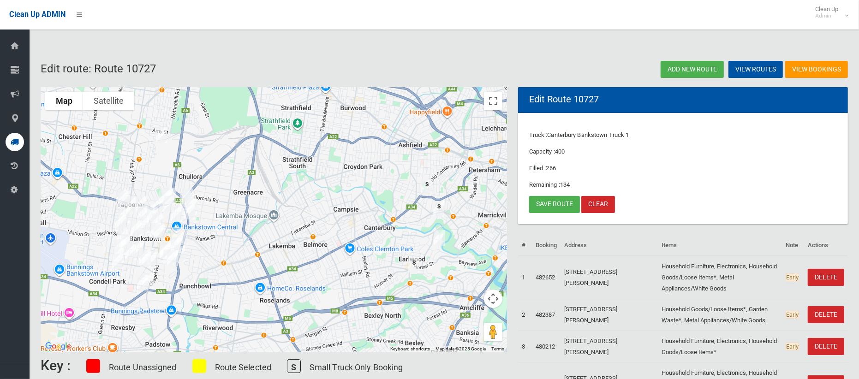
click at [442, 237] on img "11A Bass Road, EARLWOOD NSW 2206" at bounding box center [439, 237] width 18 height 23
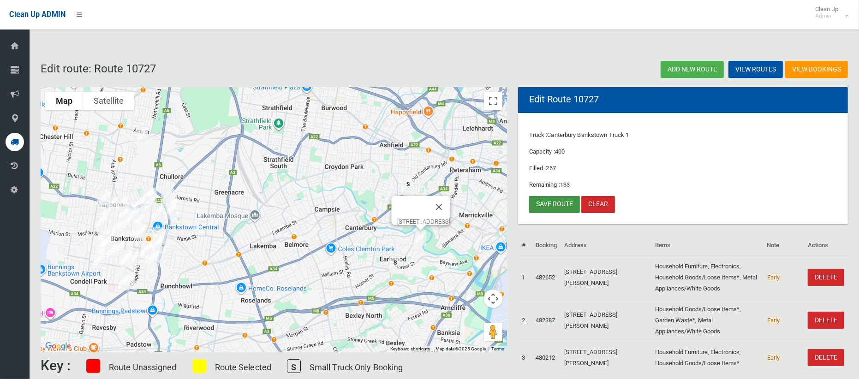
click at [553, 207] on link "Save route" at bounding box center [554, 204] width 51 height 17
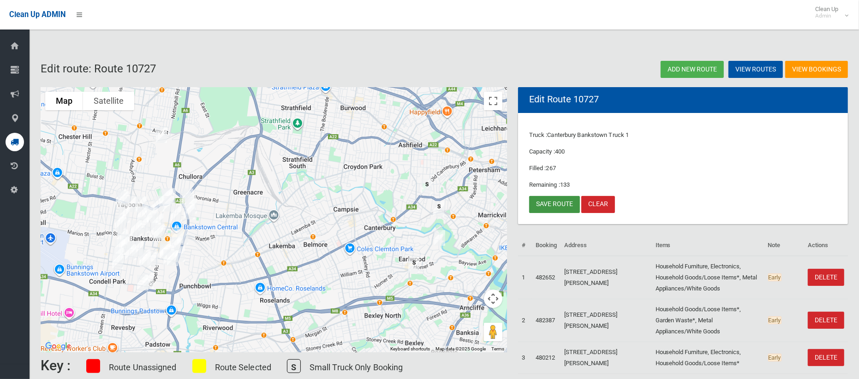
click at [560, 204] on link "Save route" at bounding box center [554, 204] width 51 height 17
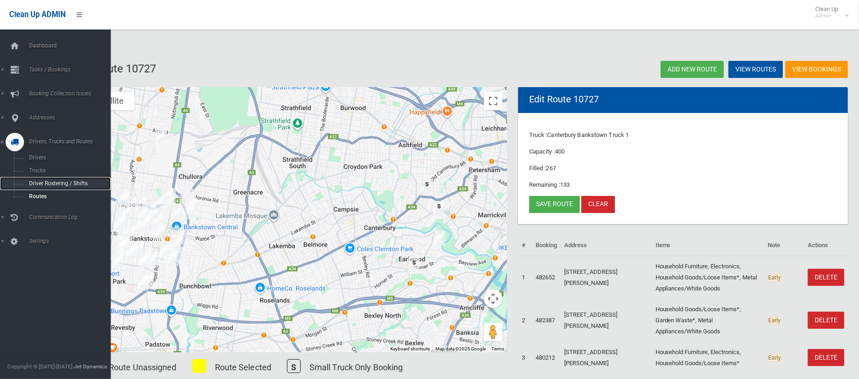
click at [39, 183] on span "Driver Rostering / Shifts" at bounding box center [64, 183] width 77 height 6
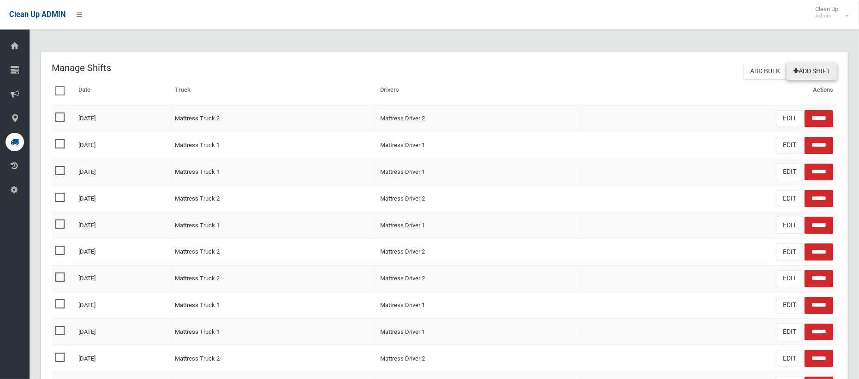
click at [817, 65] on link "Add Shift" at bounding box center [811, 71] width 50 height 17
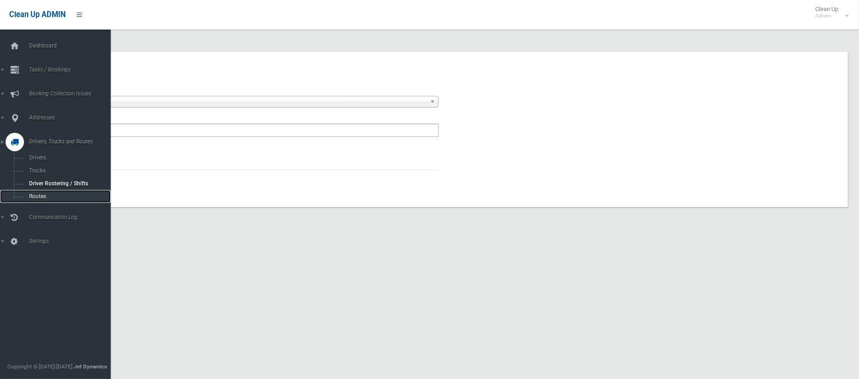
click at [33, 198] on span "Routes" at bounding box center [64, 196] width 77 height 6
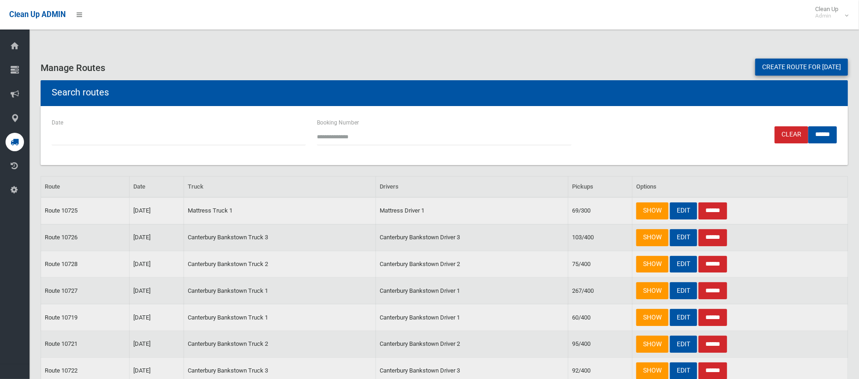
click at [784, 68] on link "Create route for tomorrow" at bounding box center [801, 67] width 93 height 17
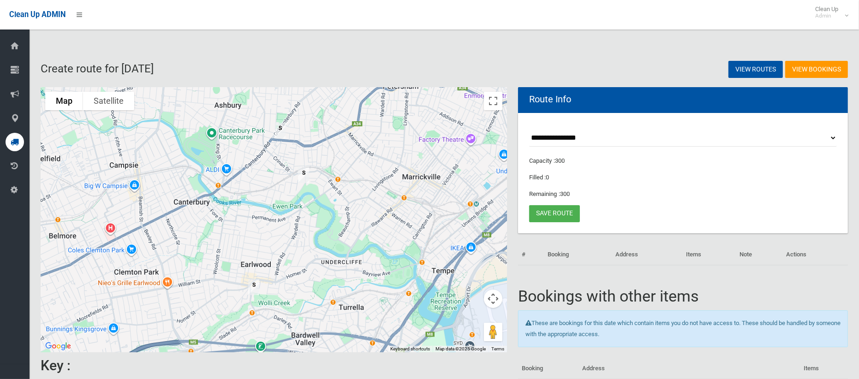
click at [279, 137] on img "682-704 New Canterbury Road, HURLSTONE PARK NSW 2193" at bounding box center [280, 130] width 18 height 23
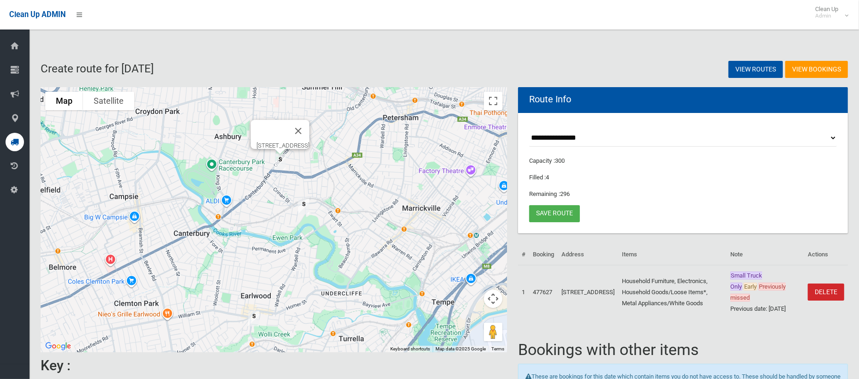
click at [303, 207] on img "19 Starkey Street, HURLSTONE PARK NSW 2193" at bounding box center [303, 206] width 18 height 23
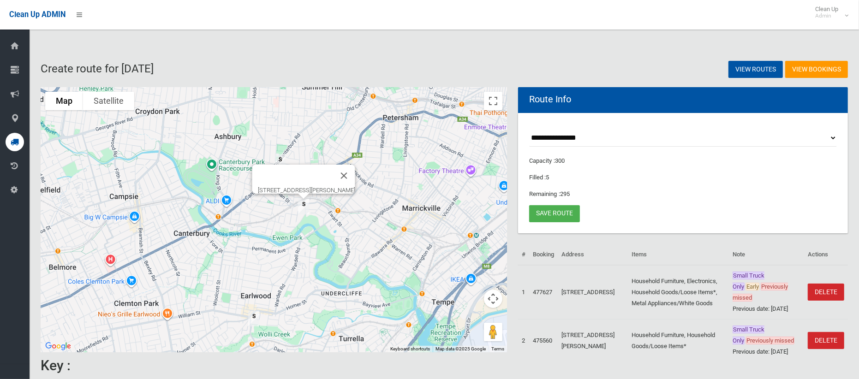
click at [253, 321] on img "15 Hartill Law Avenue, EARLWOOD NSW 2206" at bounding box center [253, 318] width 18 height 23
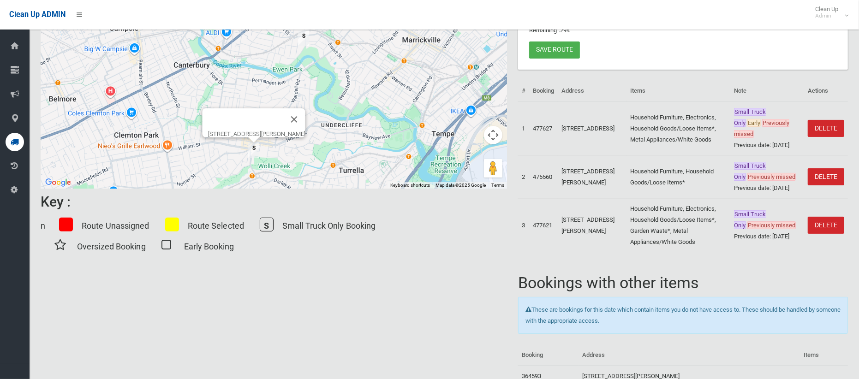
scroll to position [166, 0]
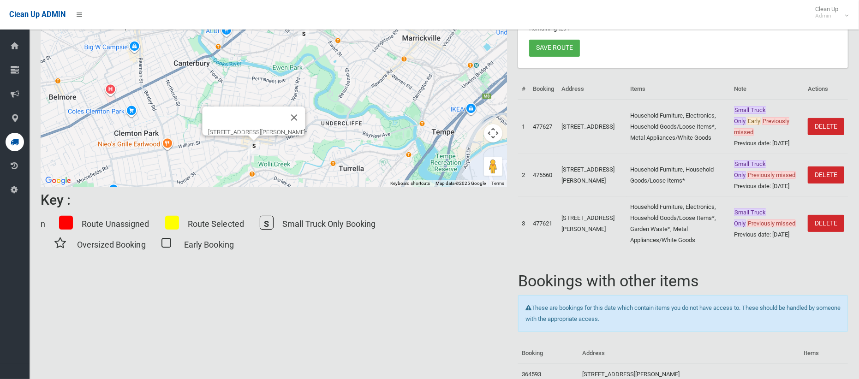
click at [442, 252] on div "Key : n Route Unassigned Route Selected S Small Truck Only Booking Oversized Bo…" at bounding box center [274, 222] width 466 height 71
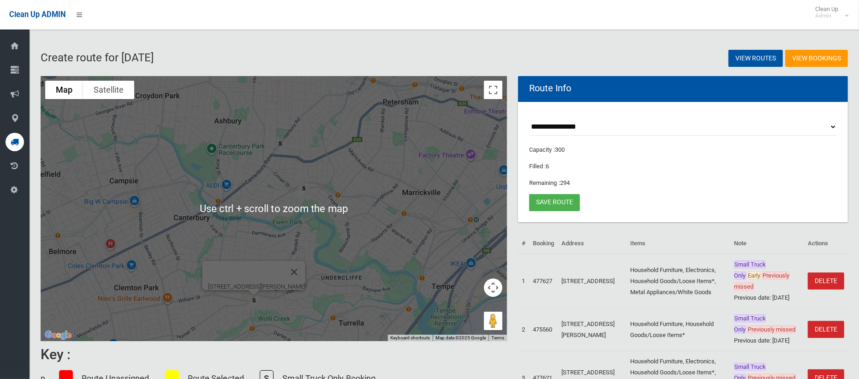
scroll to position [10, 0]
